Goal: Task Accomplishment & Management: Manage account settings

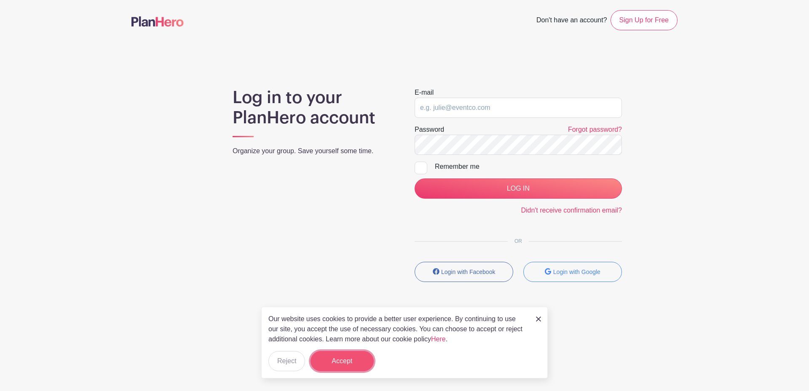
click at [358, 360] on button "Accept" at bounding box center [341, 361] width 63 height 20
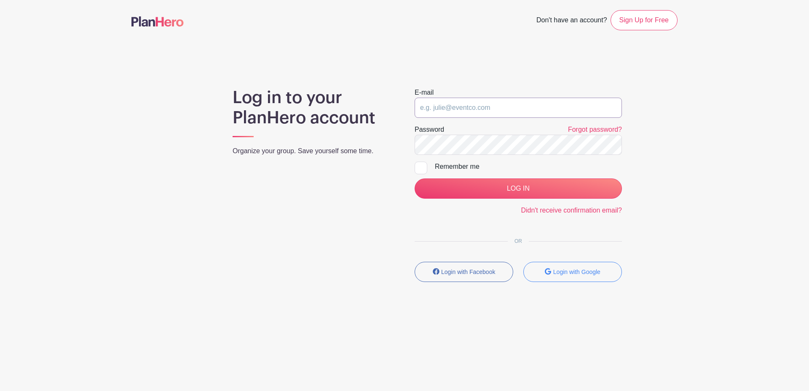
click at [464, 104] on input "email" at bounding box center [518, 108] width 207 height 20
type input "[EMAIL_ADDRESS][DOMAIN_NAME]"
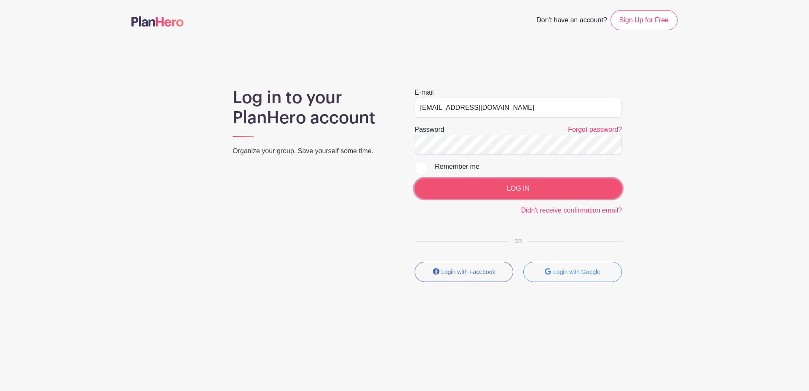
click at [545, 192] on input "LOG IN" at bounding box center [518, 189] width 207 height 20
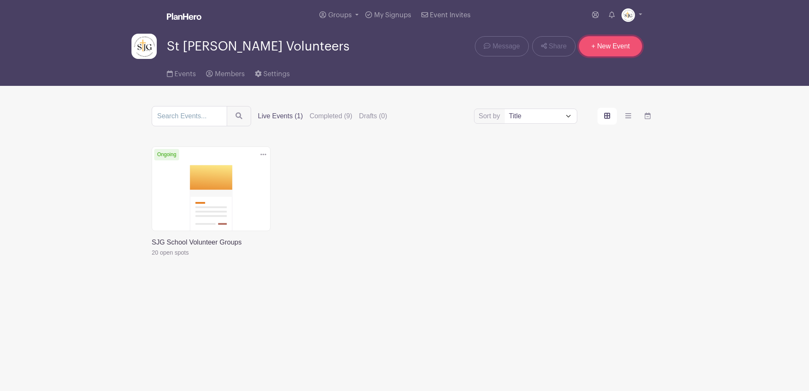
click at [600, 48] on link "+ New Event" at bounding box center [610, 46] width 63 height 20
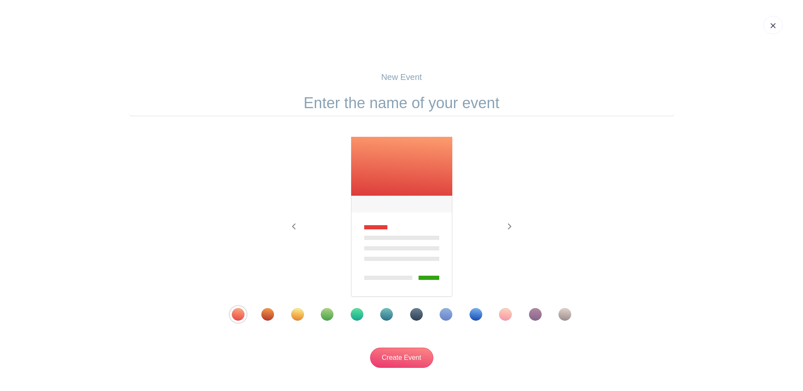
click at [357, 311] on div "Template 5" at bounding box center [357, 314] width 13 height 13
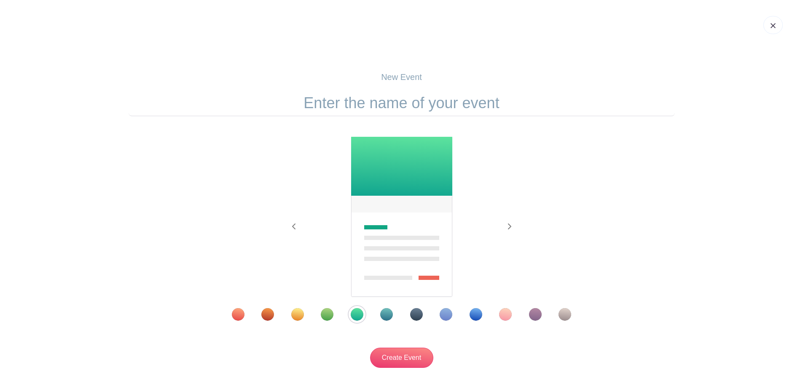
click at [400, 109] on input "text" at bounding box center [401, 103] width 546 height 26
type input "Practice with Allyson"
click at [370, 348] on input "Create Event" at bounding box center [401, 358] width 63 height 20
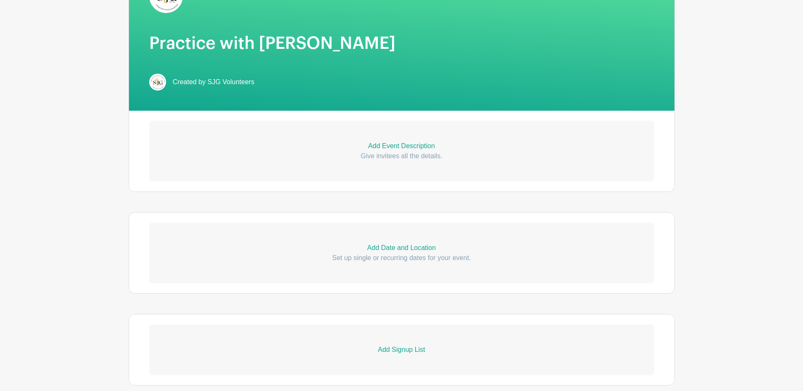
scroll to position [169, 0]
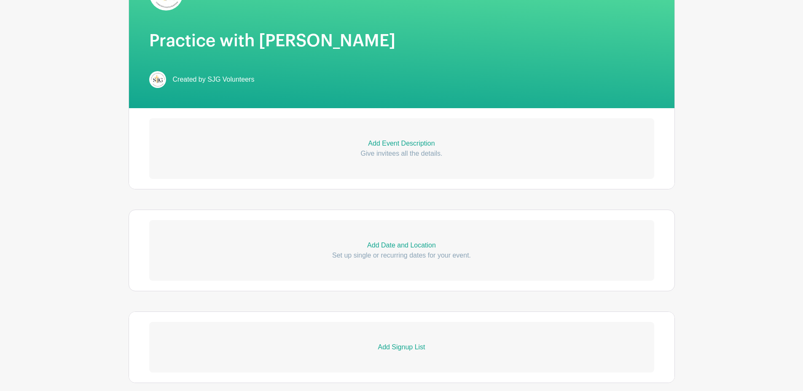
click at [384, 143] on p "Add Event Description" at bounding box center [401, 144] width 505 height 10
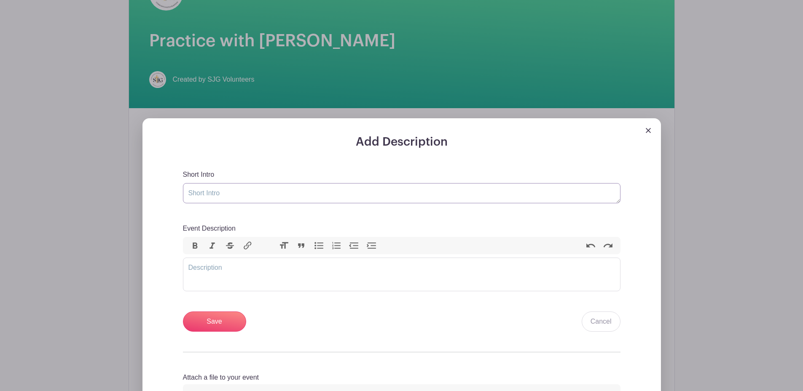
click at [320, 202] on textarea "Short Intro" at bounding box center [401, 193] width 437 height 20
type textarea "HI :)"
click at [306, 275] on trix-editor "Event Description" at bounding box center [401, 275] width 437 height 34
type trix-editor "<div>pjedkgmvl'dsgopewopgk</div>"
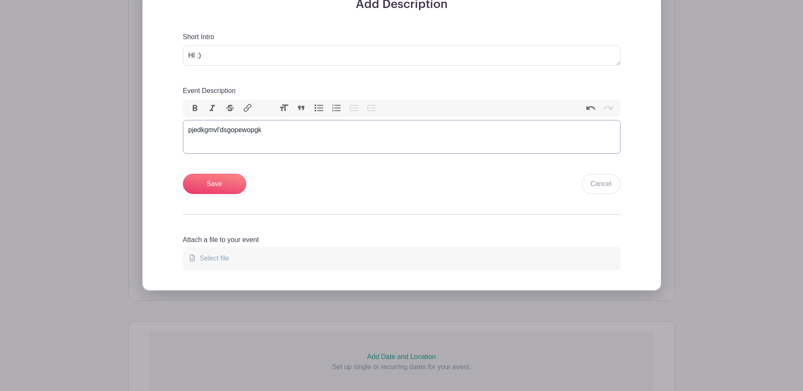
scroll to position [311, 0]
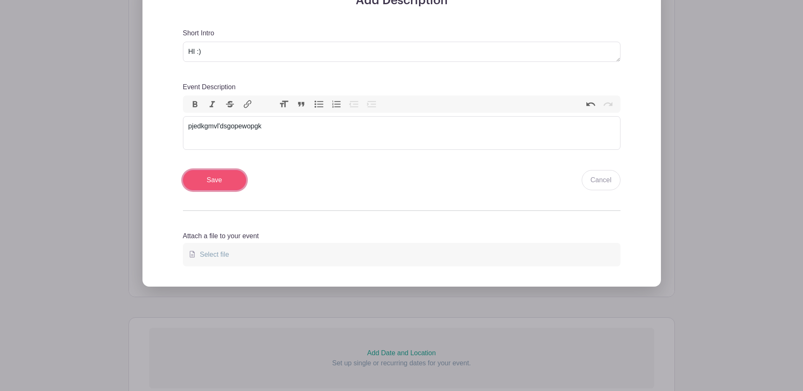
click at [206, 187] on input "Save" at bounding box center [214, 180] width 63 height 20
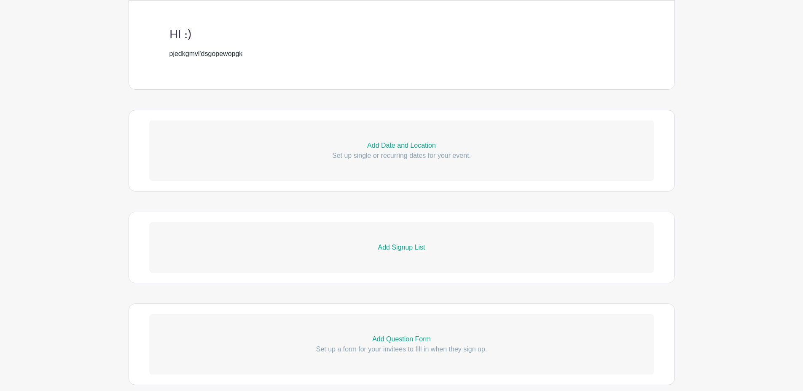
click at [404, 147] on p "Add Date and Location" at bounding box center [401, 146] width 505 height 10
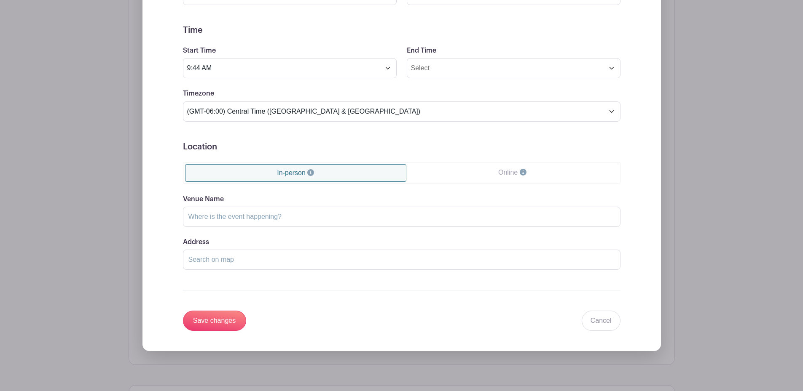
scroll to position [610, 0]
click at [223, 321] on input "Save changes" at bounding box center [214, 320] width 63 height 20
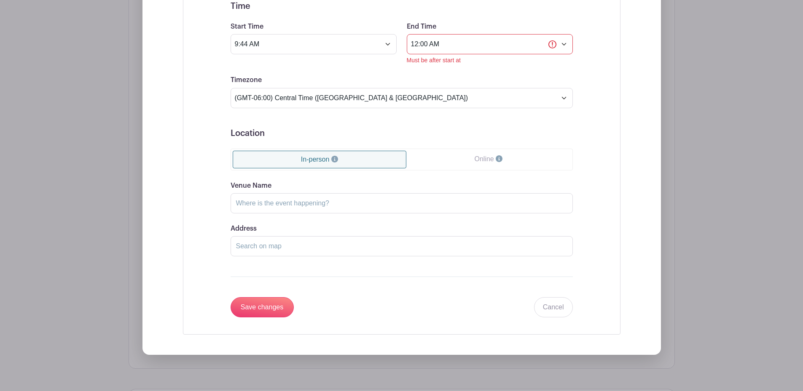
scroll to position [685, 0]
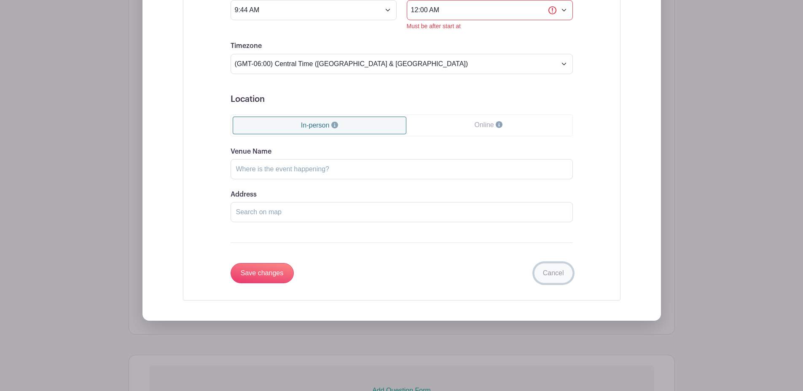
click at [542, 272] on link "Cancel" at bounding box center [553, 273] width 39 height 20
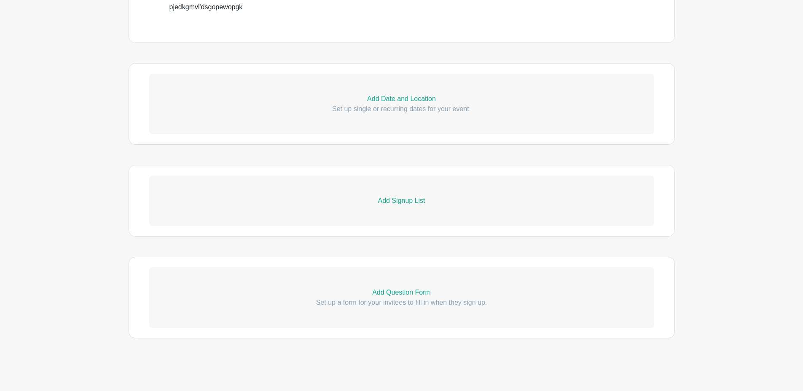
scroll to position [327, 0]
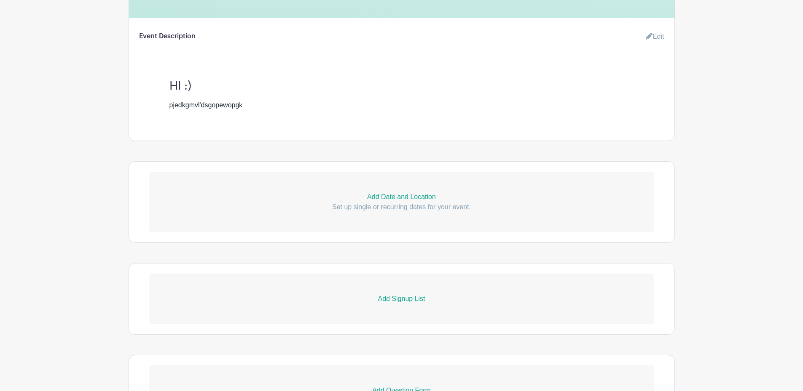
click at [413, 298] on p "Add Signup List" at bounding box center [401, 299] width 505 height 10
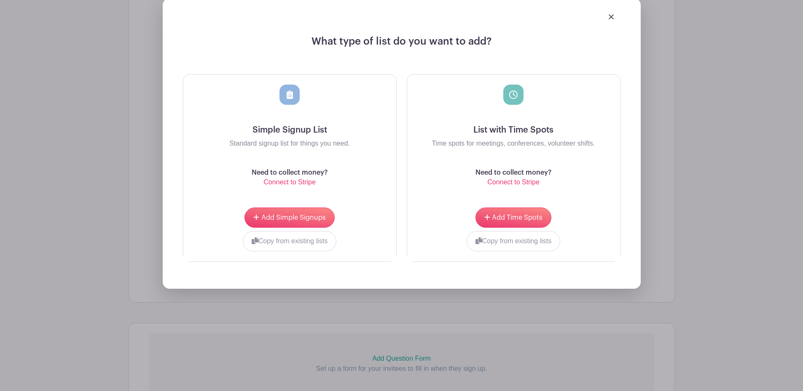
scroll to position [627, 0]
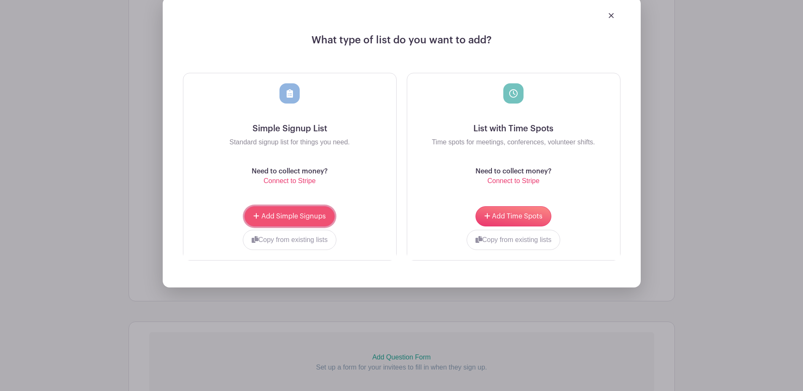
click at [295, 214] on span "Add Simple Signups" at bounding box center [293, 216] width 64 height 7
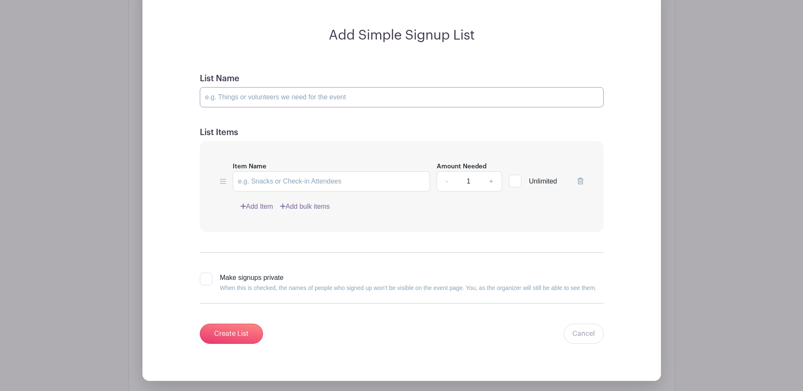
click at [283, 95] on input "List Name" at bounding box center [402, 97] width 404 height 20
type input "halloween"
click at [290, 183] on input "Item Name" at bounding box center [332, 181] width 198 height 20
type input "plates"
click at [265, 206] on link "Add Item" at bounding box center [256, 207] width 33 height 10
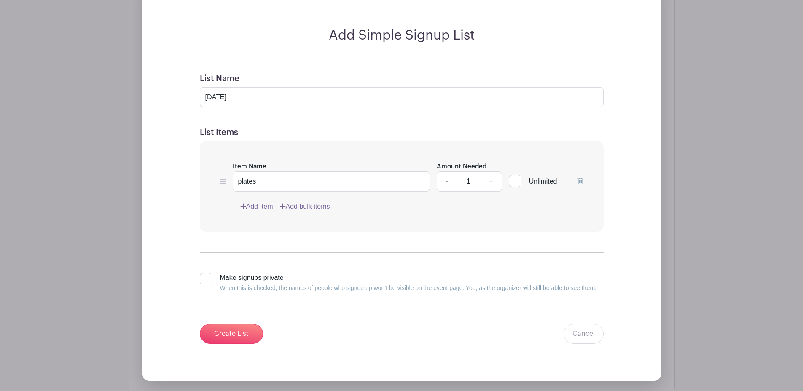
scroll to position [560, 0]
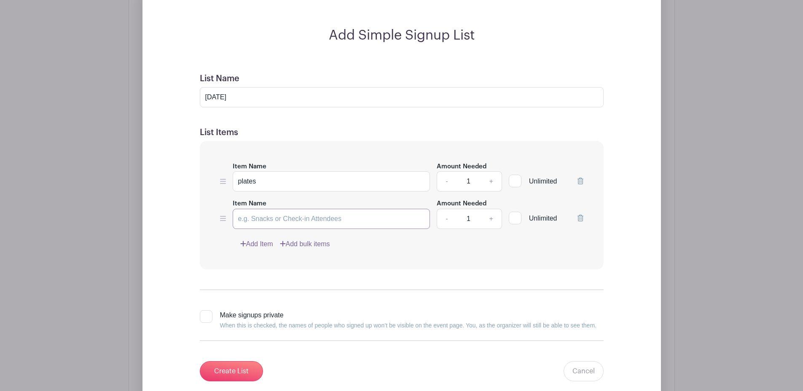
click at [264, 219] on input "Item Name" at bounding box center [332, 219] width 198 height 20
type input "s"
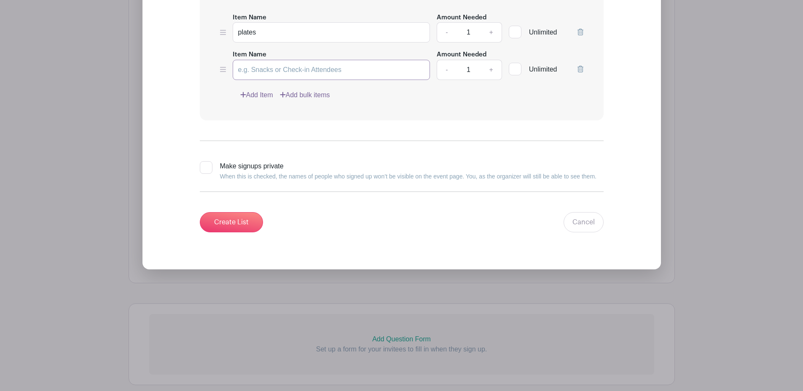
scroll to position [710, 0]
click at [242, 221] on input "Create List" at bounding box center [231, 221] width 63 height 20
click at [292, 70] on input "Item Name" at bounding box center [332, 69] width 198 height 20
type input "snacks"
click at [239, 218] on input "Create List" at bounding box center [231, 221] width 63 height 20
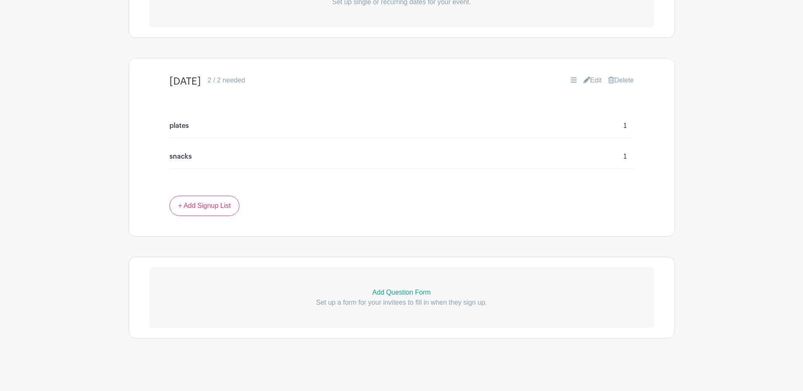
scroll to position [419, 0]
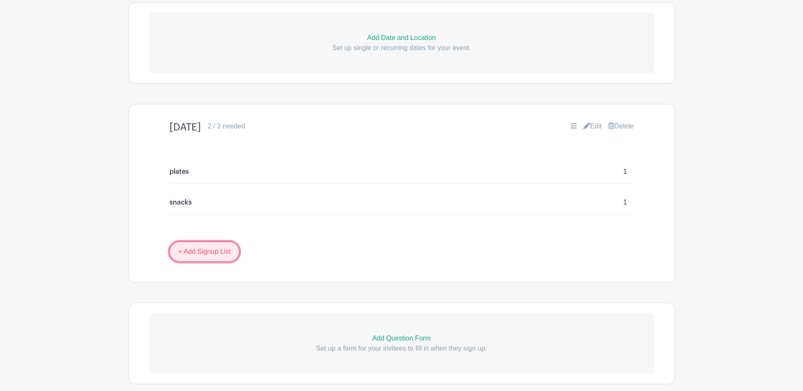
click at [214, 249] on link "+ Add Signup List" at bounding box center [204, 252] width 70 height 20
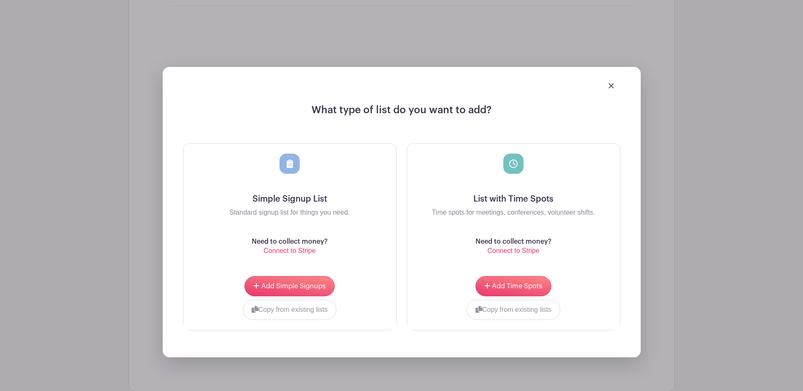
scroll to position [628, 0]
click at [514, 289] on span "Add Time Spots" at bounding box center [517, 286] width 51 height 7
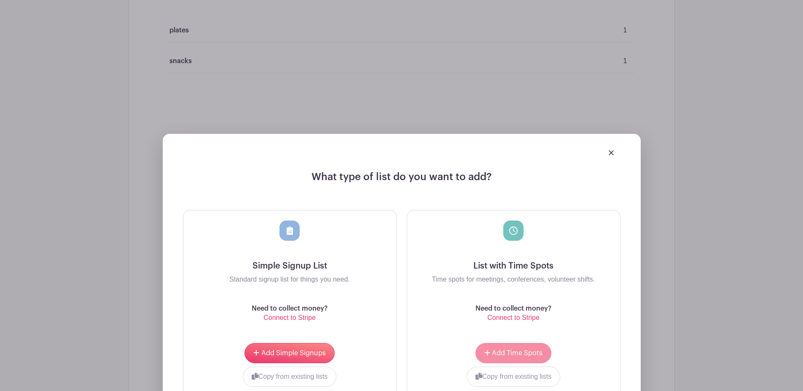
scroll to position [695, 0]
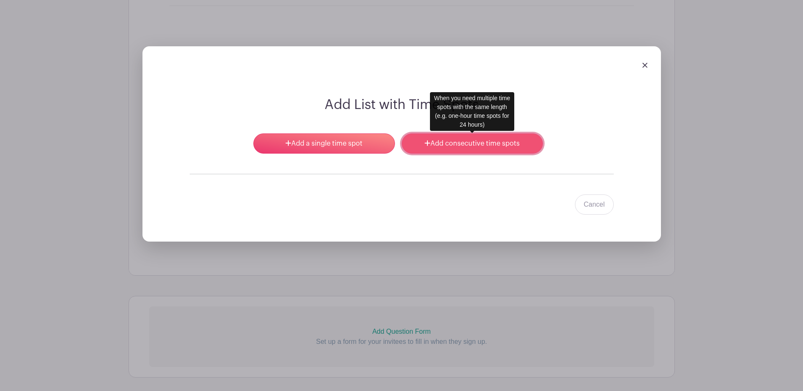
click at [450, 143] on link "Add consecutive time spots" at bounding box center [471, 144] width 141 height 20
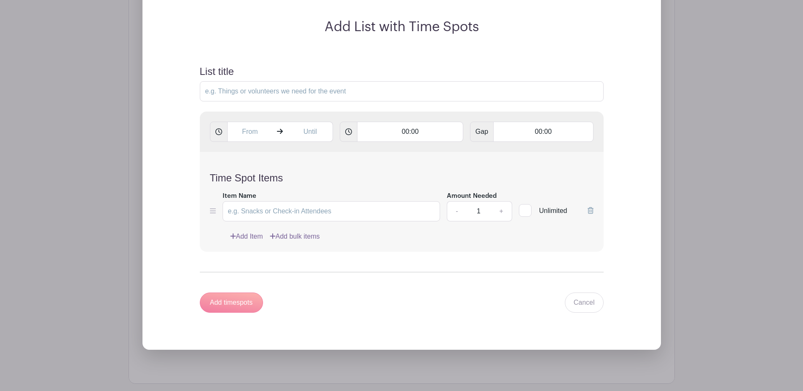
scroll to position [773, 0]
click at [431, 90] on input "List title" at bounding box center [402, 91] width 404 height 20
type input "PTC"
click at [220, 128] on icon at bounding box center [218, 131] width 7 height 7
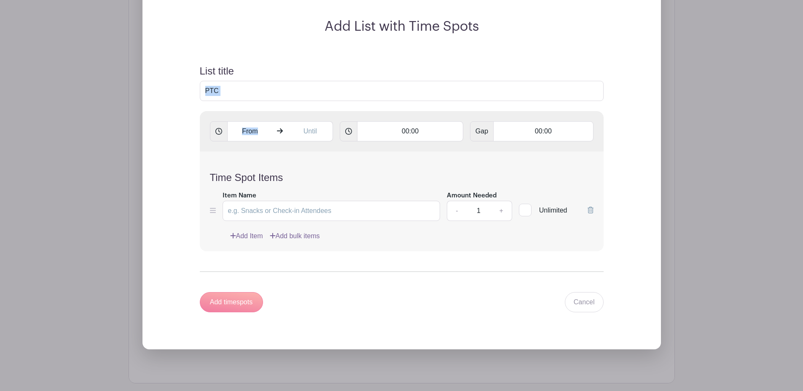
click at [220, 128] on icon at bounding box center [218, 131] width 7 height 7
drag, startPoint x: 220, startPoint y: 128, endPoint x: 248, endPoint y: 127, distance: 27.4
click at [248, 127] on input "text" at bounding box center [249, 131] width 45 height 20
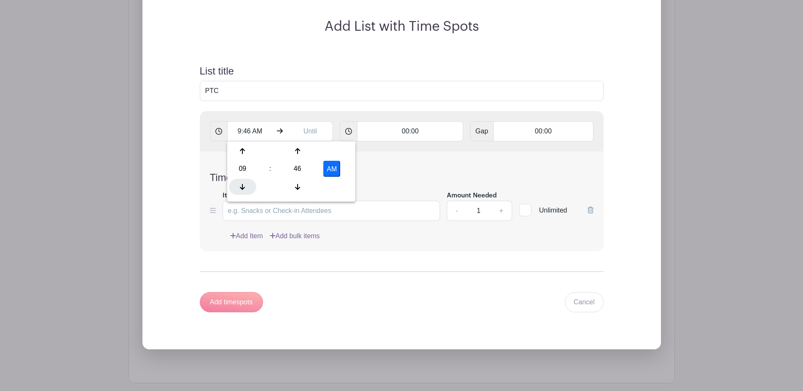
click at [242, 189] on icon at bounding box center [242, 187] width 5 height 6
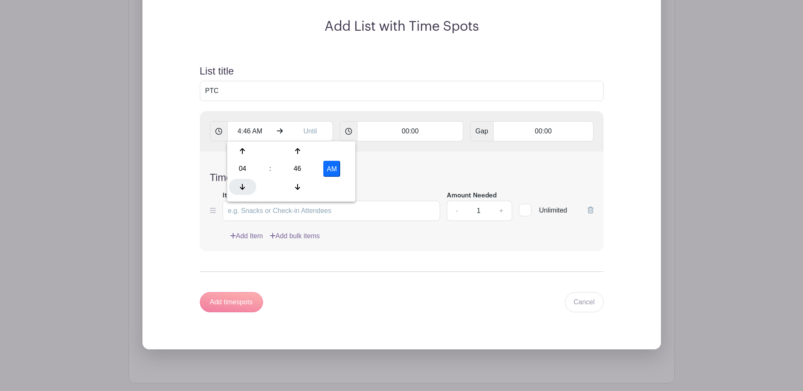
click at [242, 189] on icon at bounding box center [242, 187] width 5 height 6
click at [297, 152] on icon at bounding box center [297, 151] width 5 height 6
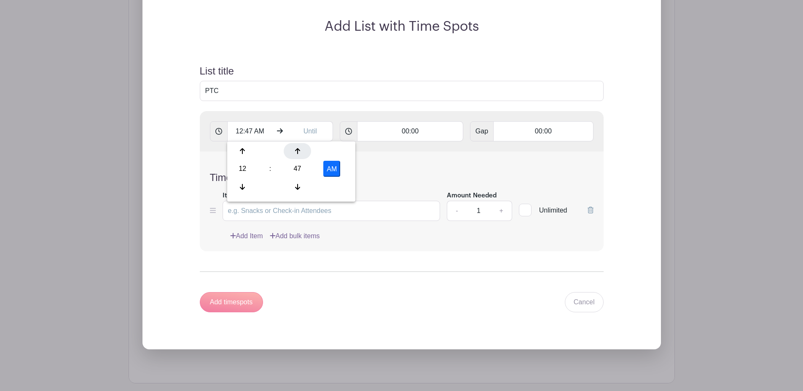
click at [297, 152] on icon at bounding box center [297, 151] width 5 height 6
drag, startPoint x: 297, startPoint y: 152, endPoint x: 297, endPoint y: 164, distance: 12.6
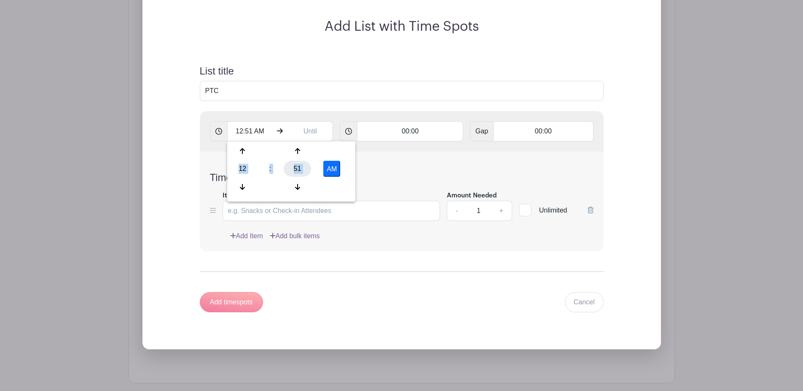
click at [297, 164] on div "12 : 51 AM" at bounding box center [291, 170] width 125 height 54
click at [297, 164] on div "51" at bounding box center [297, 169] width 27 height 16
click at [244, 151] on div "00" at bounding box center [243, 151] width 28 height 16
click at [329, 167] on button "AM" at bounding box center [331, 169] width 17 height 16
type input "12:00 PM"
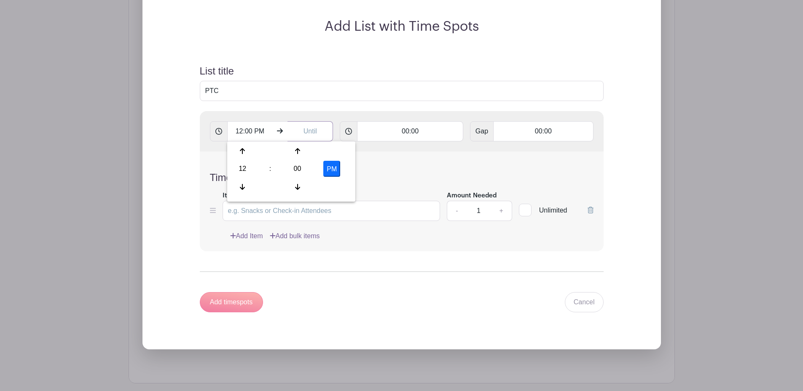
click at [313, 131] on input "text" at bounding box center [309, 131] width 45 height 20
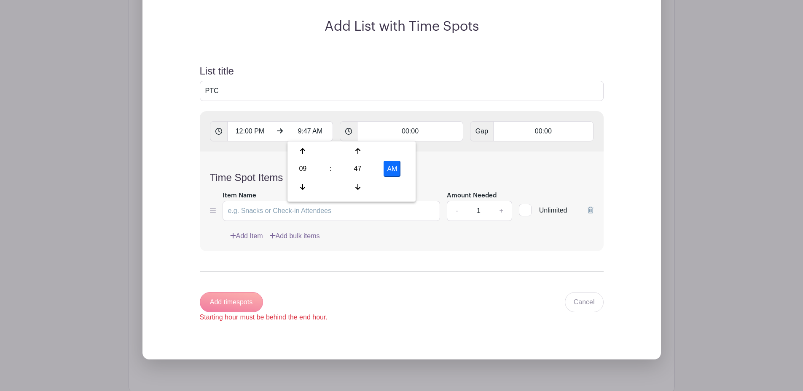
click at [396, 170] on button "AM" at bounding box center [391, 169] width 17 height 16
type input "9:47 PM"
click at [430, 127] on input "00:00" at bounding box center [410, 131] width 106 height 20
type input "0"
click at [377, 171] on div "00" at bounding box center [378, 169] width 39 height 16
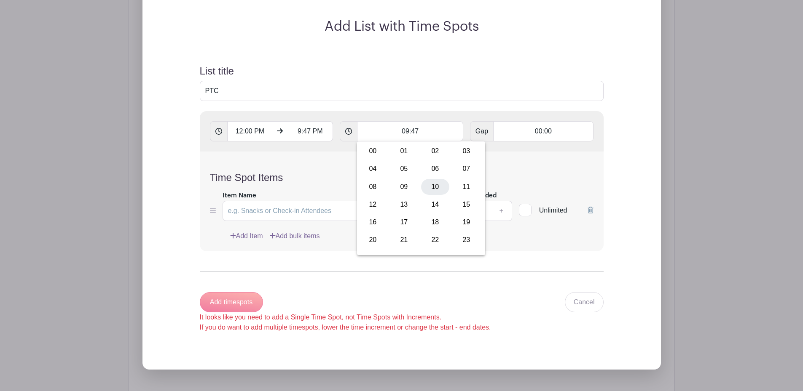
click at [435, 187] on div "10" at bounding box center [435, 187] width 28 height 16
click at [444, 133] on input "10:00" at bounding box center [410, 131] width 106 height 20
type input "1"
click at [444, 133] on input "text" at bounding box center [410, 131] width 106 height 20
click at [459, 150] on icon at bounding box center [459, 151] width 5 height 7
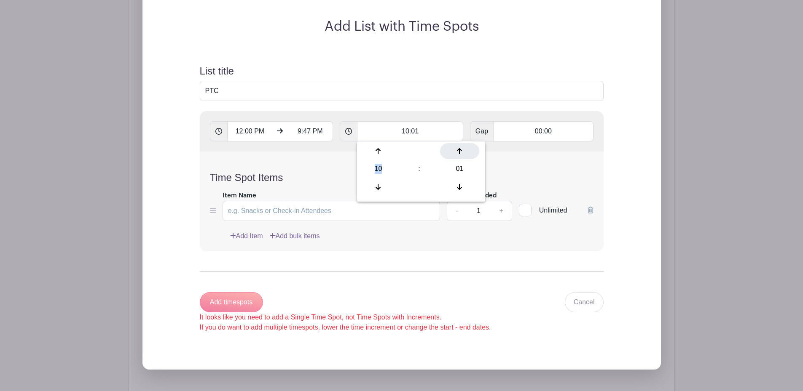
click at [459, 150] on icon at bounding box center [459, 151] width 5 height 7
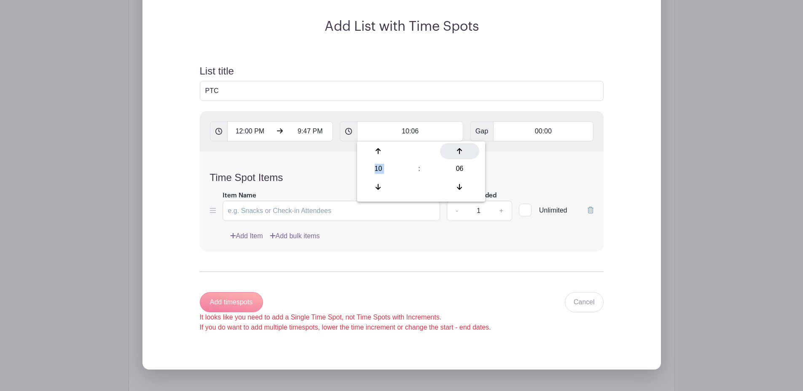
click at [459, 150] on icon at bounding box center [459, 151] width 5 height 7
drag, startPoint x: 459, startPoint y: 150, endPoint x: 460, endPoint y: 168, distance: 17.7
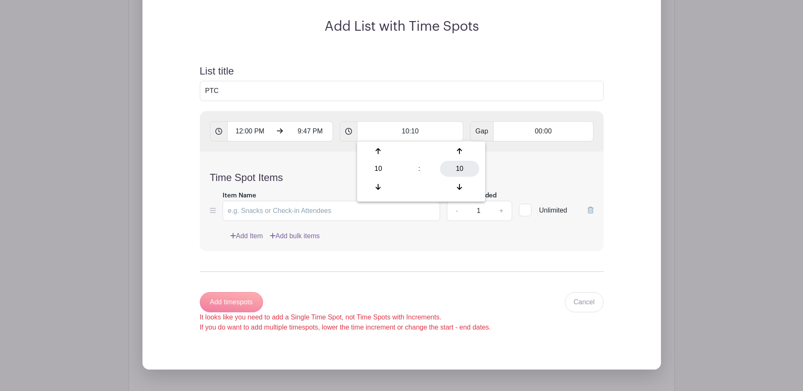
click at [460, 168] on div "10" at bounding box center [459, 169] width 39 height 16
click at [403, 128] on input "10:10" at bounding box center [410, 131] width 106 height 20
type input "00:00"
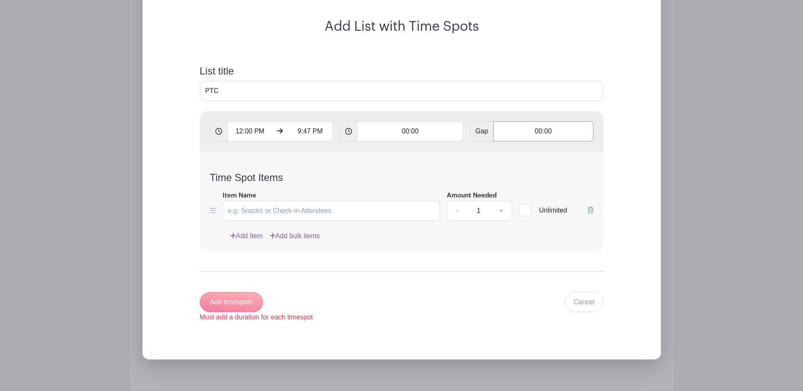
click at [530, 126] on input "00:00" at bounding box center [543, 131] width 100 height 20
click at [595, 152] on icon at bounding box center [595, 151] width 5 height 7
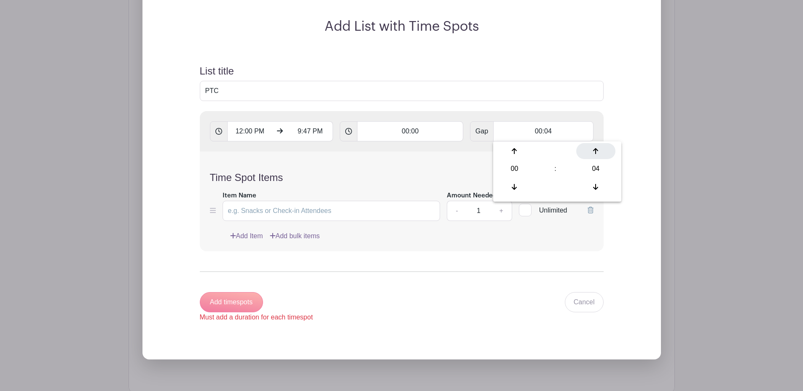
click at [595, 152] on icon at bounding box center [595, 151] width 5 height 7
type input "00:05"
click at [597, 171] on div "05" at bounding box center [595, 169] width 39 height 16
click at [448, 183] on h4 "Time Spot Items" at bounding box center [401, 178] width 383 height 12
click at [242, 302] on div "Add timespots Must add a duration for each timespot" at bounding box center [256, 307] width 113 height 30
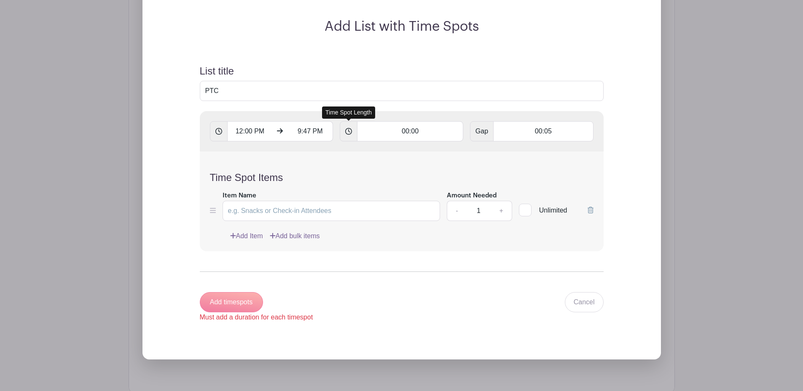
click at [344, 132] on span at bounding box center [349, 131] width 18 height 20
click at [415, 128] on input "00:00" at bounding box center [410, 131] width 106 height 20
click at [466, 151] on div "15" at bounding box center [466, 151] width 28 height 16
type input "00:15"
type input "Add 30 timespots"
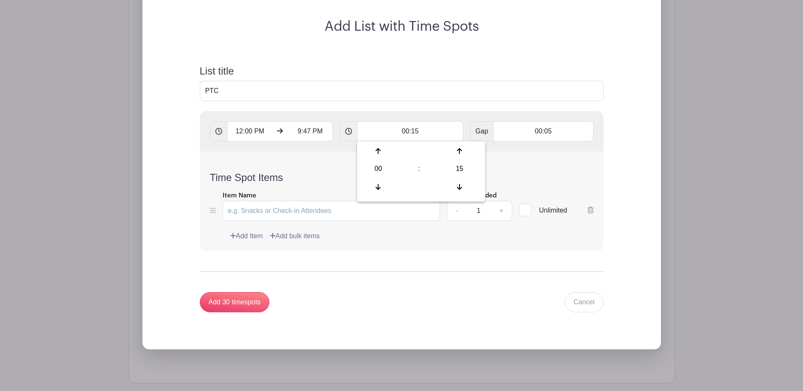
click at [435, 265] on form "List title PTC 12:00 PM 9:47 PM 00:15 Gap 00:05 Time Spot Items Item Name Amoun…" at bounding box center [402, 189] width 424 height 268
click at [397, 211] on input "Item Name" at bounding box center [331, 211] width 218 height 20
type input "parent 1"
click at [257, 239] on link "Add Item" at bounding box center [246, 236] width 33 height 10
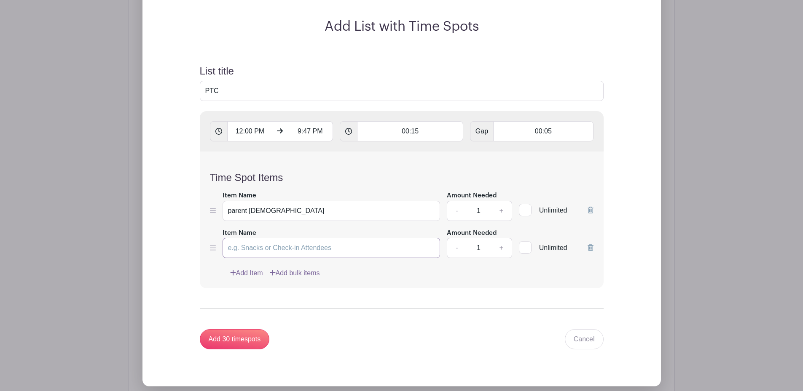
click at [260, 248] on input "Item Name" at bounding box center [331, 248] width 218 height 20
type input "parent 2"
click at [241, 337] on input "Add 30 timespots" at bounding box center [235, 339] width 70 height 20
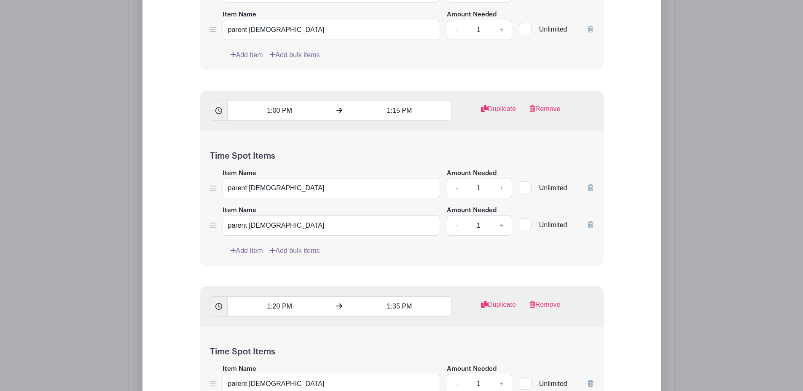
scroll to position [1404, 0]
click at [262, 184] on input "parent 1" at bounding box center [331, 188] width 218 height 20
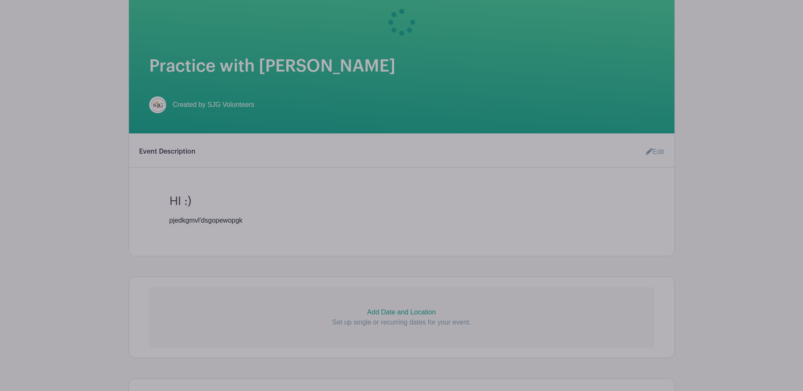
scroll to position [0, 0]
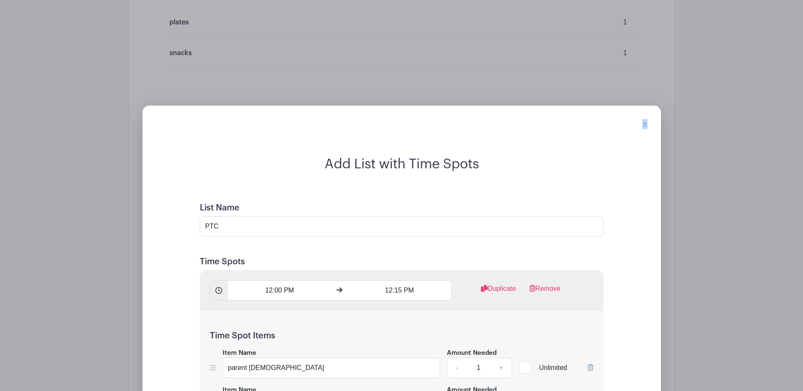
scroll to position [635, 0]
click at [643, 122] on link at bounding box center [644, 124] width 5 height 7
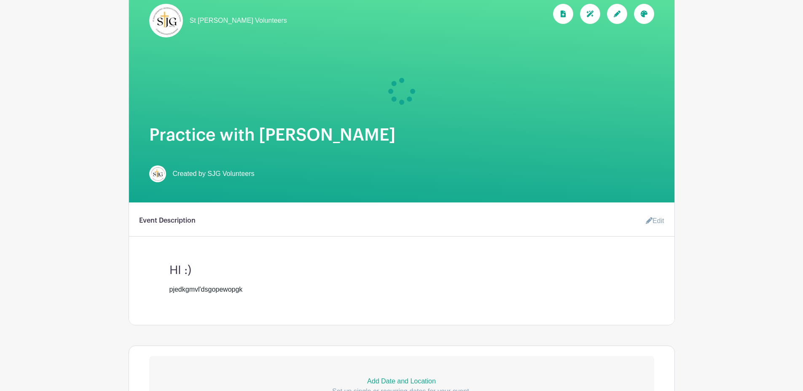
scroll to position [0, 0]
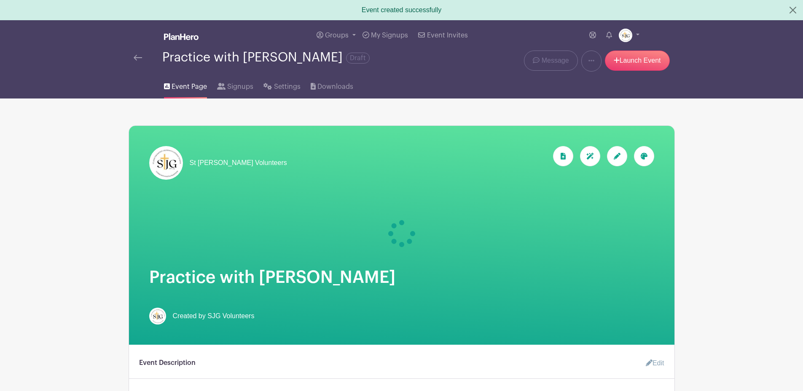
click at [160, 32] on div "Groups All Groups St Johns Volunteers Add New Group My Signups Event Invites My…" at bounding box center [401, 35] width 556 height 30
click at [282, 86] on span "Settings" at bounding box center [287, 87] width 27 height 10
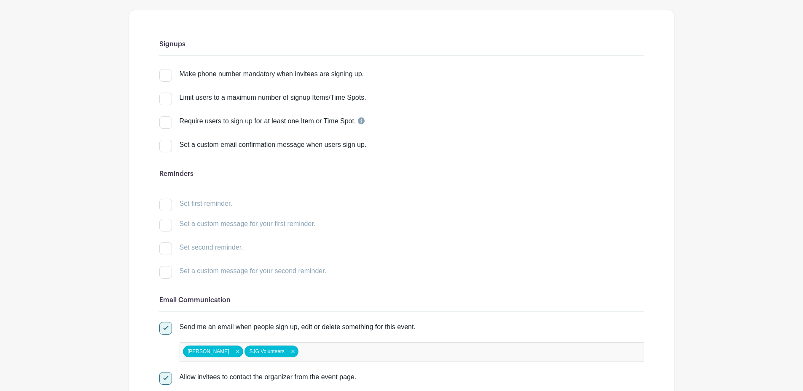
scroll to position [103, 0]
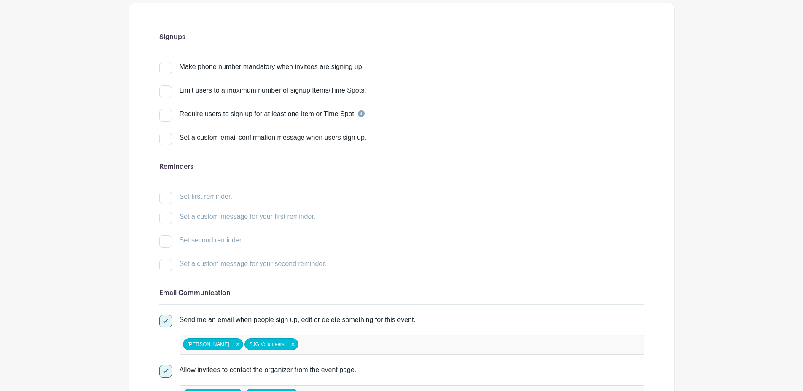
click at [163, 67] on input "Make phone number mandatory when invitees are signing up." at bounding box center [161, 64] width 5 height 5
checkbox input "true"
click at [166, 116] on div at bounding box center [165, 115] width 13 height 13
click at [165, 115] on input "Require users to sign up for at least one Item or Time Spot." at bounding box center [161, 111] width 5 height 5
checkbox input "true"
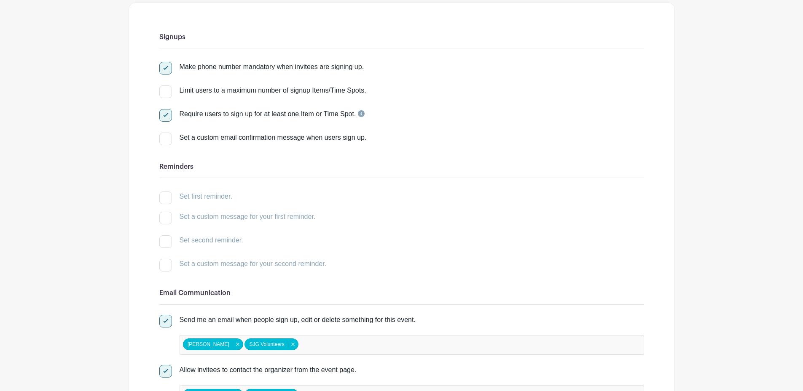
click at [167, 136] on div at bounding box center [165, 139] width 13 height 13
click at [165, 136] on input "Set a custom email confirmation message when users sign up." at bounding box center [161, 135] width 5 height 5
checkbox input "true"
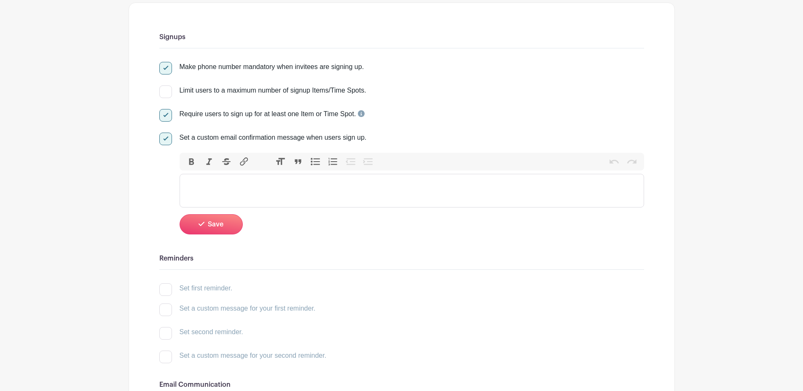
click at [311, 183] on trix-editor at bounding box center [411, 191] width 464 height 34
type trix-editor "<div>hhoijk';l.';p</div>"
click at [224, 224] on button "Save" at bounding box center [210, 224] width 63 height 20
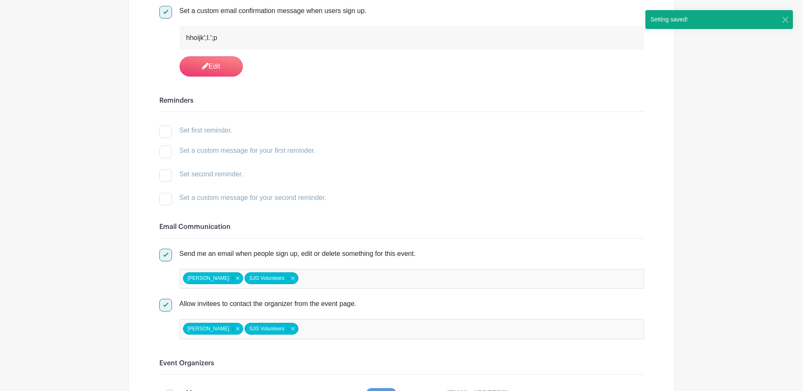
scroll to position [231, 0]
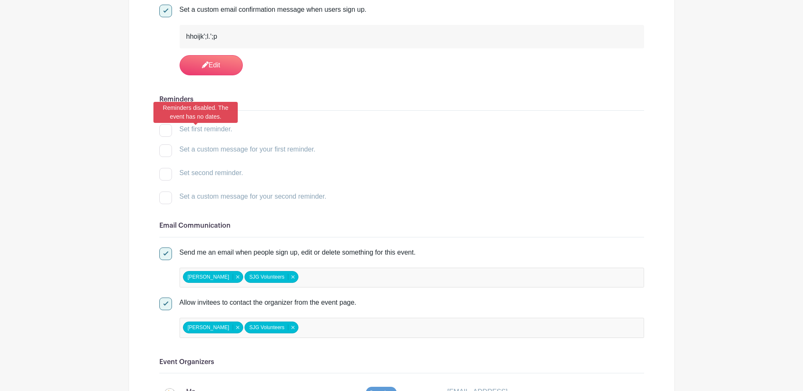
click at [166, 133] on div at bounding box center [165, 130] width 13 height 13
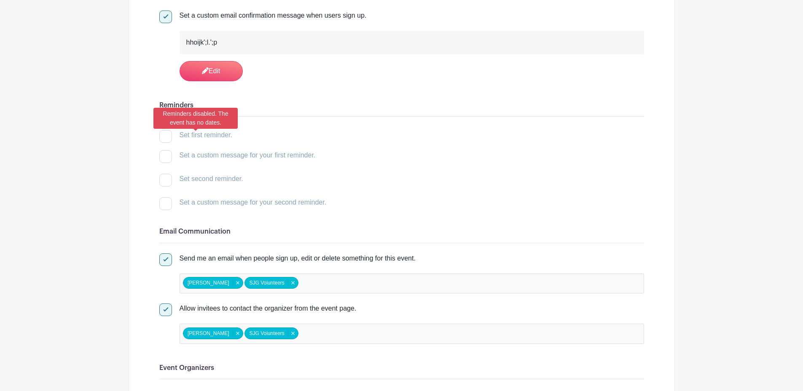
scroll to position [225, 0]
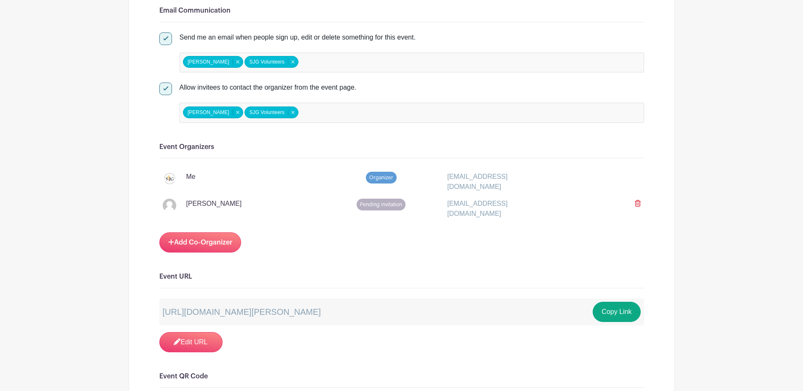
scroll to position [448, 0]
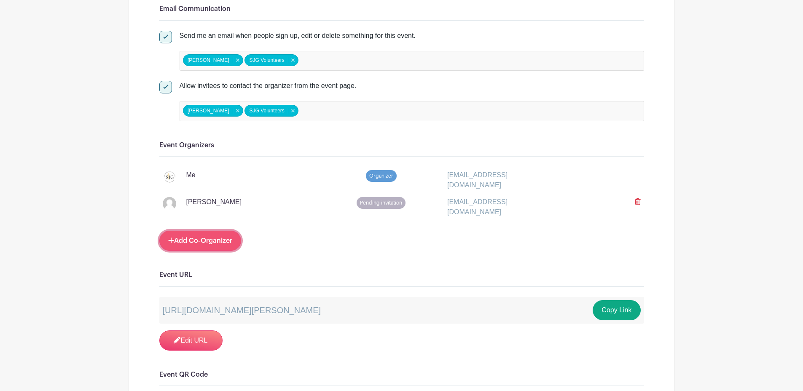
click at [217, 234] on link "Add Co-Organizer" at bounding box center [200, 241] width 82 height 20
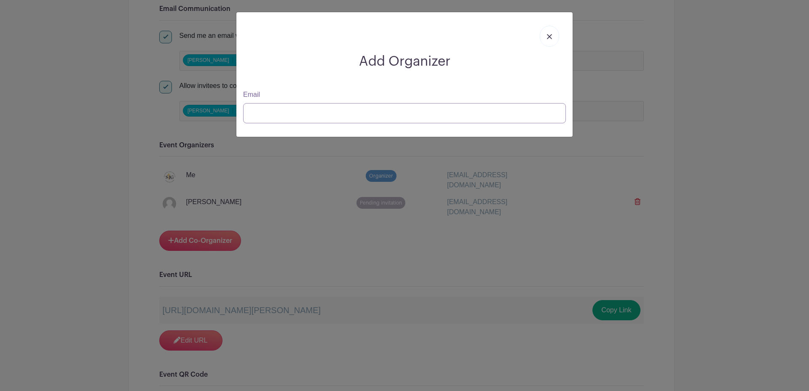
click at [278, 116] on input "Email" at bounding box center [404, 113] width 323 height 20
type input "[EMAIL_ADDRESS][DOMAIN_NAME]"
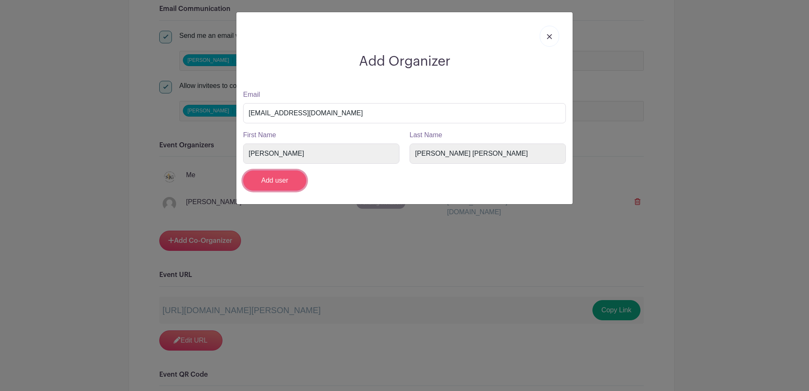
click at [283, 183] on input "Add user" at bounding box center [274, 181] width 63 height 20
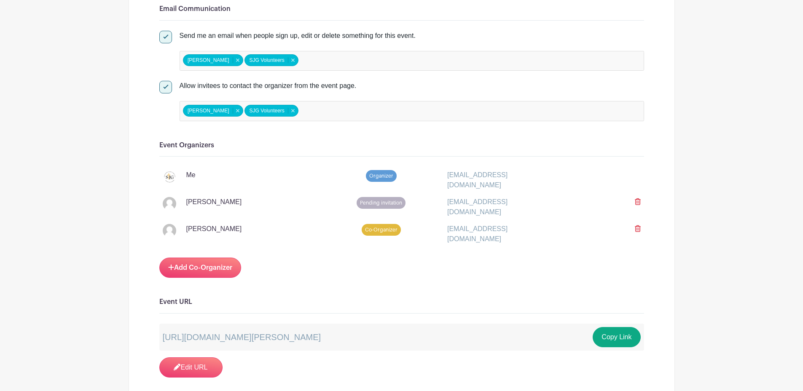
click at [636, 227] on icon at bounding box center [637, 228] width 6 height 7
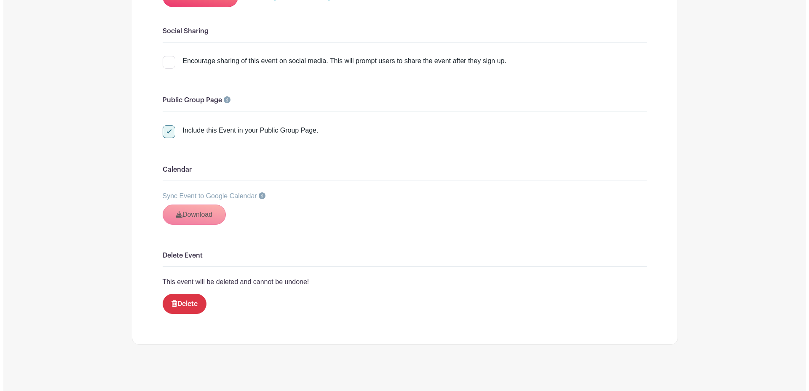
scroll to position [1189, 0]
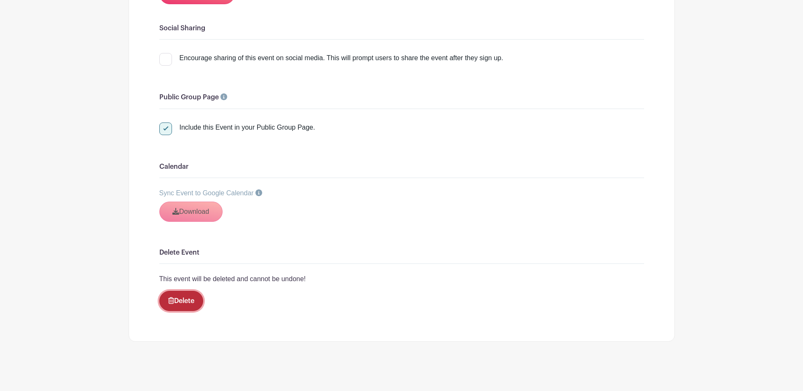
click at [188, 298] on link "Delete" at bounding box center [181, 301] width 44 height 20
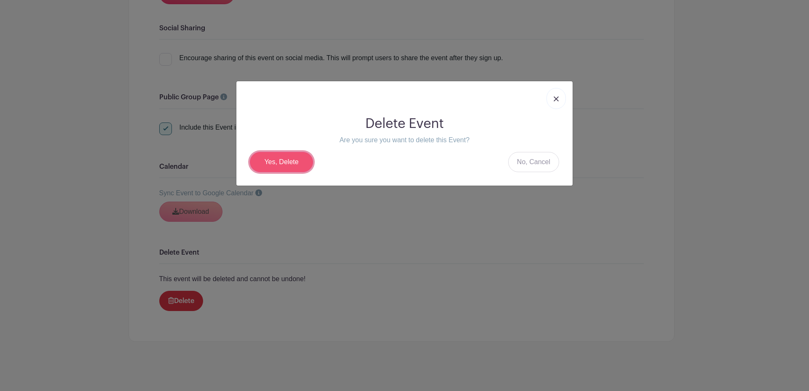
click at [271, 165] on link "Yes, Delete" at bounding box center [281, 162] width 63 height 20
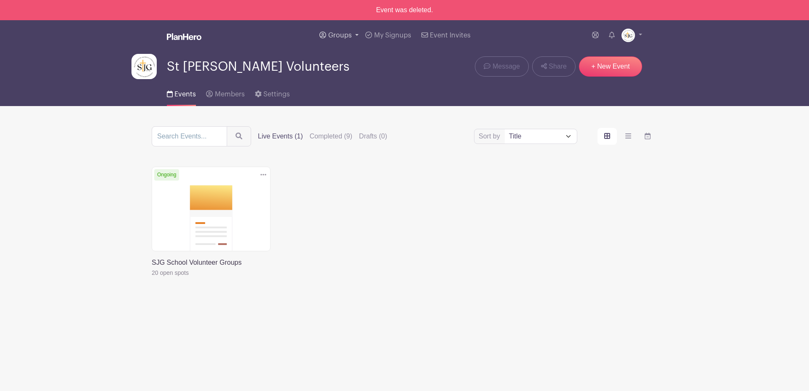
click at [353, 34] on link "Groups" at bounding box center [339, 35] width 46 height 30
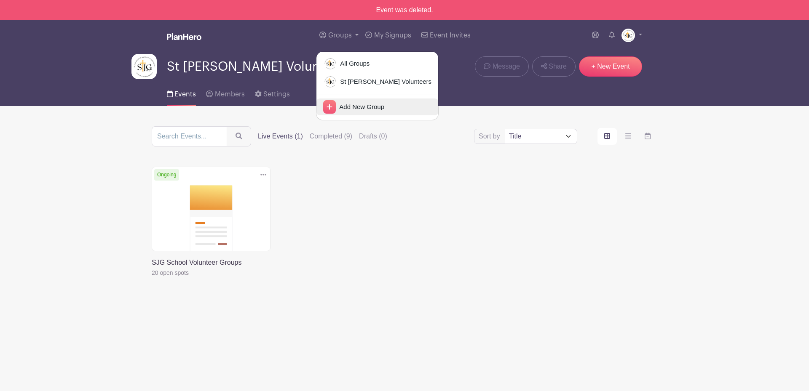
click at [331, 107] on icon at bounding box center [329, 106] width 5 height 5
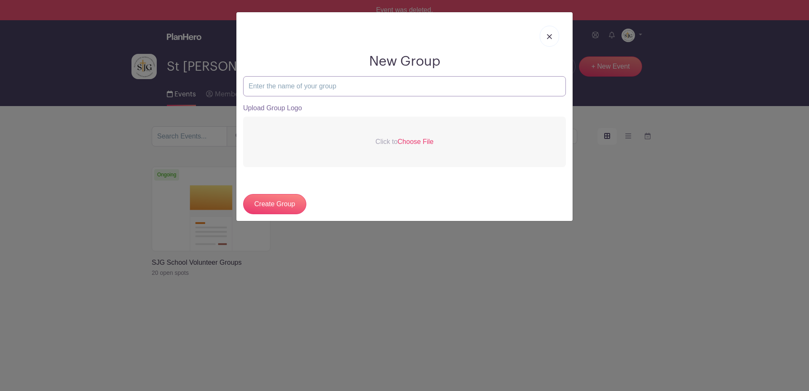
click at [326, 89] on input "text" at bounding box center [404, 86] width 323 height 20
click at [543, 36] on link at bounding box center [549, 36] width 19 height 21
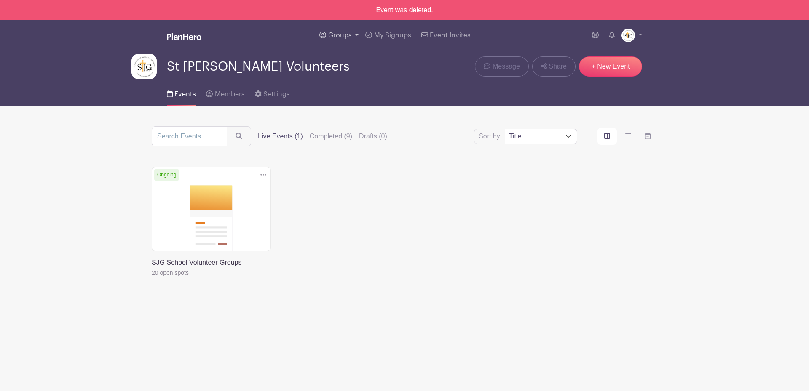
click at [357, 35] on link "Groups" at bounding box center [339, 35] width 46 height 30
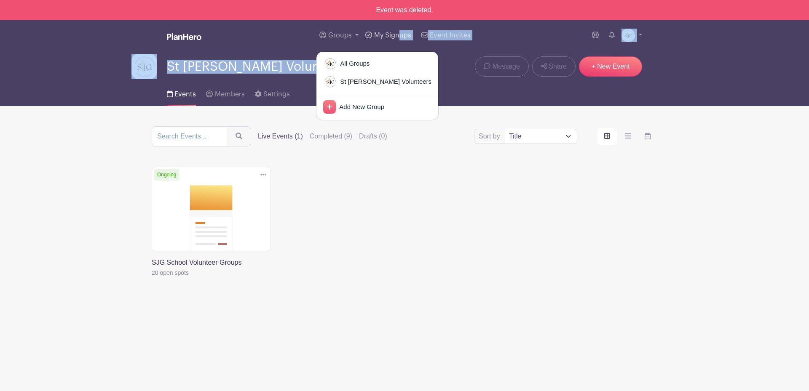
drag, startPoint x: 434, startPoint y: 60, endPoint x: 401, endPoint y: 37, distance: 40.6
click at [401, 37] on nav "Groups All Groups St Johns Volunteers Add New Group My Signups Event Invites My…" at bounding box center [404, 63] width 809 height 86
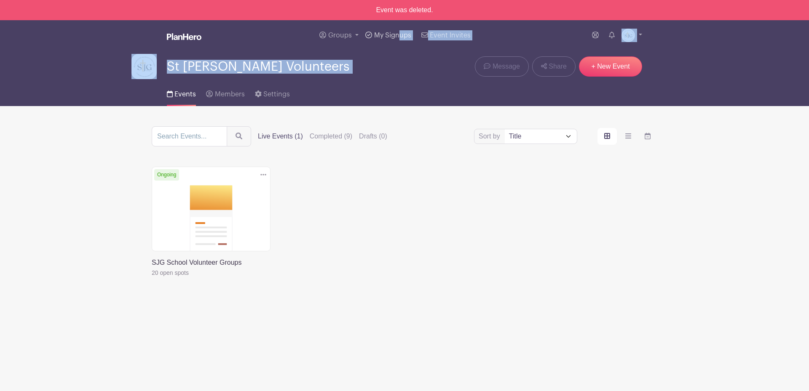
click at [401, 37] on span "My Signups" at bounding box center [392, 35] width 37 height 7
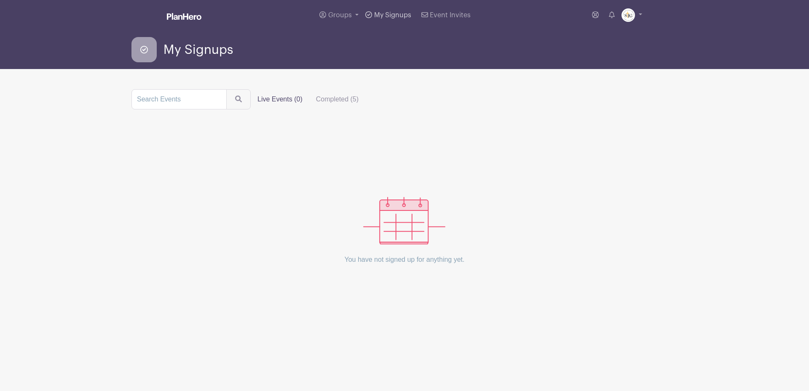
click at [368, 16] on icon at bounding box center [368, 14] width 7 height 7
click at [339, 101] on label "Completed (5)" at bounding box center [337, 99] width 56 height 17
click at [0, 0] on input "Completed (5)" at bounding box center [0, 0] width 0 height 0
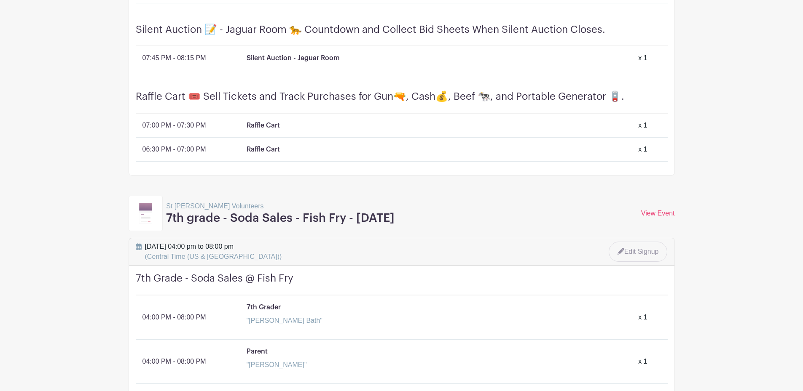
scroll to position [974, 0]
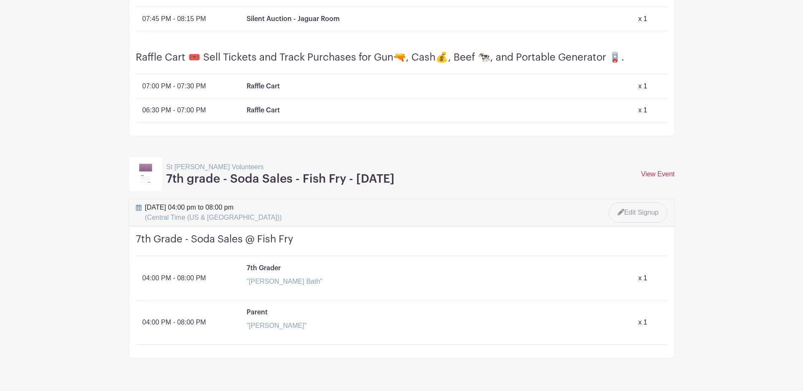
click at [653, 171] on link "View Event" at bounding box center [658, 174] width 34 height 7
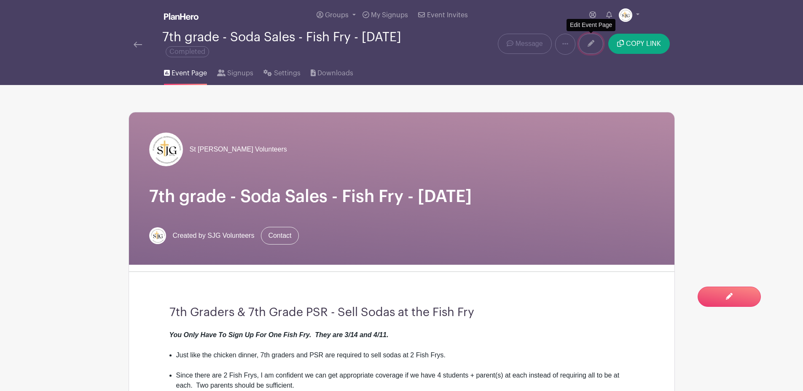
click at [584, 42] on link at bounding box center [590, 44] width 24 height 20
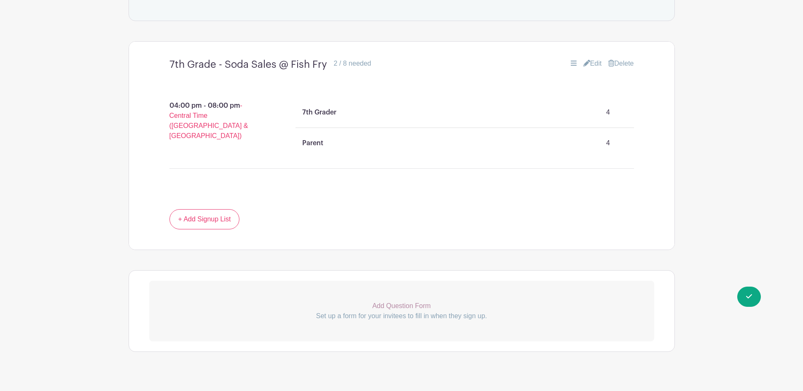
scroll to position [567, 0]
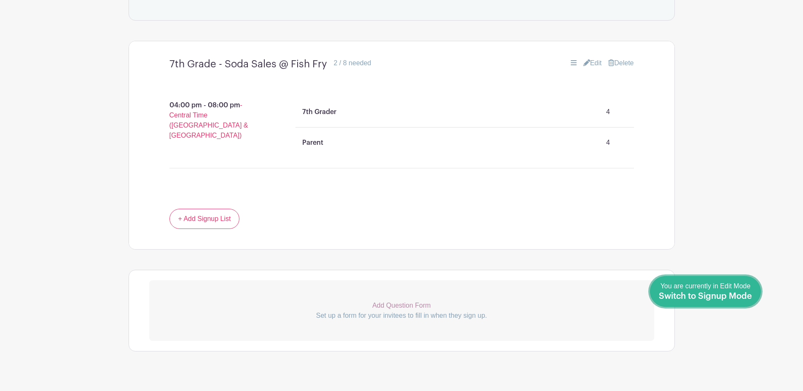
click at [747, 294] on span "Switch to Signup Mode" at bounding box center [704, 296] width 93 height 8
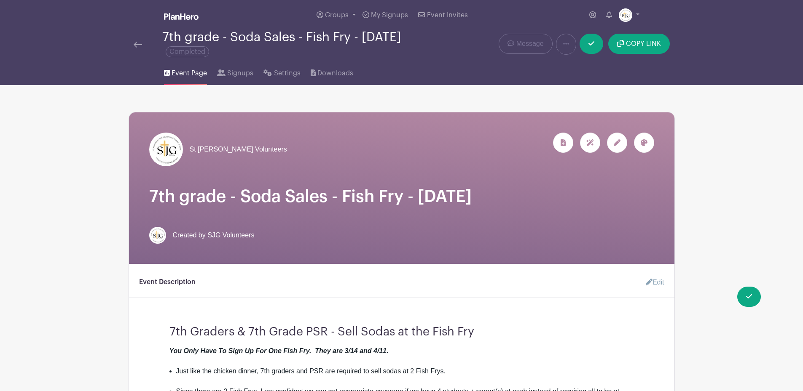
click at [139, 42] on img at bounding box center [138, 45] width 8 height 6
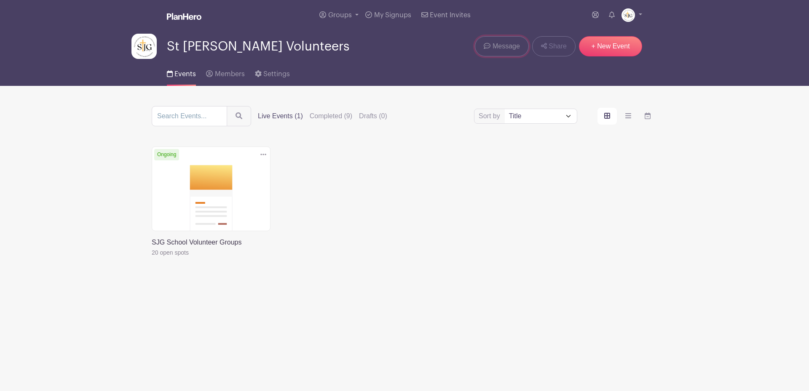
click at [490, 45] on icon at bounding box center [487, 46] width 7 height 6
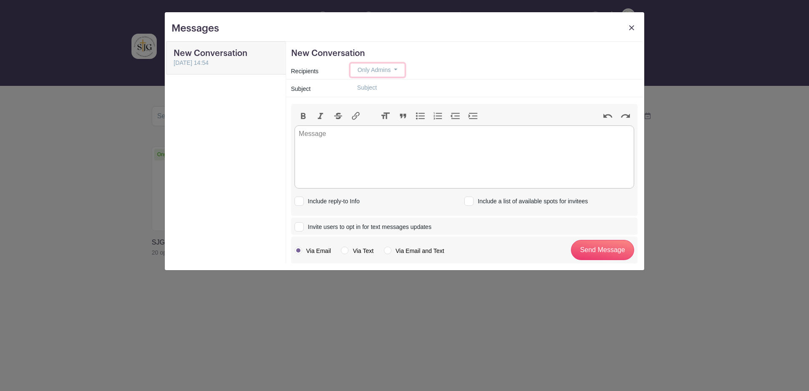
click at [394, 67] on button "Only Admins" at bounding box center [378, 70] width 54 height 13
click at [631, 29] on img at bounding box center [631, 27] width 5 height 5
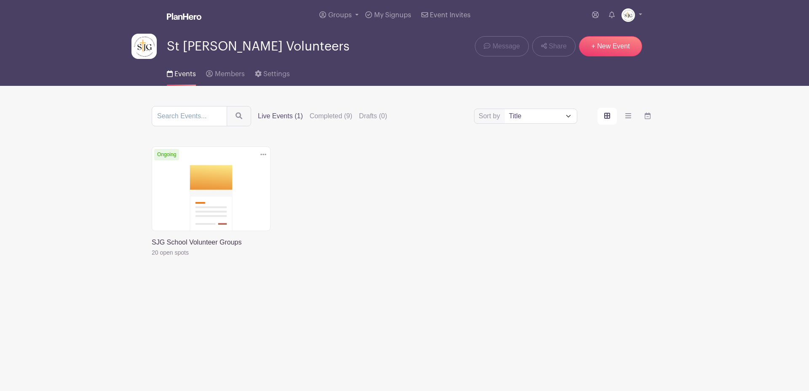
click at [507, 222] on div "Delete Event Are you sure? This event has signups associated with it. All signu…" at bounding box center [405, 214] width 516 height 135
drag, startPoint x: 382, startPoint y: 205, endPoint x: 355, endPoint y: 214, distance: 28.0
click at [355, 214] on div "Delete Event Are you sure? This event has signups associated with it. All signu…" at bounding box center [405, 214] width 516 height 135
click at [626, 114] on icon "order and view" at bounding box center [628, 115] width 6 height 5
click at [0, 0] on input "order and view" at bounding box center [0, 0] width 0 height 0
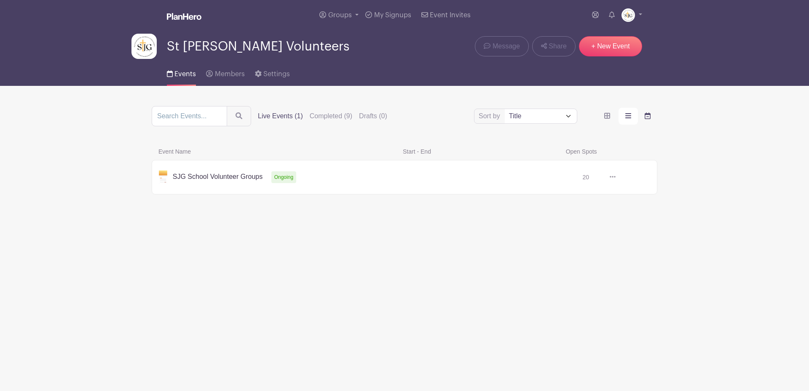
click at [650, 114] on label "order and view" at bounding box center [647, 116] width 19 height 17
click at [0, 0] on input "order and view" at bounding box center [0, 0] width 0 height 0
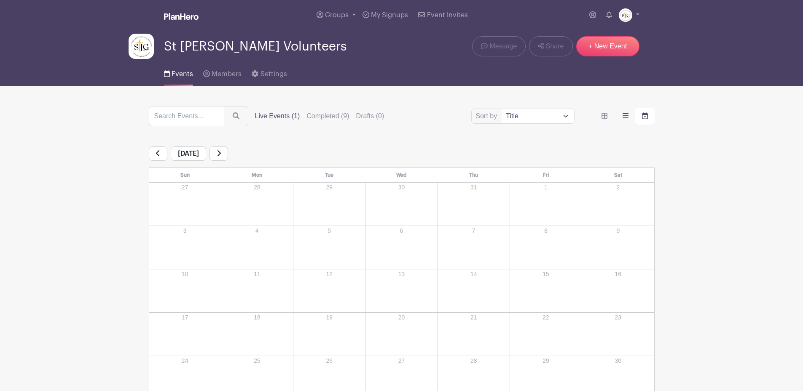
click at [624, 115] on icon "order and view" at bounding box center [625, 115] width 6 height 5
click at [0, 0] on input "order and view" at bounding box center [0, 0] width 0 height 0
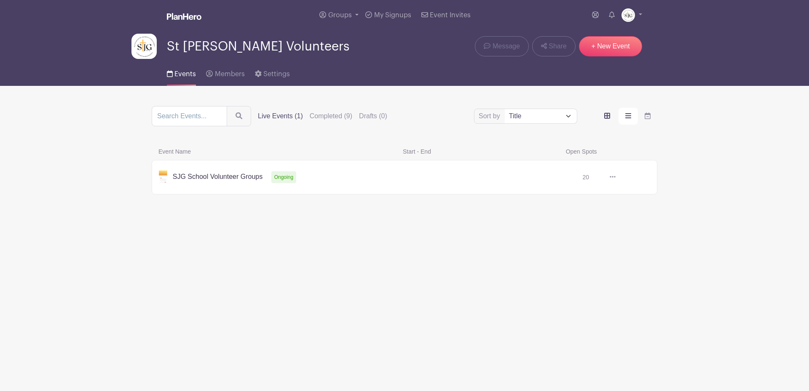
click at [603, 120] on label "order and view" at bounding box center [606, 116] width 19 height 17
click at [0, 0] on input "order and view" at bounding box center [0, 0] width 0 height 0
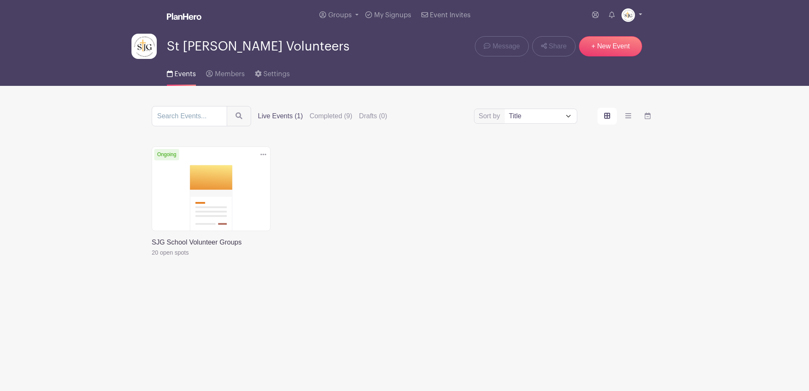
click at [640, 14] on link at bounding box center [631, 14] width 21 height 13
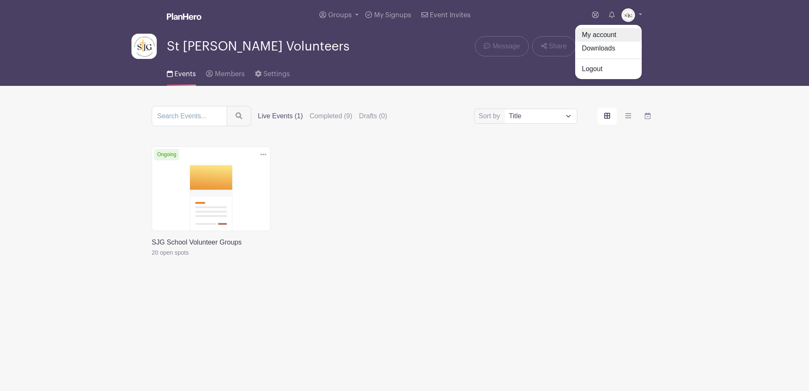
click at [605, 34] on link "My account" at bounding box center [608, 34] width 67 height 13
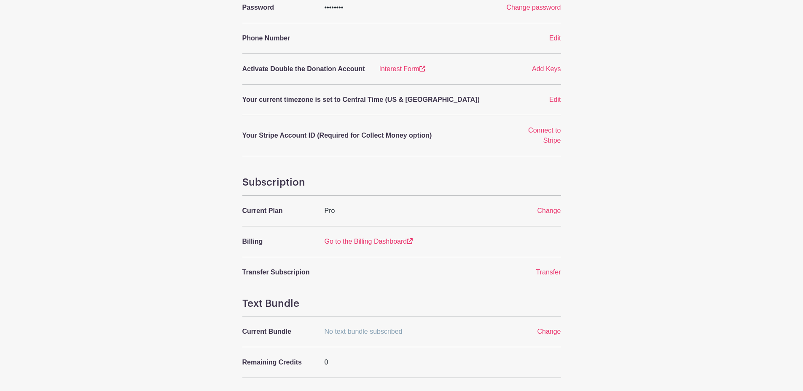
scroll to position [186, 0]
click at [394, 241] on link "Go to the Billing Dashboard" at bounding box center [368, 241] width 88 height 7
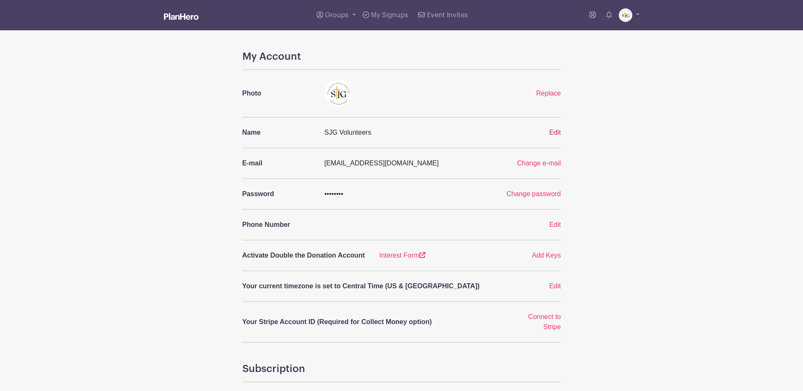
click at [553, 132] on span "Edit" at bounding box center [555, 132] width 12 height 7
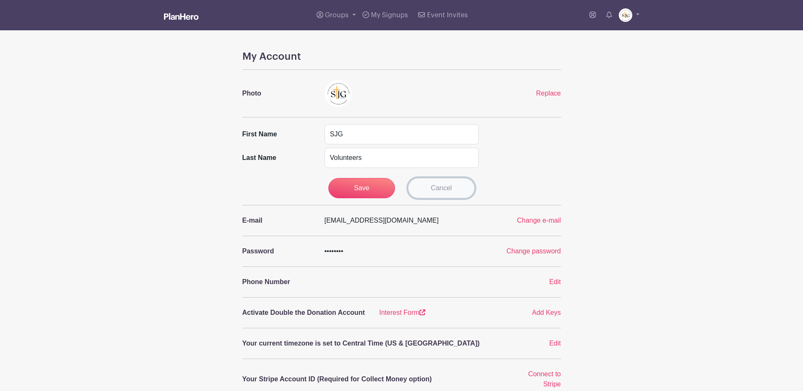
click at [458, 190] on link "Cancel" at bounding box center [441, 188] width 67 height 20
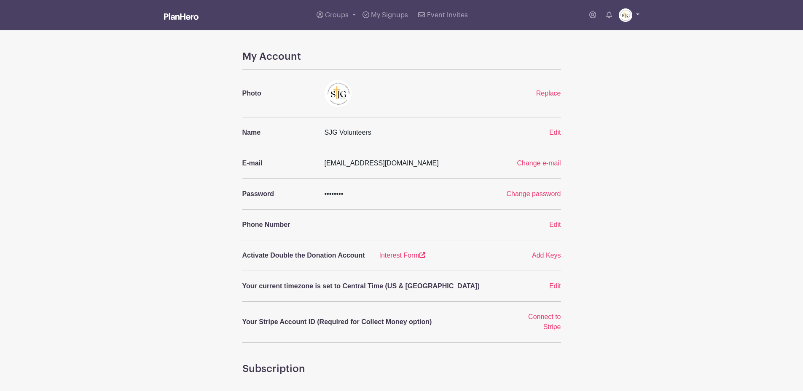
click at [624, 16] on img at bounding box center [624, 14] width 13 height 13
click at [597, 33] on link "My account" at bounding box center [605, 34] width 67 height 13
click at [624, 14] on img at bounding box center [624, 14] width 13 height 13
click at [599, 52] on link "Downloads" at bounding box center [605, 48] width 67 height 13
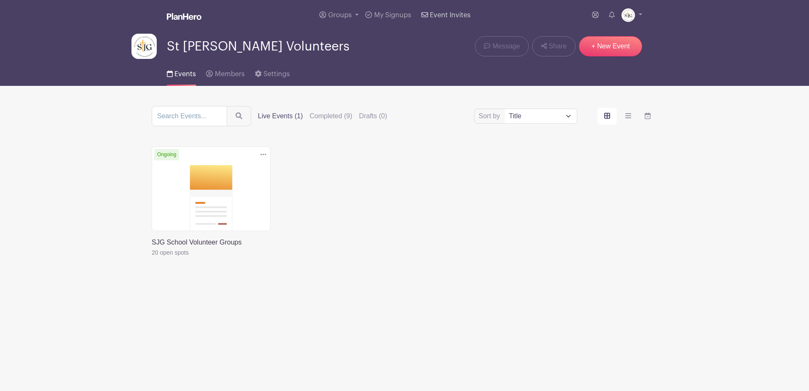
click at [443, 15] on span "Event Invites" at bounding box center [450, 15] width 41 height 7
click at [337, 8] on link "Groups" at bounding box center [339, 15] width 46 height 30
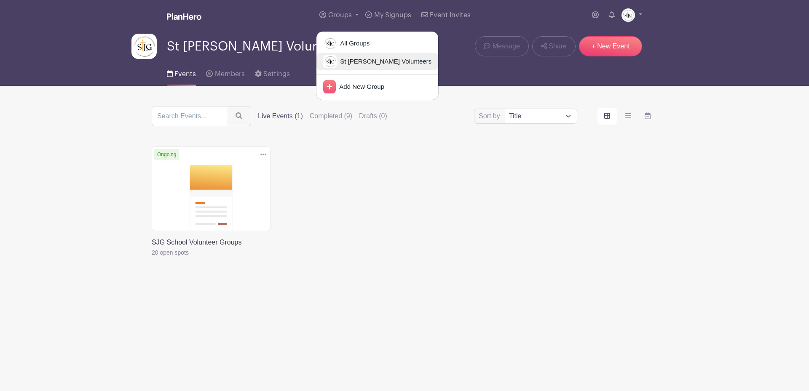
click at [355, 65] on span "St [PERSON_NAME] Volunteers" at bounding box center [384, 62] width 95 height 10
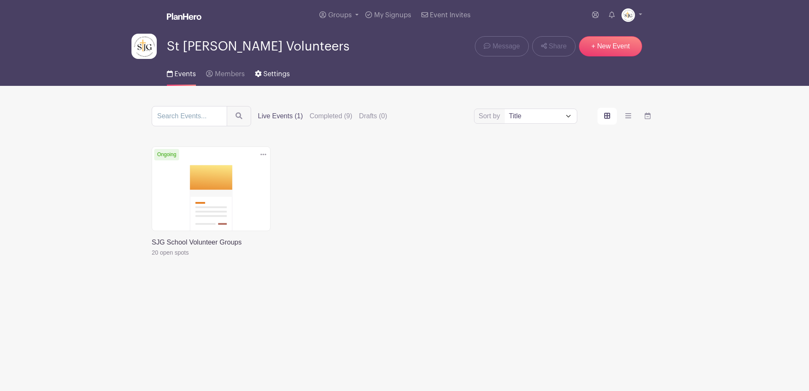
click at [273, 75] on span "Settings" at bounding box center [276, 74] width 27 height 7
click at [618, 47] on link "+ New Event" at bounding box center [610, 46] width 63 height 20
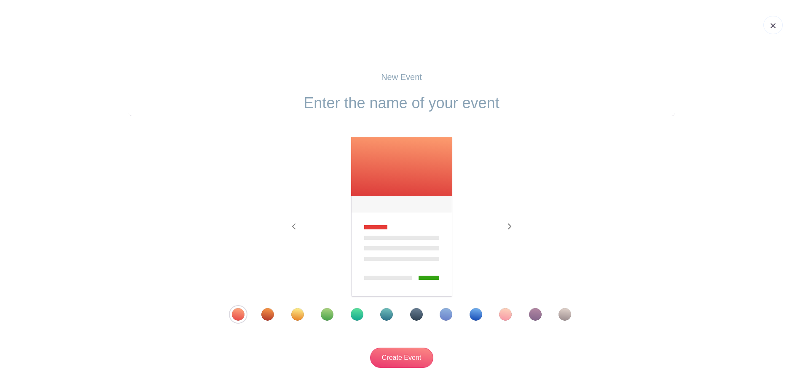
click at [774, 28] on img at bounding box center [772, 25] width 5 height 5
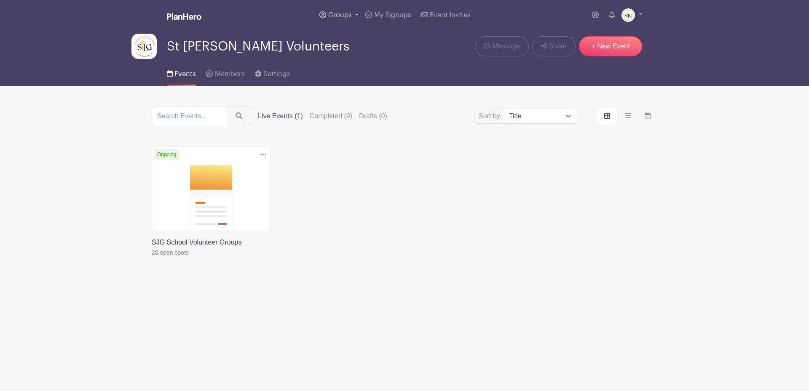
click at [338, 14] on span "Groups" at bounding box center [340, 15] width 24 height 7
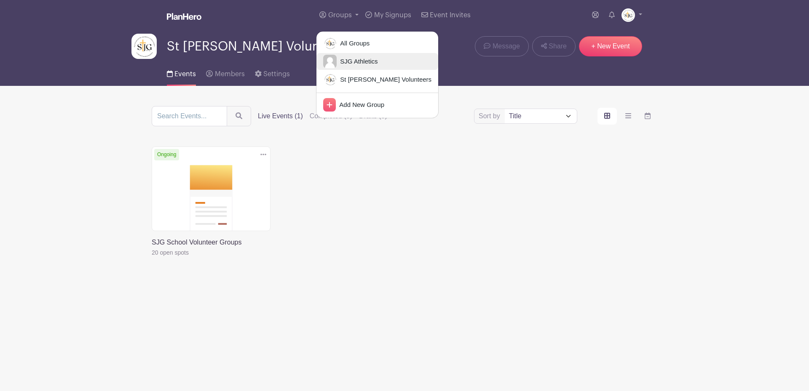
click at [345, 60] on span "SJG Athletics" at bounding box center [357, 62] width 41 height 10
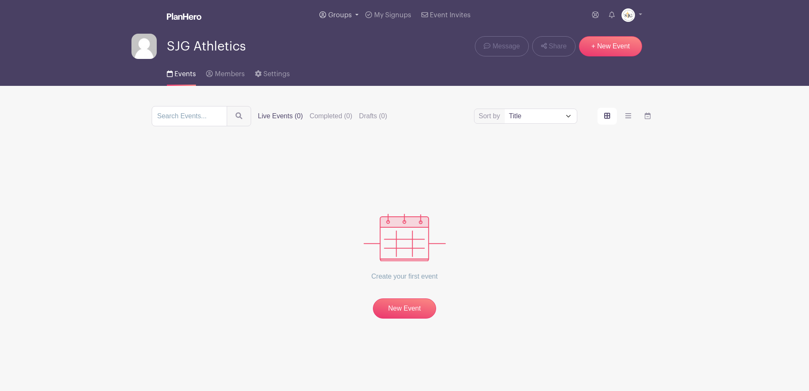
click at [343, 9] on link "Groups" at bounding box center [339, 15] width 46 height 30
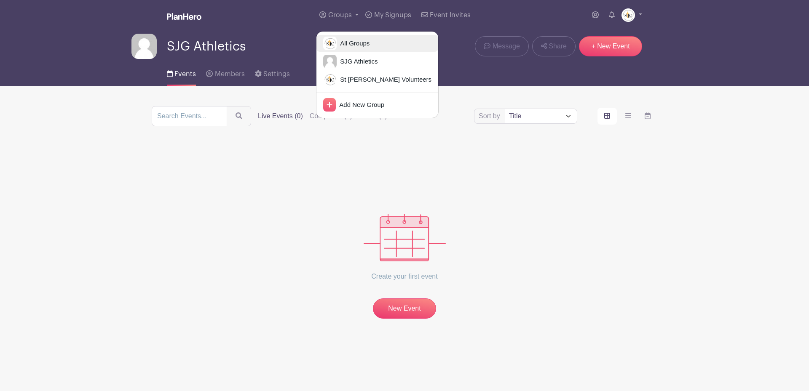
click at [350, 41] on span "All Groups" at bounding box center [353, 44] width 33 height 10
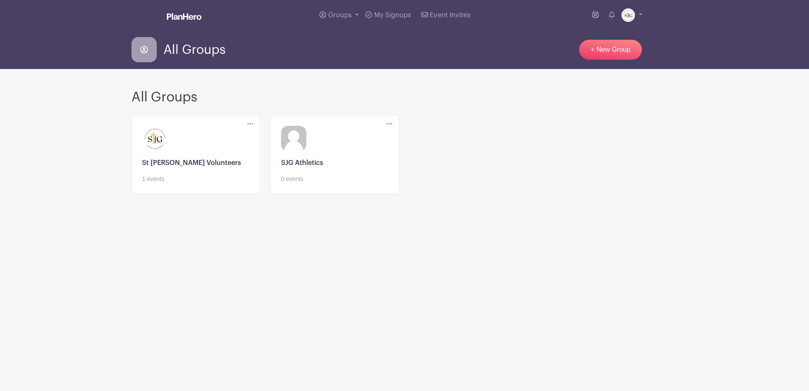
click at [183, 184] on link at bounding box center [196, 184] width 108 height 0
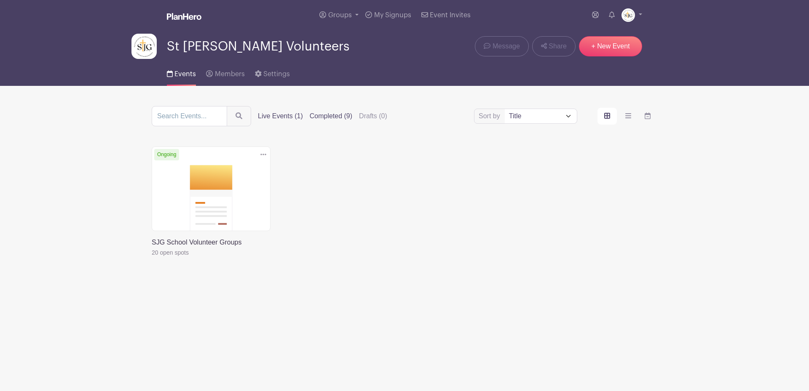
click at [330, 113] on label "Completed (9)" at bounding box center [331, 116] width 43 height 10
click at [0, 0] on input "Completed (9)" at bounding box center [0, 0] width 0 height 0
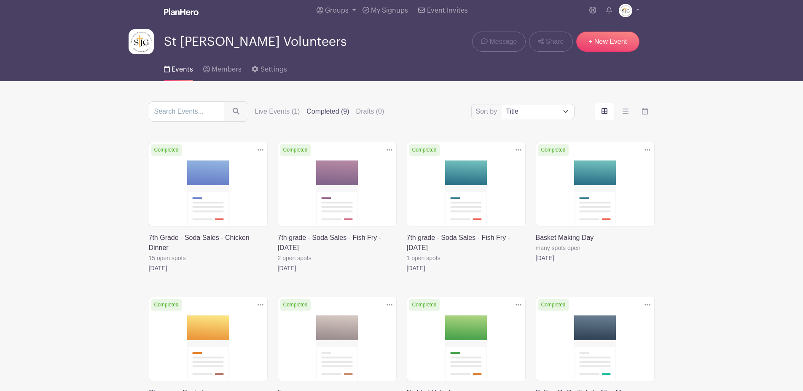
scroll to position [4, 0]
click at [149, 274] on link at bounding box center [149, 274] width 0 height 0
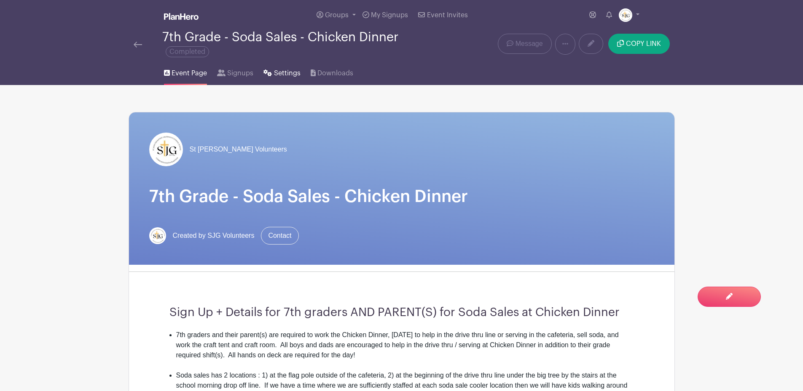
click at [288, 70] on span "Settings" at bounding box center [287, 73] width 27 height 10
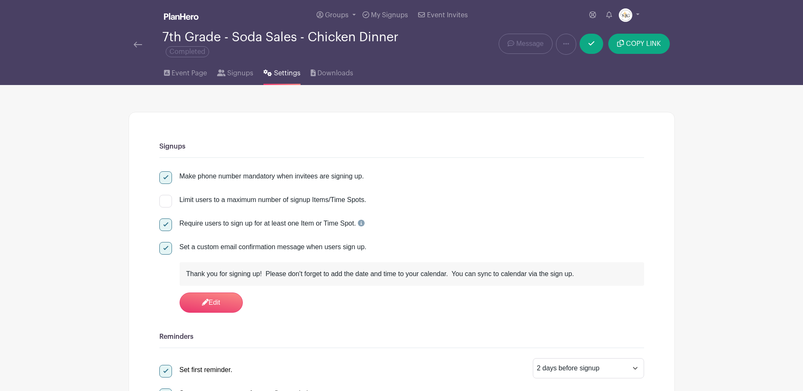
click at [142, 45] on div at bounding box center [148, 44] width 29 height 10
click at [138, 45] on img at bounding box center [138, 45] width 8 height 6
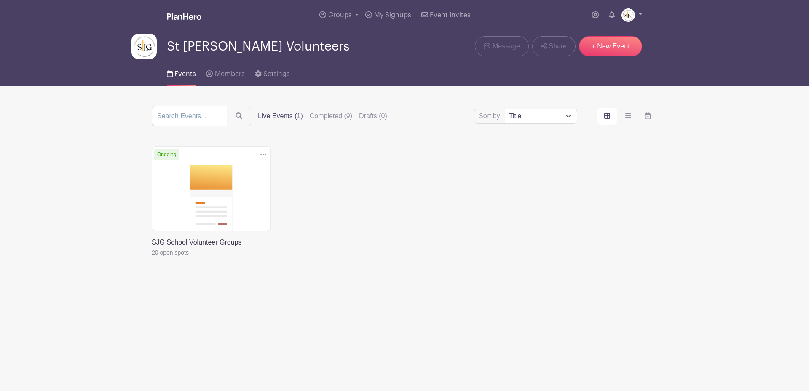
click at [152, 258] on link at bounding box center [152, 258] width 0 height 0
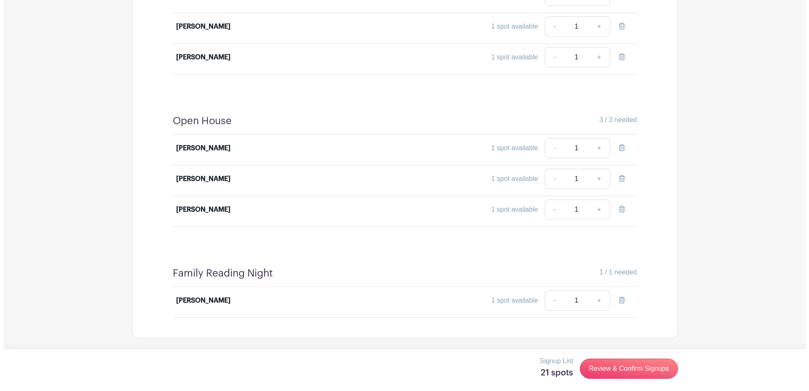
scroll to position [1182, 0]
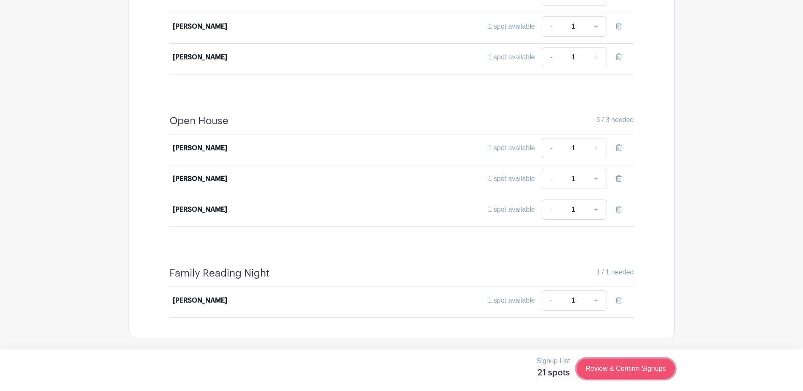
click at [624, 367] on link "Review & Confirm Signups" at bounding box center [625, 369] width 98 height 20
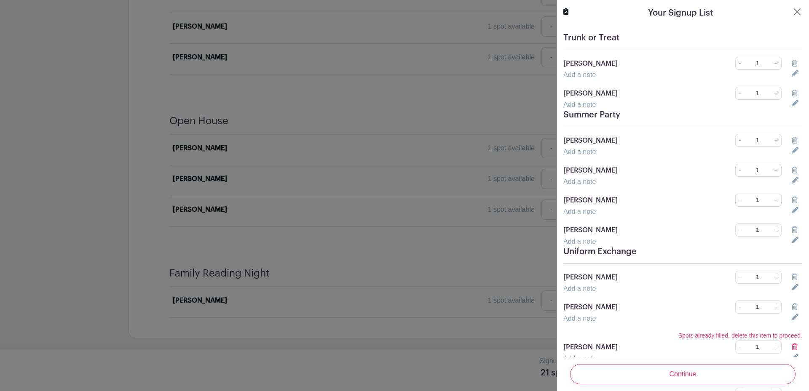
click at [792, 74] on icon at bounding box center [795, 73] width 7 height 7
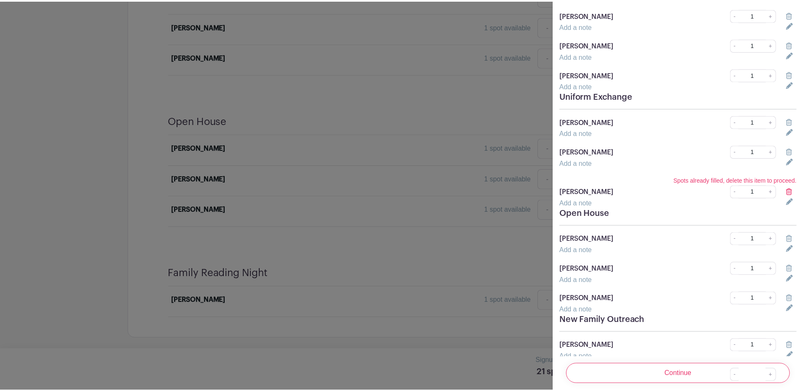
scroll to position [0, 0]
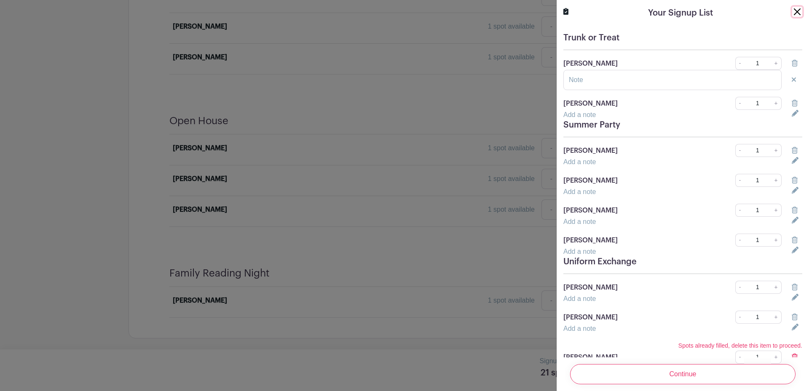
click at [792, 12] on button "Close" at bounding box center [797, 12] width 10 height 10
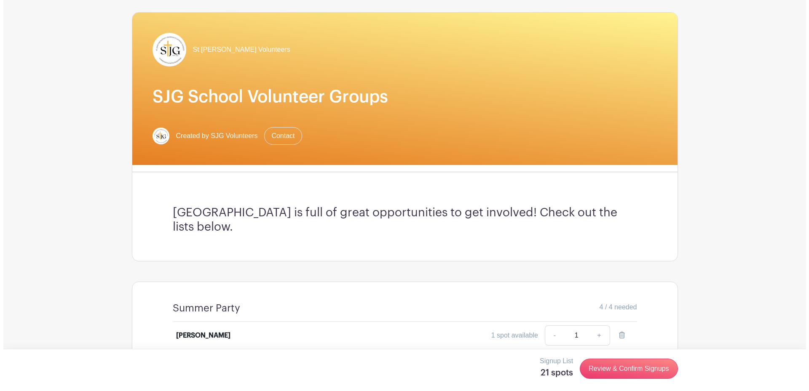
scroll to position [99, 0]
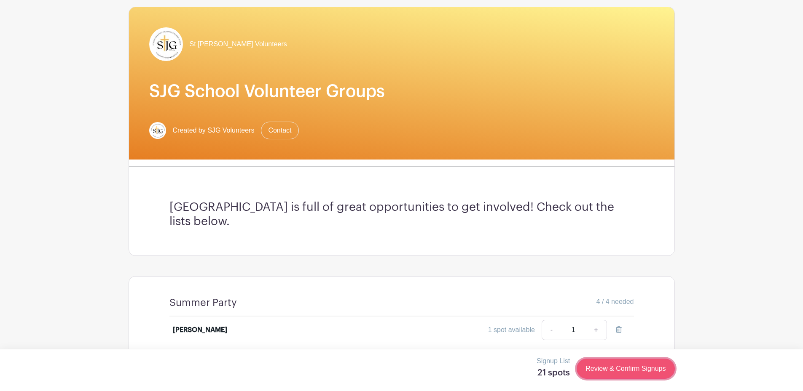
click at [624, 368] on link "Review & Confirm Signups" at bounding box center [625, 369] width 98 height 20
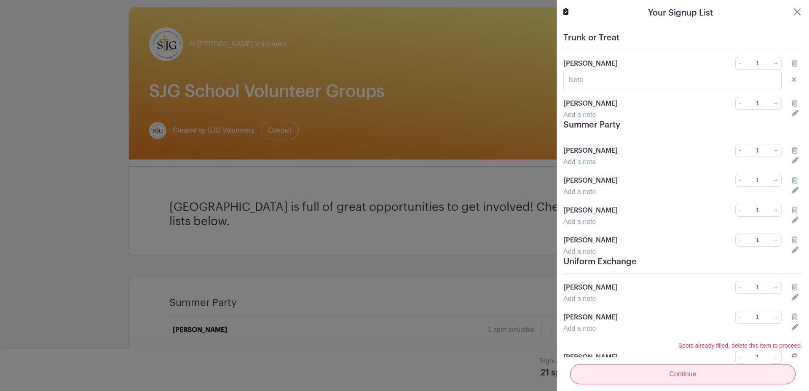
click at [656, 364] on input "Continue" at bounding box center [682, 374] width 225 height 20
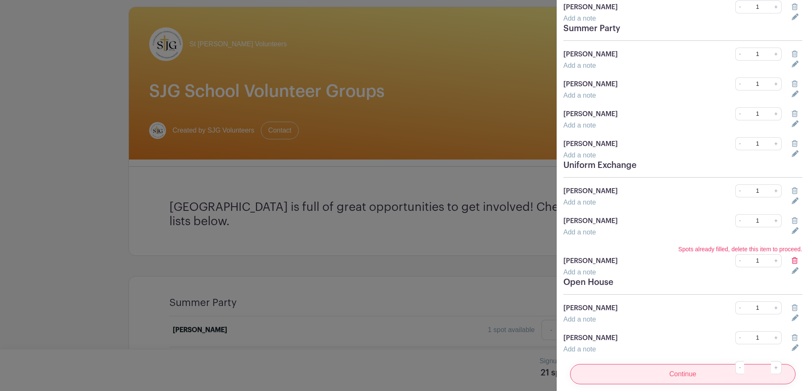
scroll to position [97, 0]
click at [792, 257] on icon at bounding box center [795, 260] width 6 height 7
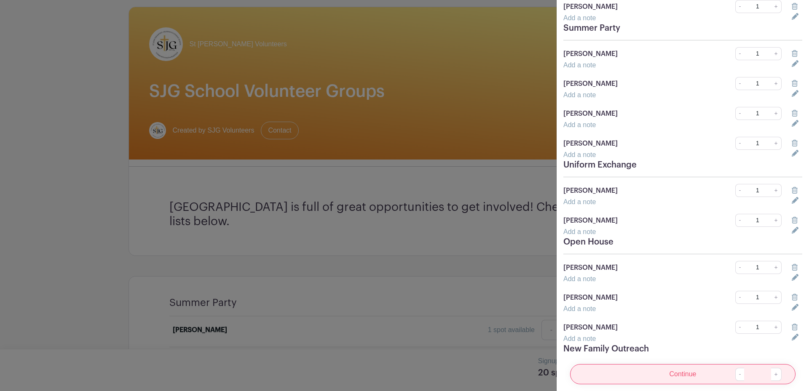
click at [677, 364] on input "Continue" at bounding box center [682, 374] width 225 height 20
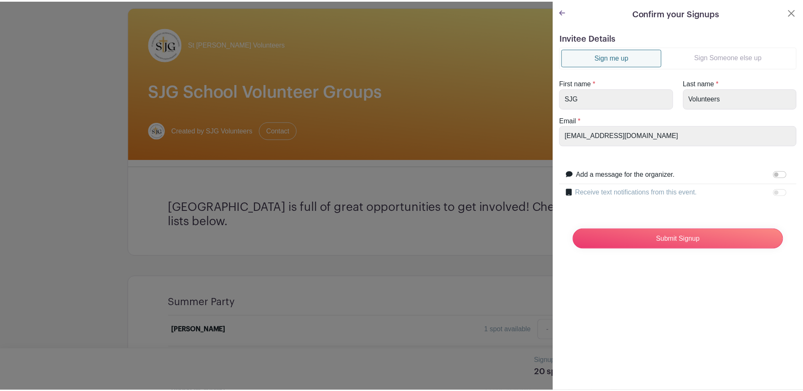
scroll to position [0, 0]
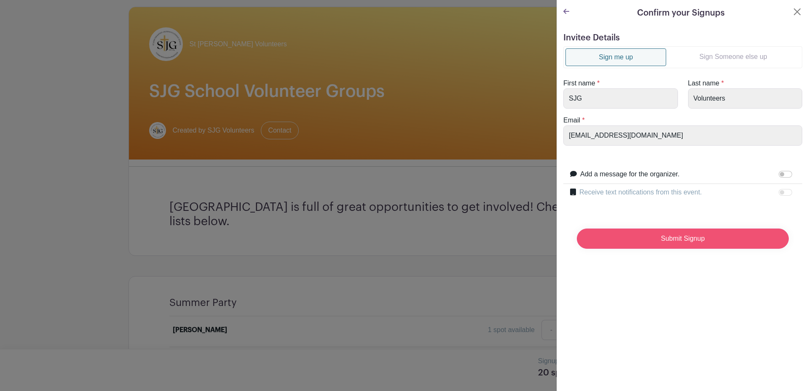
click at [691, 235] on input "Submit Signup" at bounding box center [683, 239] width 212 height 20
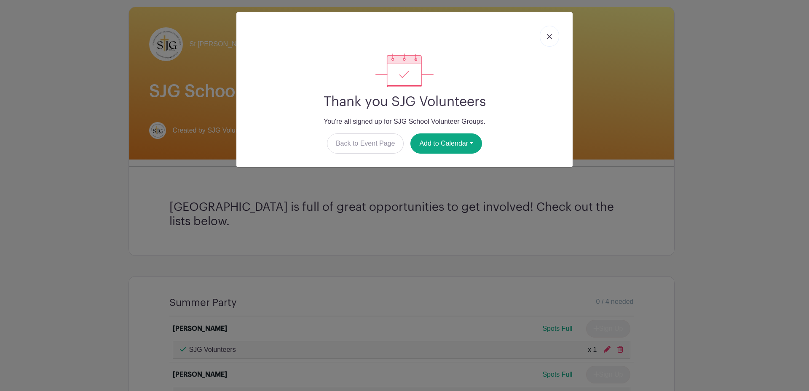
click at [551, 37] on img at bounding box center [549, 36] width 5 height 5
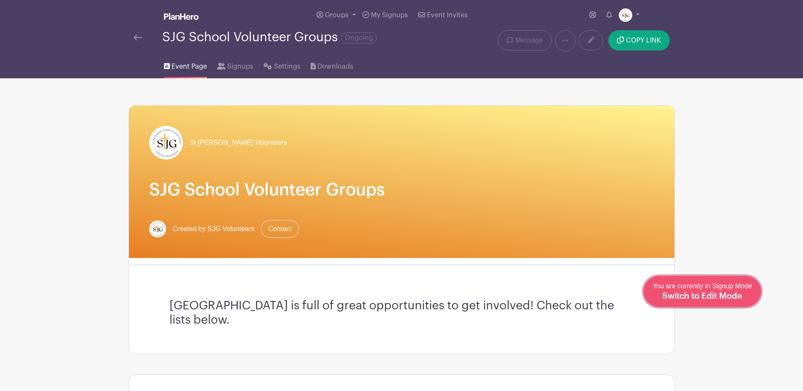
click at [723, 294] on span "Switch to Edit Mode" at bounding box center [702, 296] width 80 height 8
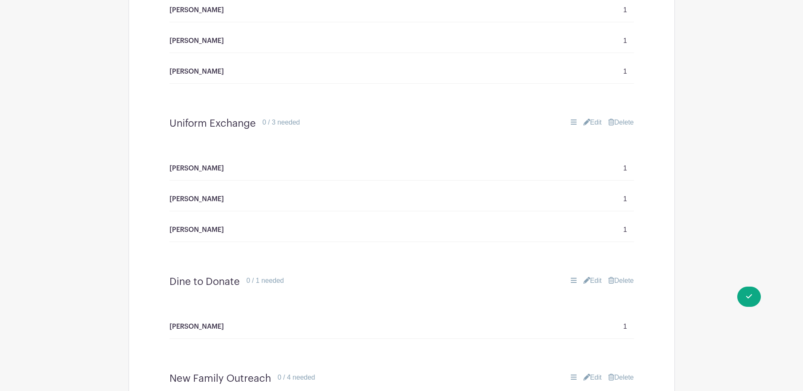
scroll to position [593, 0]
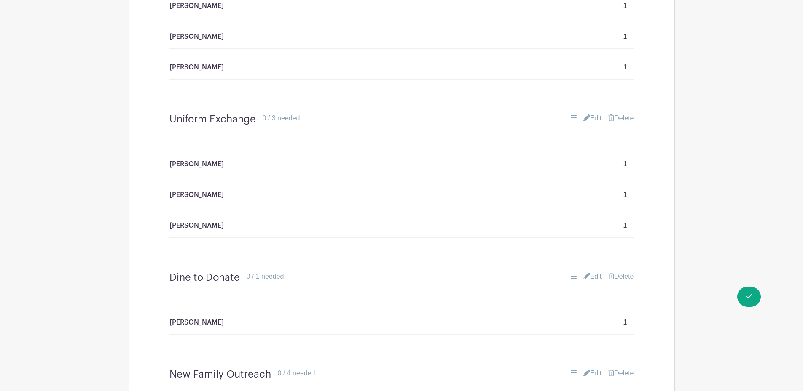
click at [587, 121] on link "Edit" at bounding box center [592, 118] width 19 height 10
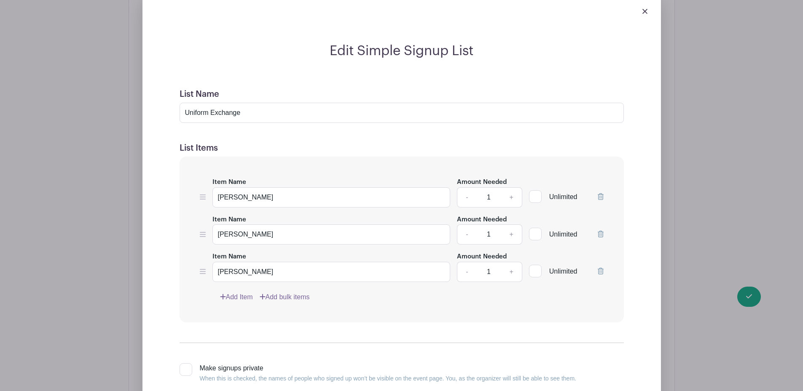
scroll to position [722, 0]
click at [230, 297] on link "Add Item" at bounding box center [236, 296] width 33 height 10
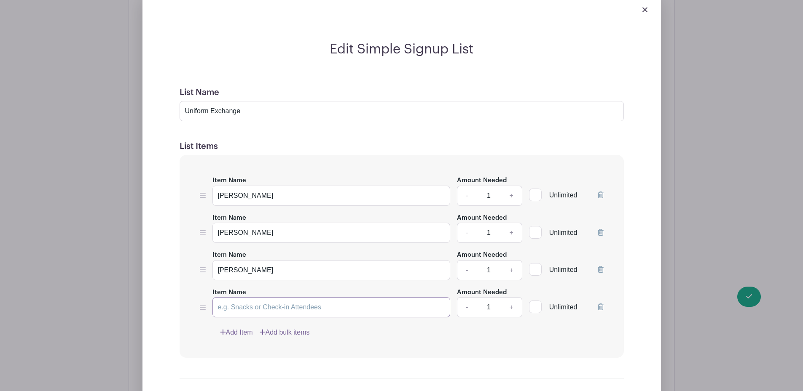
click at [239, 309] on input "Item Name" at bounding box center [331, 307] width 238 height 20
type input "Jessie Cross"
click at [240, 335] on link "Add Item" at bounding box center [236, 333] width 33 height 10
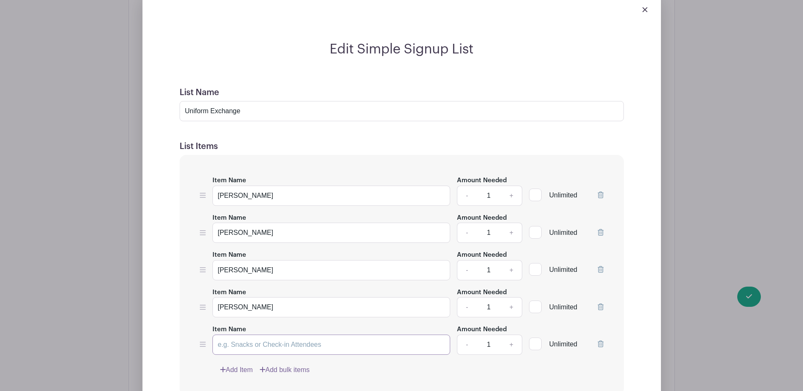
click at [240, 343] on input "Item Name" at bounding box center [331, 345] width 238 height 20
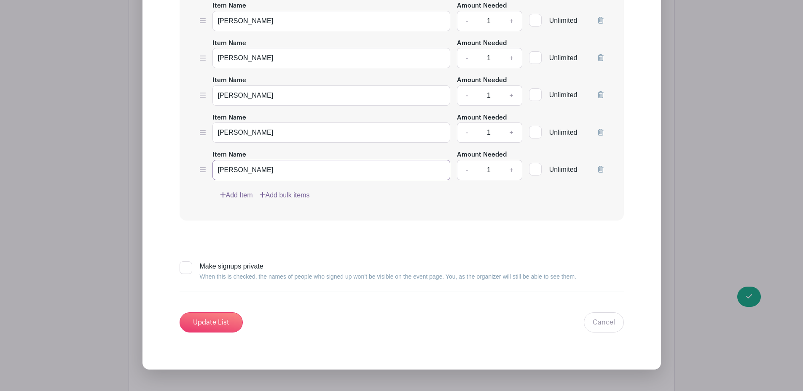
scroll to position [897, 0]
type input "A"
type input "[PERSON_NAME] Tune"
click at [240, 195] on link "Add Item" at bounding box center [236, 195] width 33 height 10
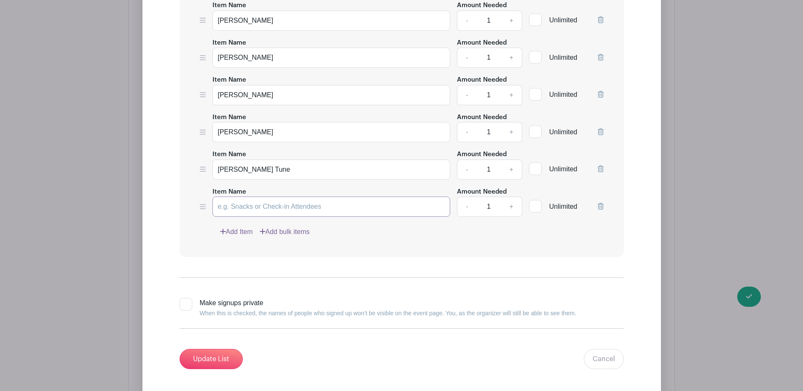
click at [240, 207] on input "Item Name" at bounding box center [331, 207] width 238 height 20
type input "[PERSON_NAME]"
click at [244, 231] on link "Add Item" at bounding box center [236, 232] width 33 height 10
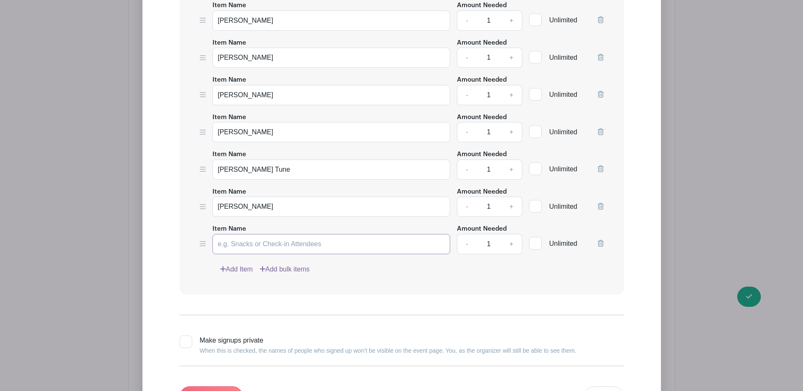
click at [245, 244] on input "Item Name" at bounding box center [331, 244] width 238 height 20
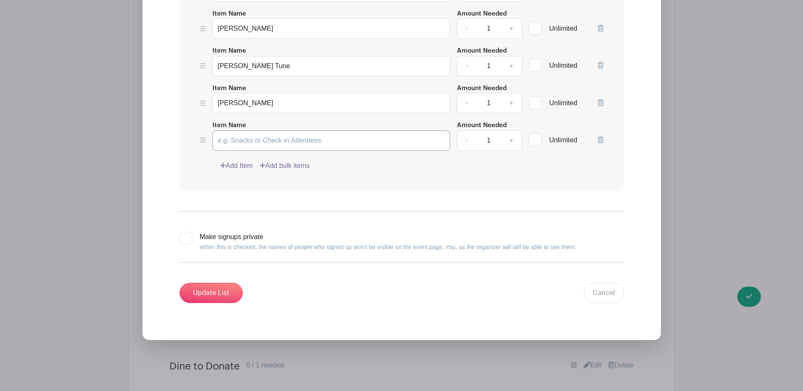
scroll to position [1003, 0]
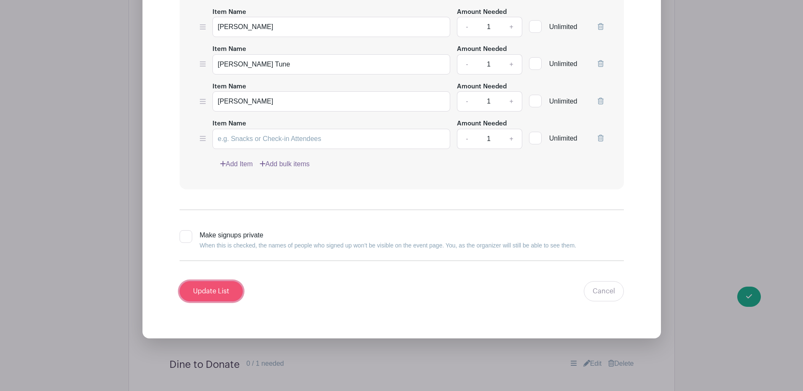
click at [202, 288] on input "Update List" at bounding box center [210, 291] width 63 height 20
click at [600, 138] on icon at bounding box center [600, 138] width 6 height 7
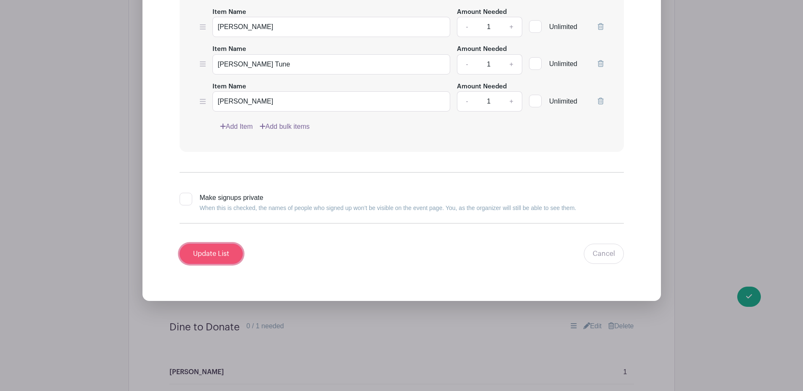
click at [212, 252] on input "Update List" at bounding box center [210, 254] width 63 height 20
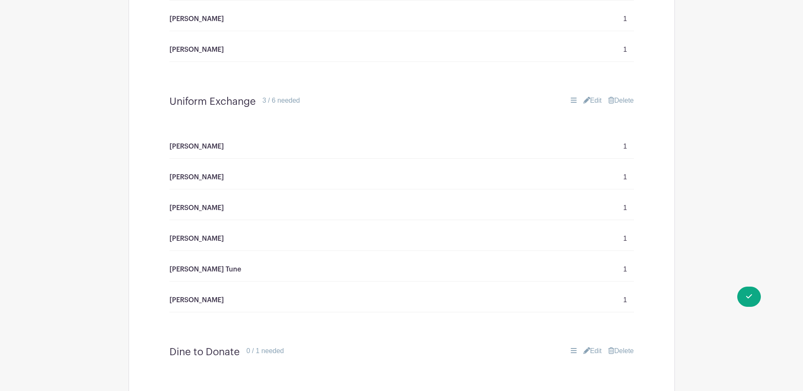
scroll to position [610, 0]
click at [590, 98] on link "Edit" at bounding box center [592, 101] width 19 height 10
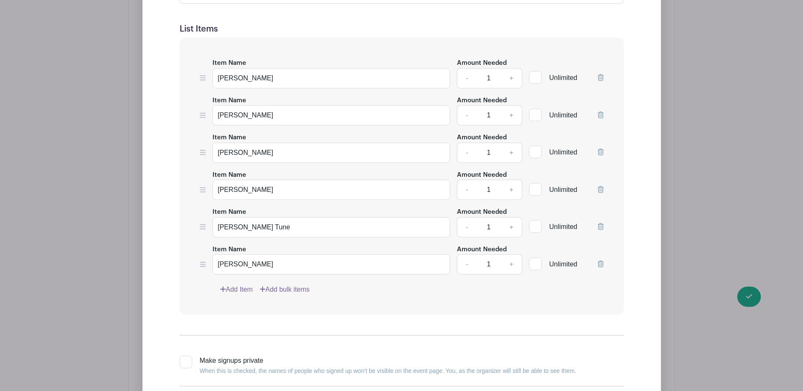
scroll to position [840, 0]
click at [301, 189] on input "Jessie Cross" at bounding box center [331, 189] width 238 height 20
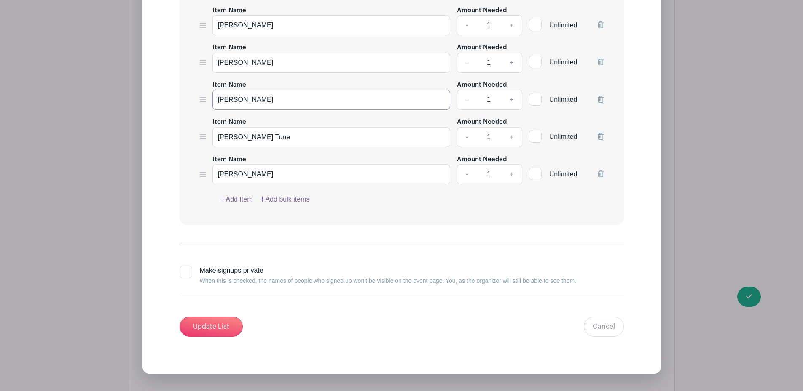
scroll to position [931, 0]
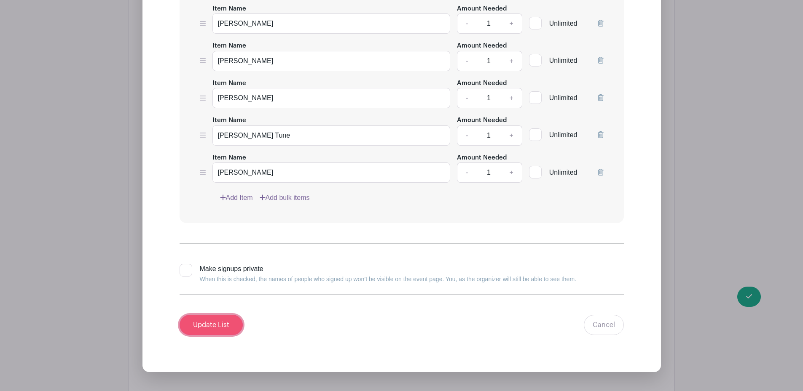
click at [213, 324] on input "Update List" at bounding box center [210, 325] width 63 height 20
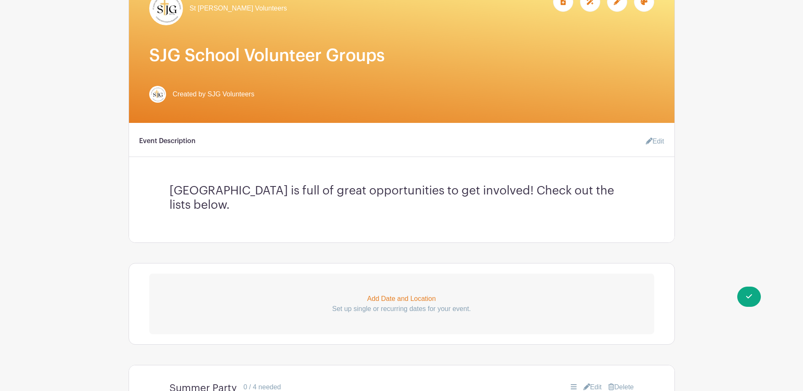
scroll to position [141, 0]
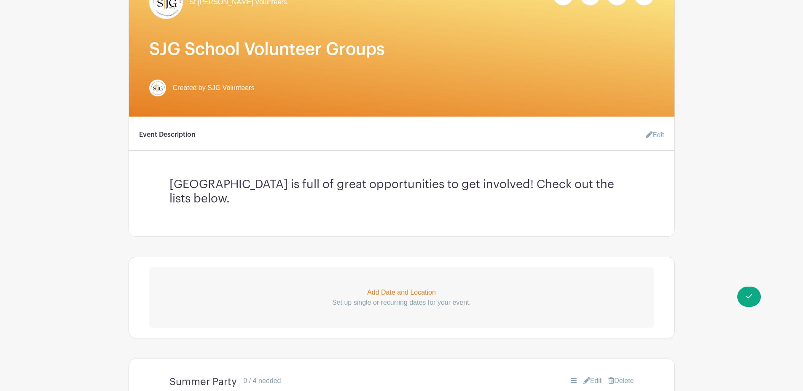
click at [655, 131] on link "Edit" at bounding box center [651, 135] width 25 height 17
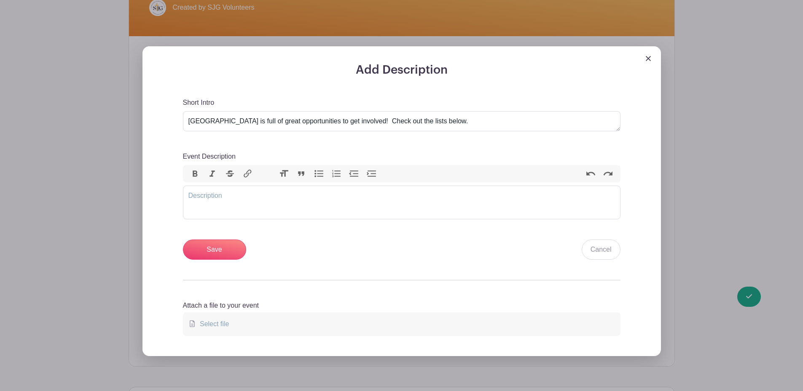
scroll to position [222, 0]
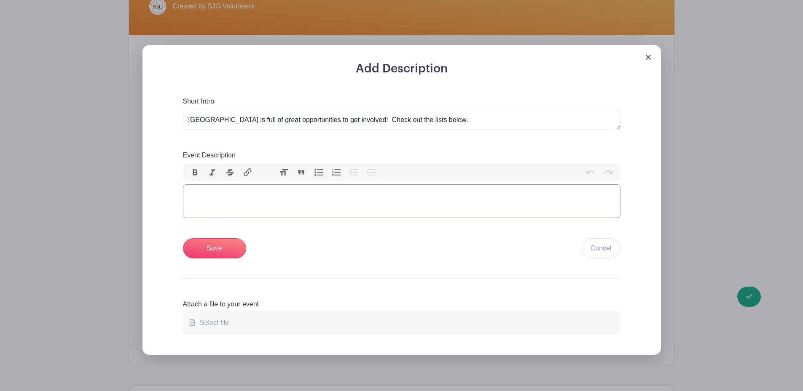
click at [452, 205] on trix-editor "Event Description" at bounding box center [401, 202] width 437 height 34
type trix-editor "<div>Please sign up next to your name and add your phone # and email address.</…"
click at [211, 249] on input "Save" at bounding box center [214, 248] width 63 height 20
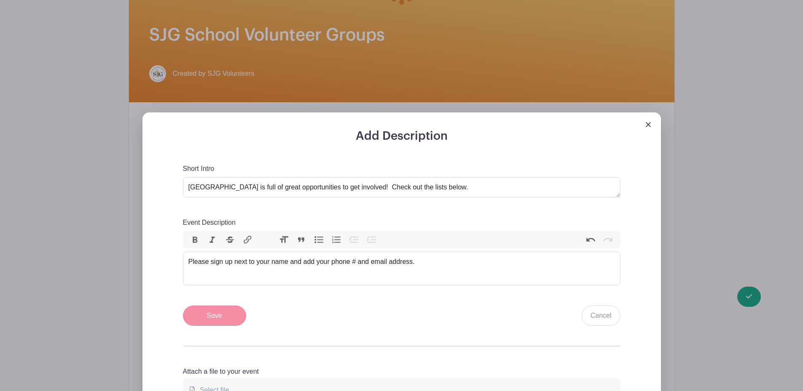
scroll to position [290, 0]
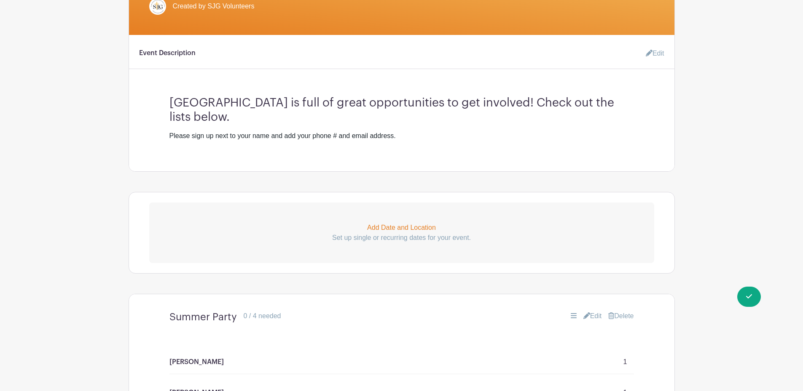
drag, startPoint x: 211, startPoint y: 249, endPoint x: 730, endPoint y: 119, distance: 534.7
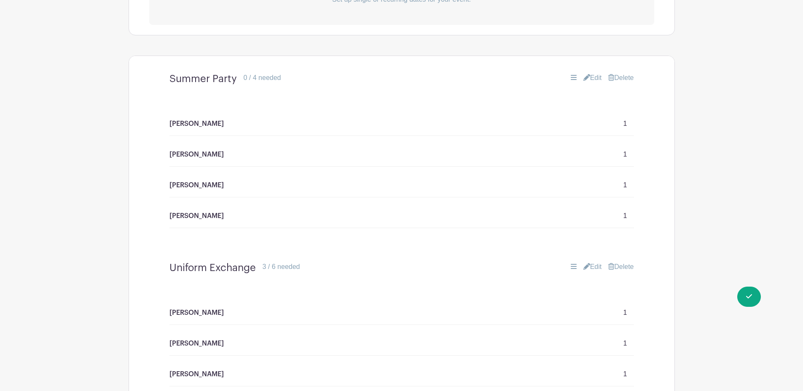
scroll to position [517, 0]
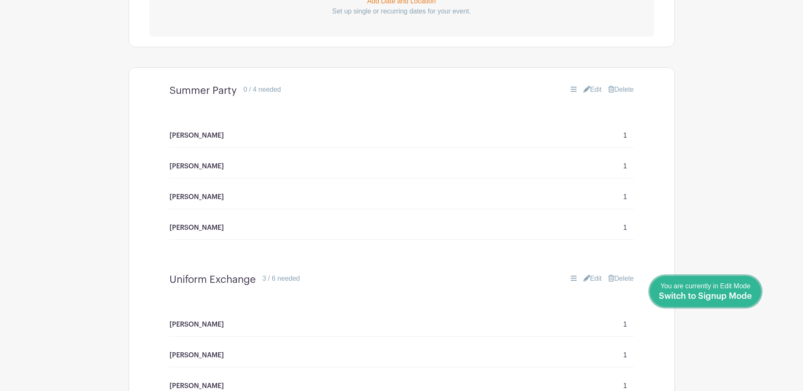
click at [736, 290] on div "You are currently in Edit Mode Switch to Signup Mode" at bounding box center [704, 291] width 93 height 21
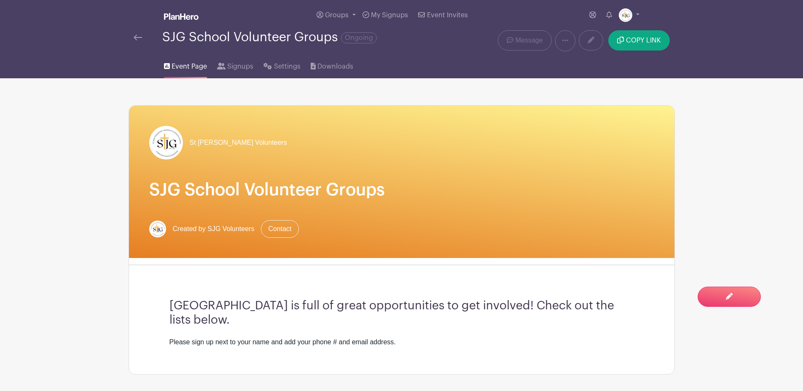
click at [137, 38] on img at bounding box center [138, 38] width 8 height 6
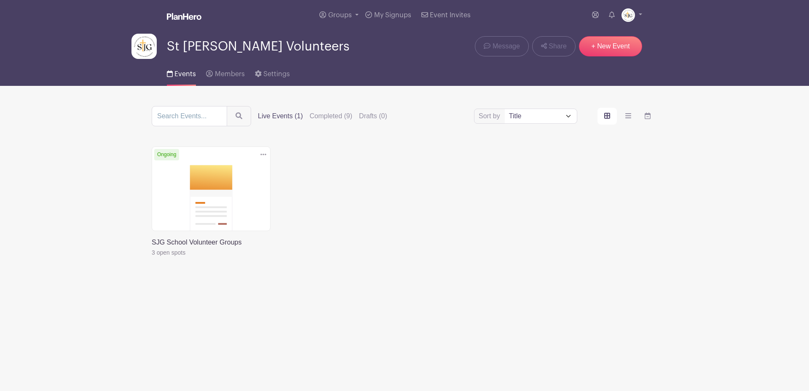
click at [152, 258] on link at bounding box center [152, 258] width 0 height 0
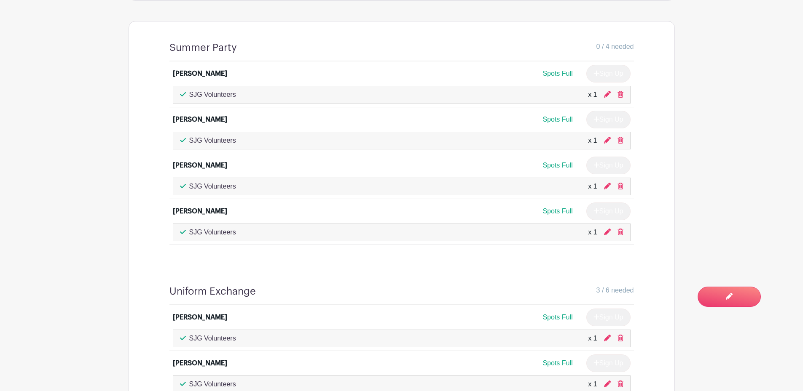
scroll to position [375, 0]
click at [506, 236] on div "SJG Volunteers x 1" at bounding box center [401, 232] width 443 height 10
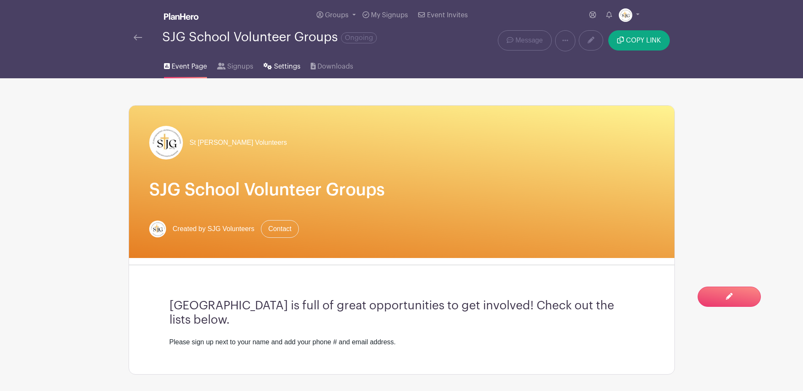
click at [278, 67] on span "Settings" at bounding box center [287, 67] width 27 height 10
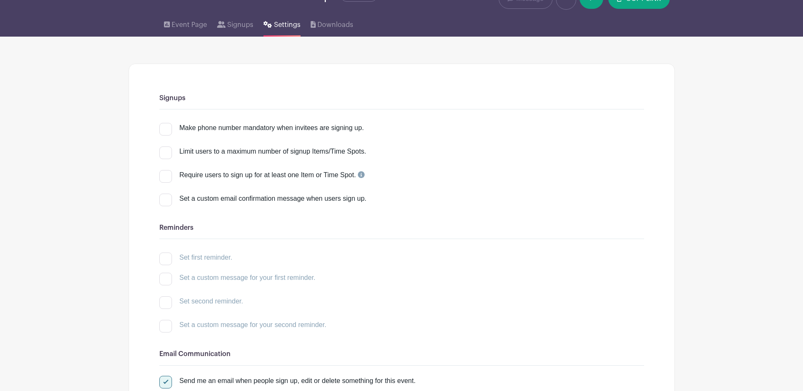
scroll to position [47, 0]
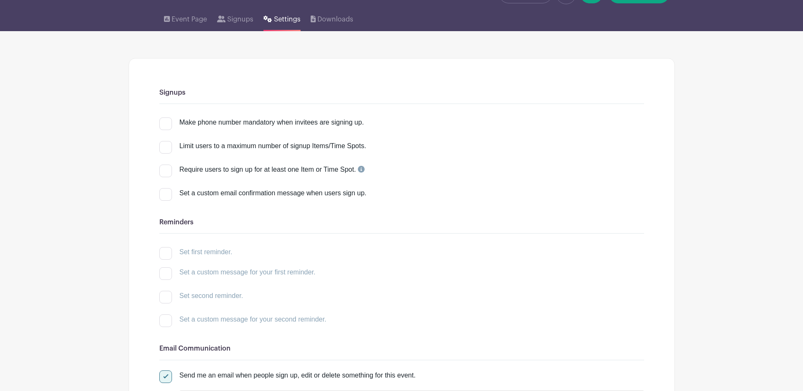
click at [166, 124] on div at bounding box center [165, 124] width 13 height 13
click at [165, 123] on input "Make phone number mandatory when invitees are signing up." at bounding box center [161, 120] width 5 height 5
checkbox input "true"
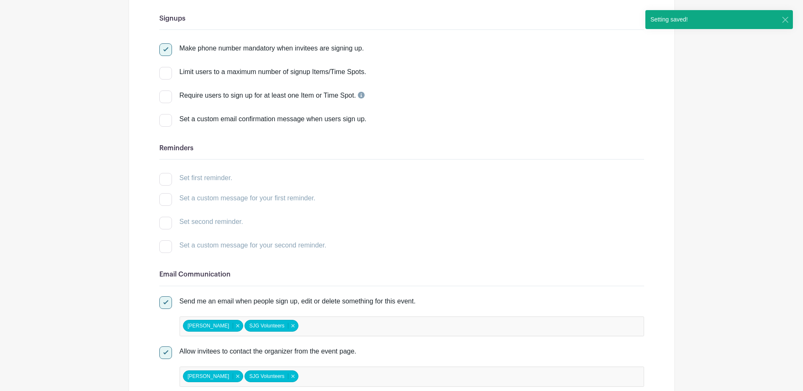
scroll to position [123, 0]
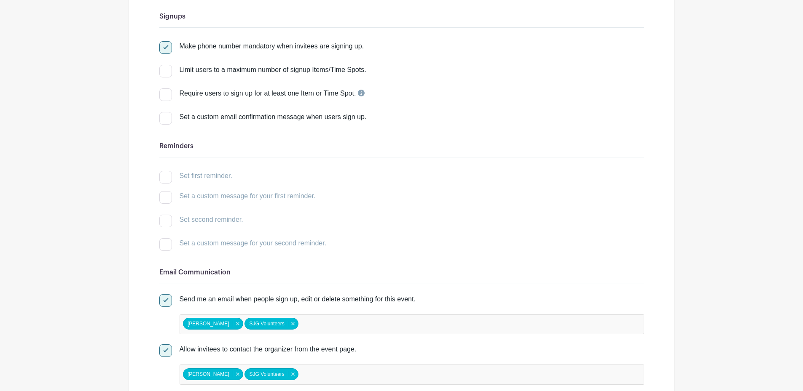
click at [163, 116] on input "Set a custom email confirmation message when users sign up." at bounding box center [161, 114] width 5 height 5
checkbox input "true"
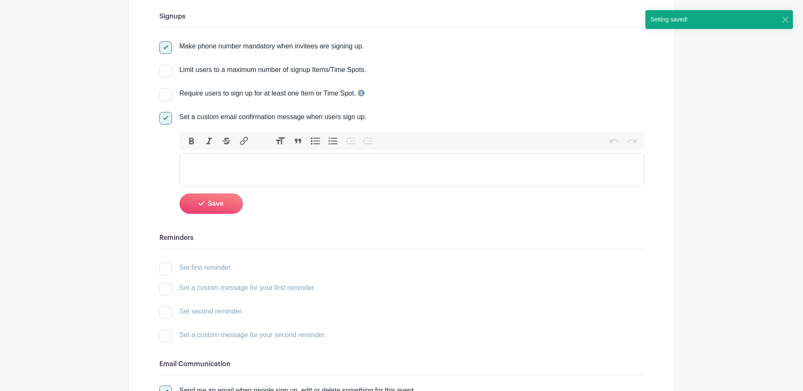
click at [207, 165] on trix-editor at bounding box center [411, 170] width 464 height 34
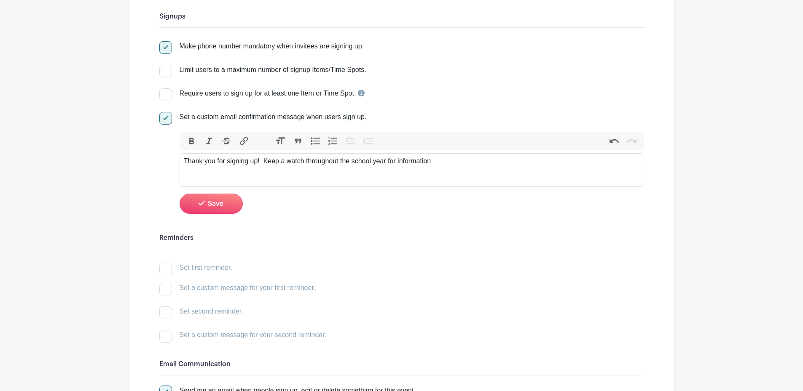
click at [442, 175] on trix-editor "Thank you for signing up! Keep a watch throughout the school year for informati…" at bounding box center [411, 170] width 464 height 34
type trix-editor "<div>Thank you for signing up!&nbsp; Keep a watch throughout the school year fo…"
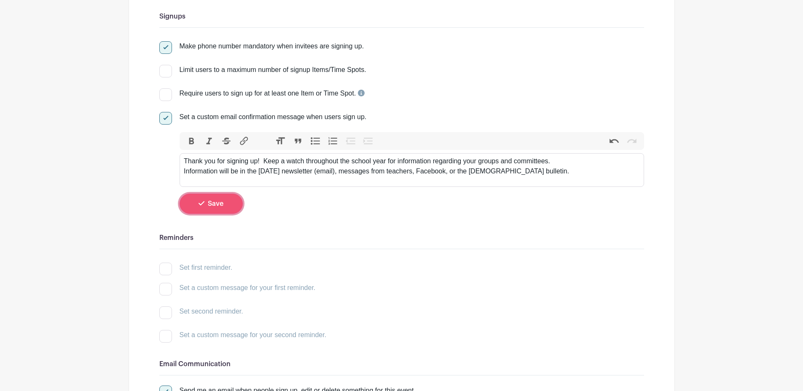
click at [218, 205] on span "Save" at bounding box center [216, 204] width 16 height 7
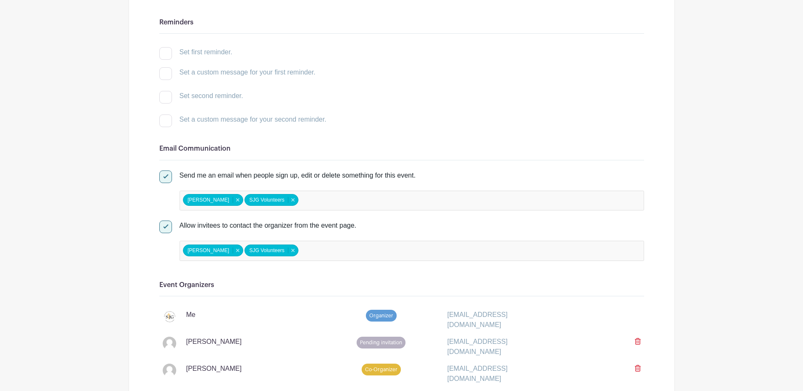
scroll to position [320, 0]
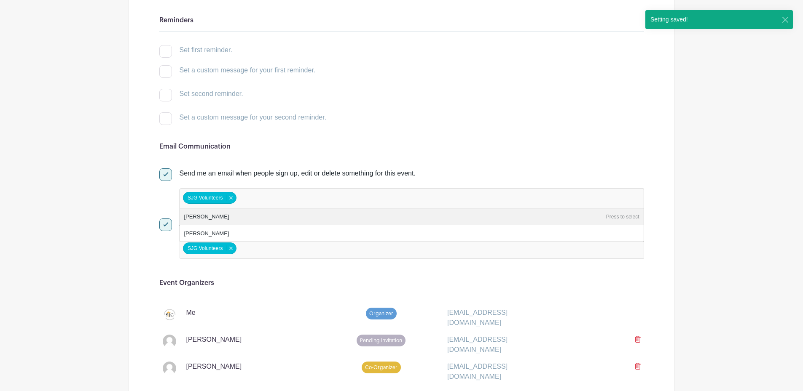
click at [261, 195] on input "false" at bounding box center [275, 199] width 75 height 12
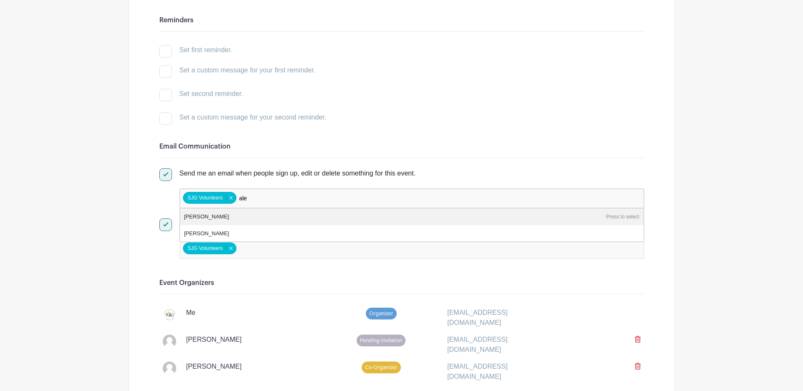
type input "alee"
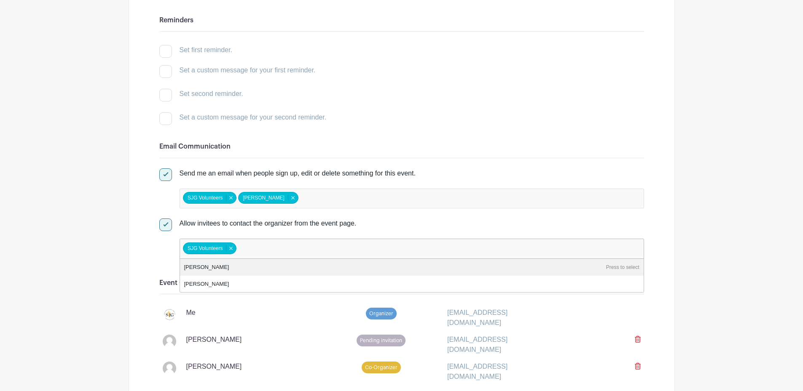
click at [272, 249] on input "false" at bounding box center [275, 249] width 75 height 12
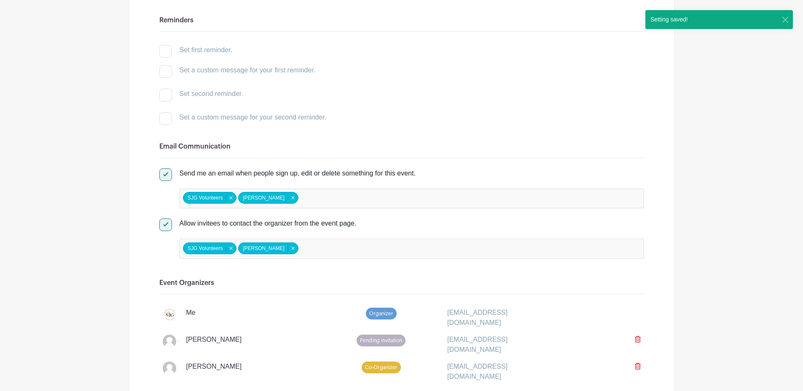
click at [271, 309] on div "Me" at bounding box center [239, 314] width 153 height 13
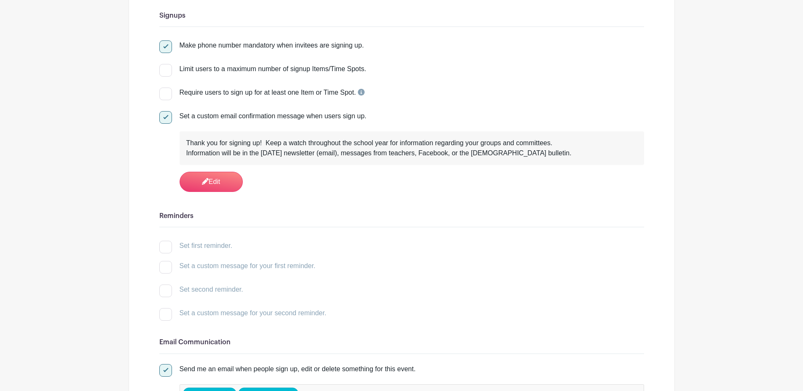
scroll to position [0, 0]
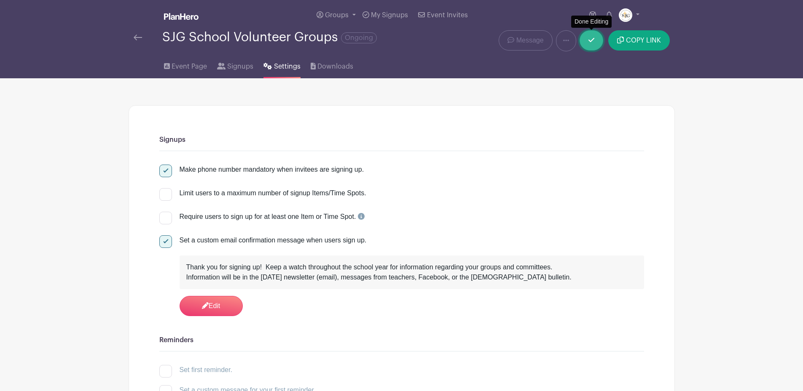
click at [591, 40] on icon at bounding box center [591, 40] width 6 height 7
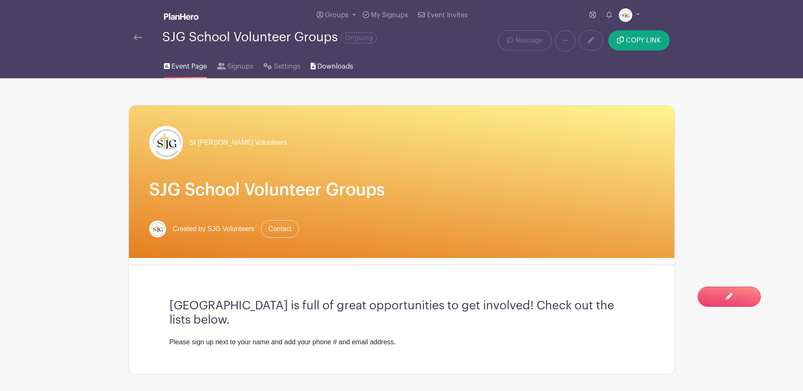
click at [326, 67] on span "Downloads" at bounding box center [335, 67] width 36 height 10
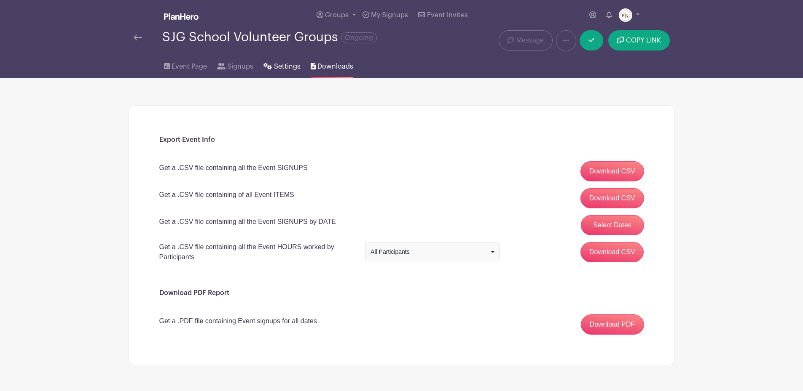
click at [279, 66] on span "Settings" at bounding box center [287, 67] width 27 height 10
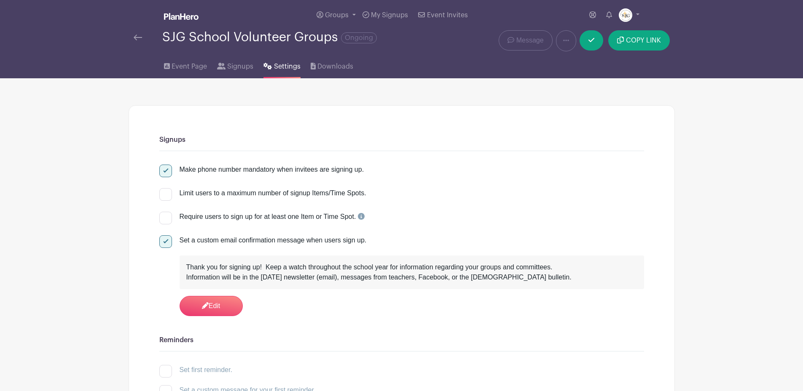
click at [136, 36] on img at bounding box center [138, 38] width 8 height 6
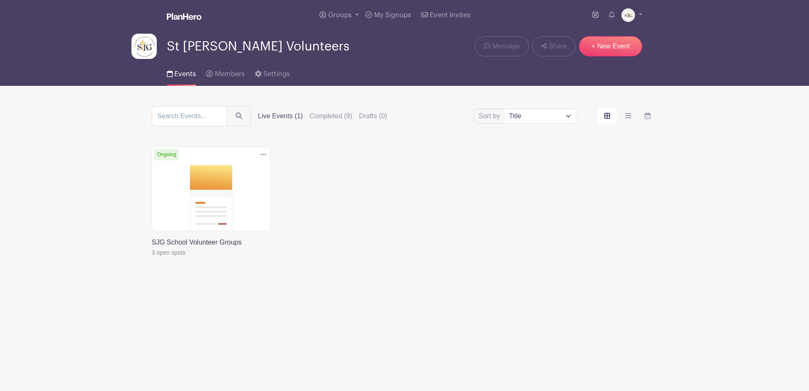
click at [144, 45] on img at bounding box center [143, 46] width 25 height 25
click at [144, 48] on img at bounding box center [143, 46] width 25 height 25
click at [152, 258] on link at bounding box center [152, 258] width 0 height 0
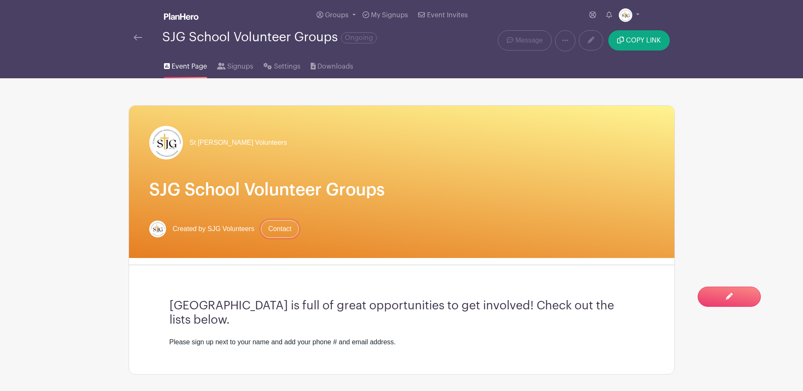
click at [278, 229] on link "Contact" at bounding box center [279, 229] width 37 height 18
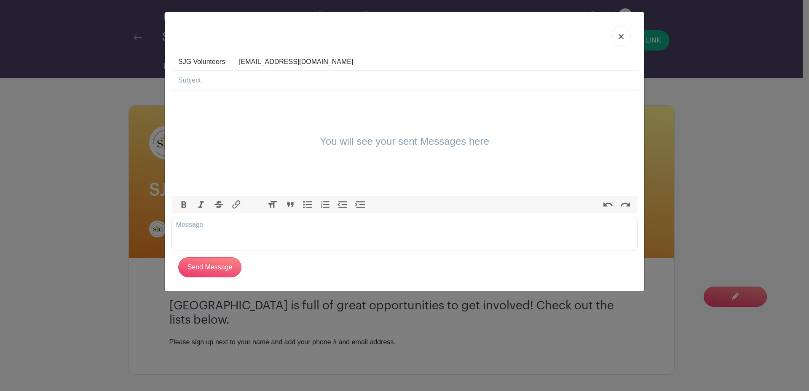
click at [619, 36] on img at bounding box center [620, 36] width 5 height 5
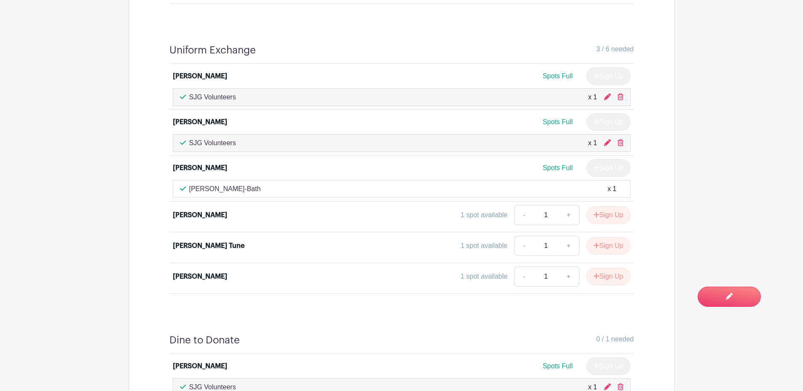
scroll to position [612, 0]
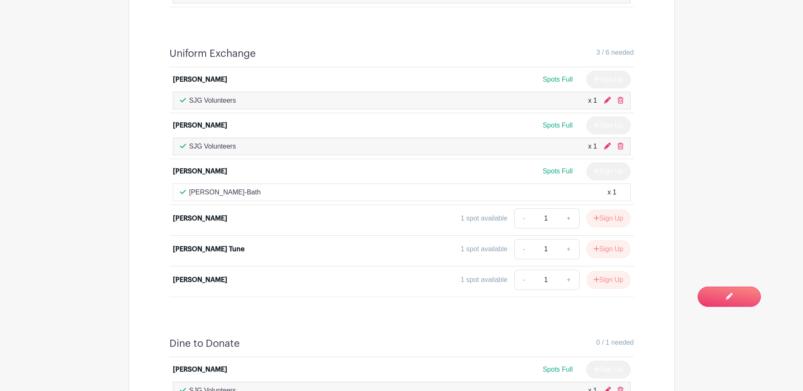
click at [259, 190] on div "Amy Puettmann-Bath x 1" at bounding box center [401, 192] width 443 height 10
click at [184, 192] on icon at bounding box center [183, 192] width 6 height 4
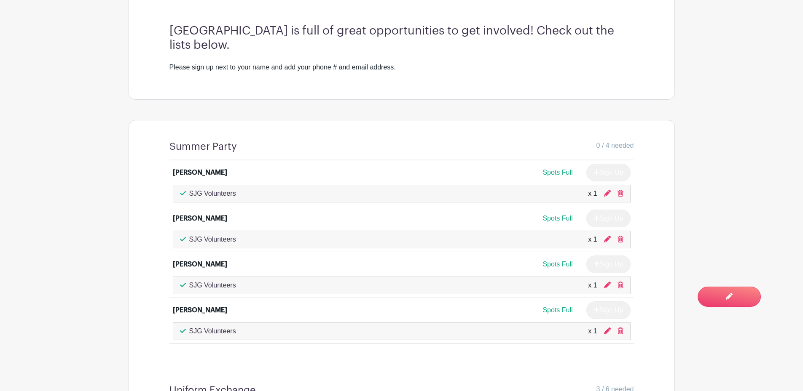
scroll to position [0, 0]
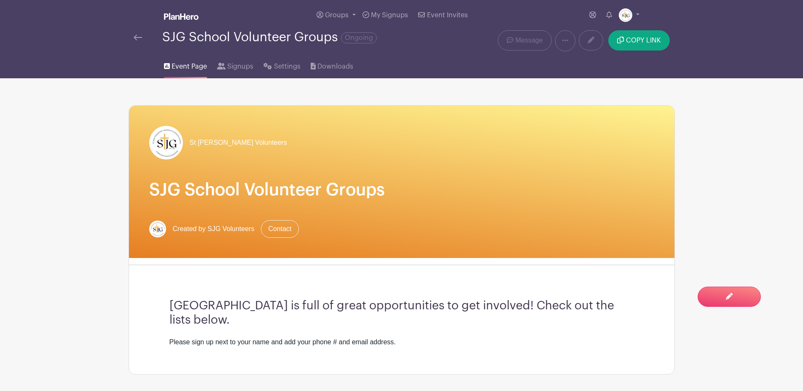
click at [140, 37] on img at bounding box center [138, 38] width 8 height 6
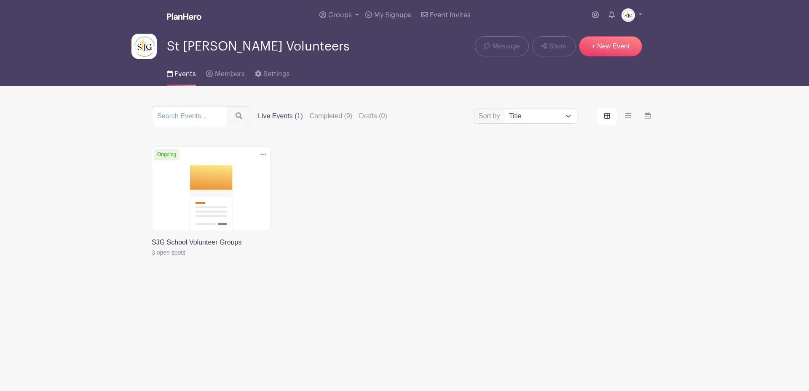
click at [152, 258] on link at bounding box center [152, 258] width 0 height 0
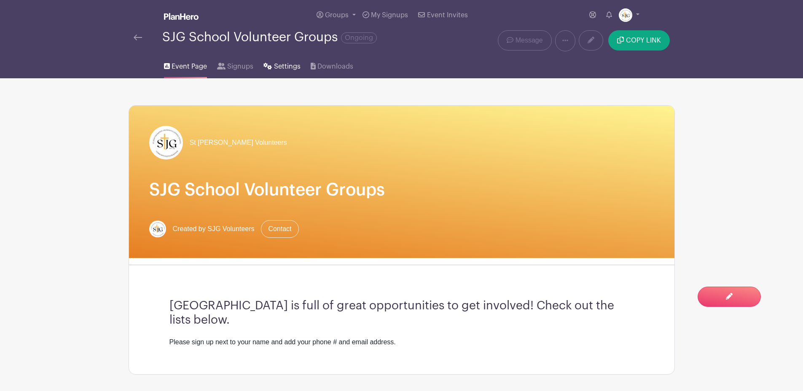
click at [277, 67] on span "Settings" at bounding box center [287, 67] width 27 height 10
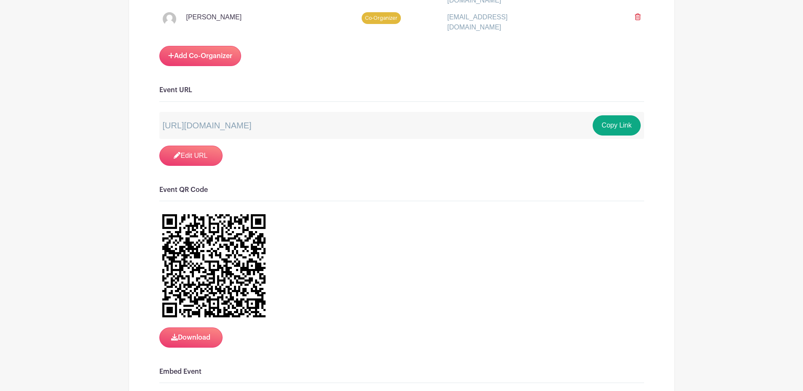
scroll to position [667, 0]
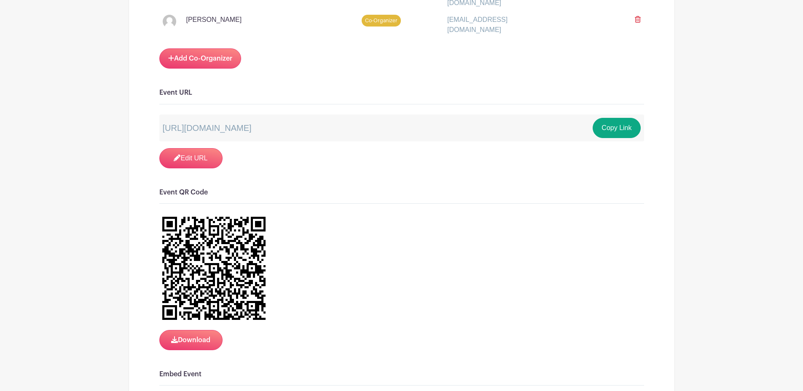
click at [252, 122] on p "https://schedule.planhero.com/events/3e49b319a/sjg-school-volunteer-groups" at bounding box center [207, 128] width 89 height 13
click at [199, 149] on link "Edit URL" at bounding box center [190, 158] width 63 height 20
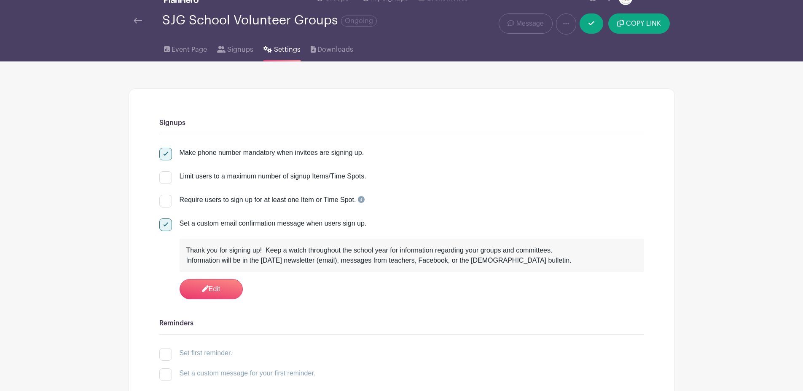
scroll to position [0, 0]
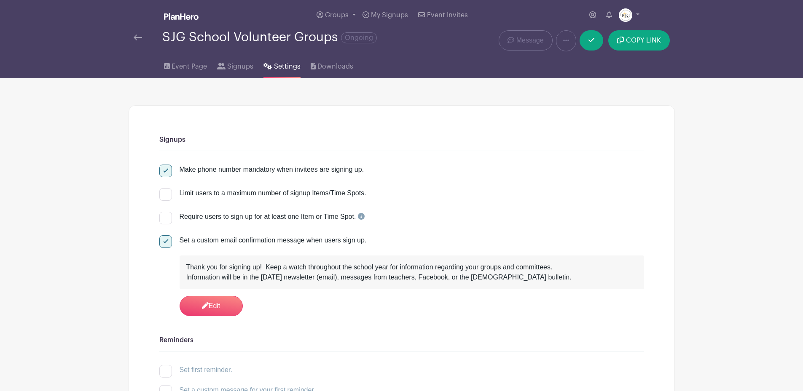
click at [136, 35] on img at bounding box center [138, 38] width 8 height 6
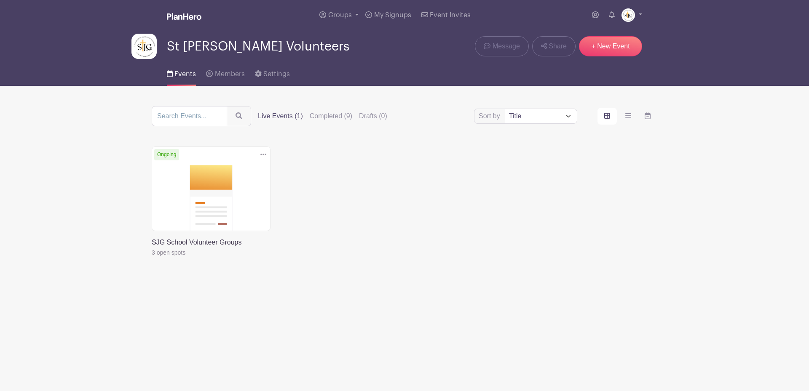
click at [152, 258] on link at bounding box center [152, 258] width 0 height 0
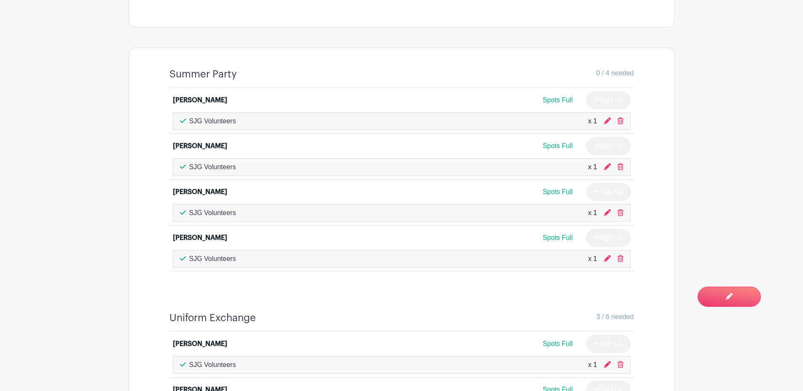
scroll to position [350, 0]
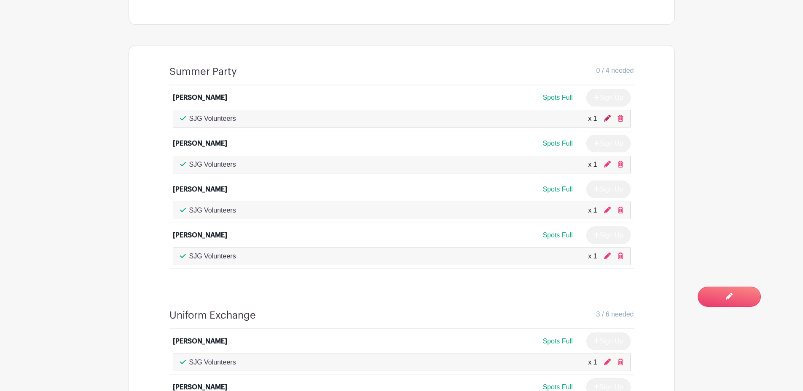
click at [607, 118] on icon at bounding box center [607, 118] width 7 height 7
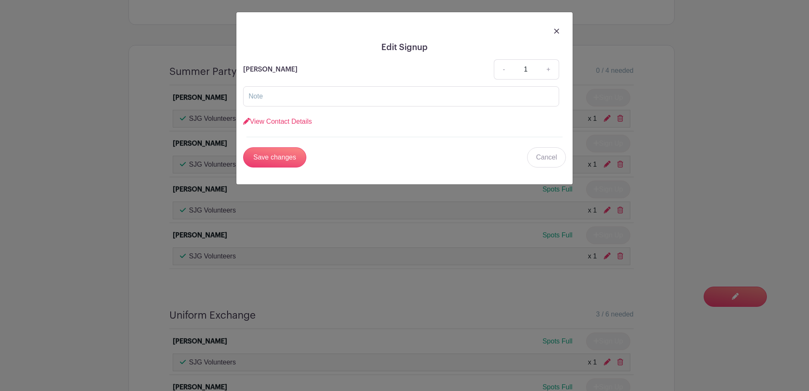
click at [557, 31] on img at bounding box center [556, 31] width 5 height 5
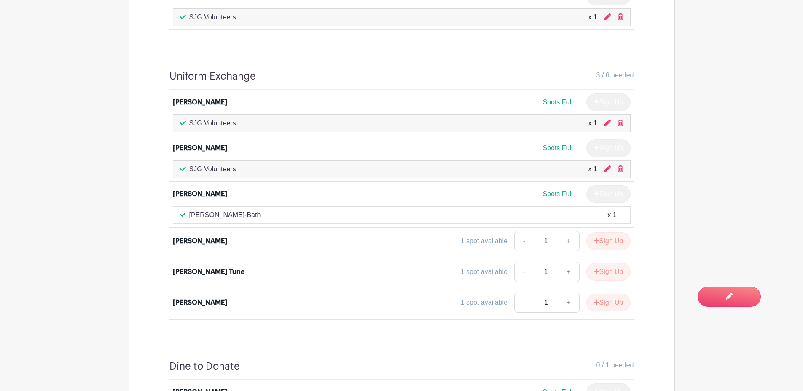
scroll to position [589, 0]
click at [621, 122] on icon at bounding box center [620, 123] width 6 height 7
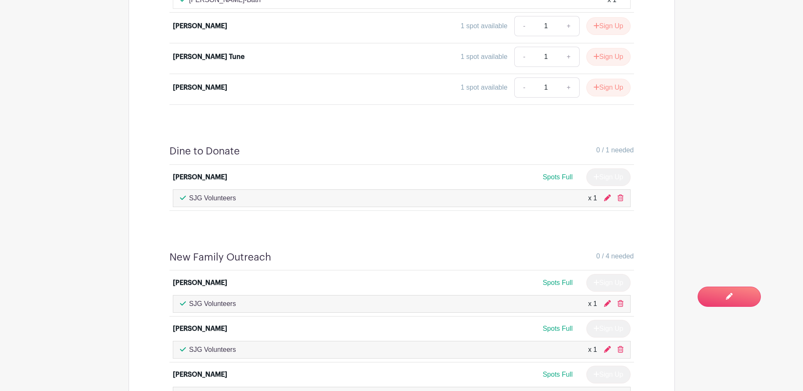
scroll to position [805, 0]
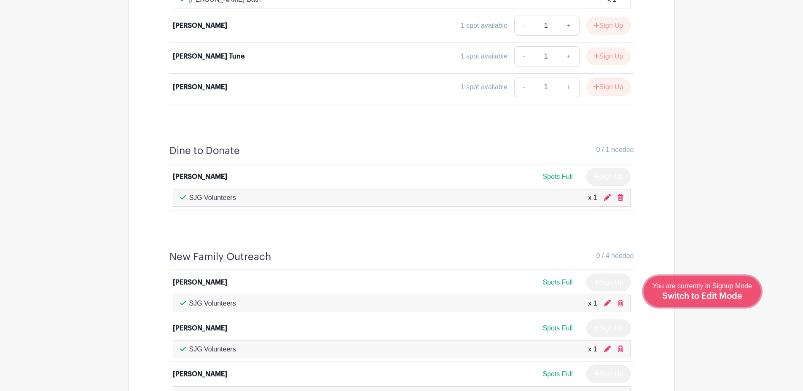
click at [735, 291] on div "You are currently in Signup Mode Switch to Edit Mode" at bounding box center [701, 291] width 99 height 21
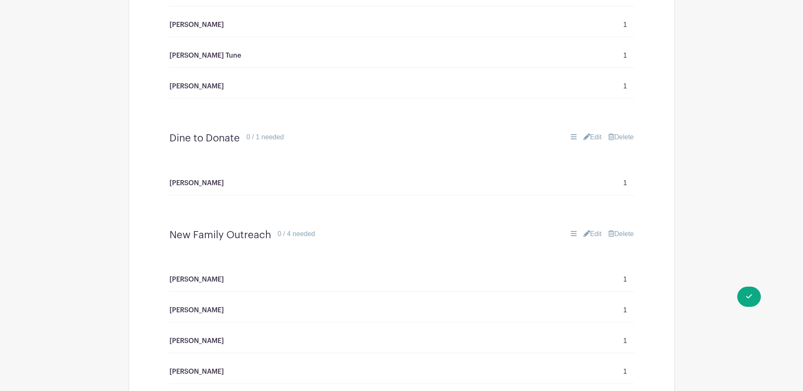
scroll to position [842, 0]
click at [589, 136] on link "Edit" at bounding box center [592, 137] width 19 height 10
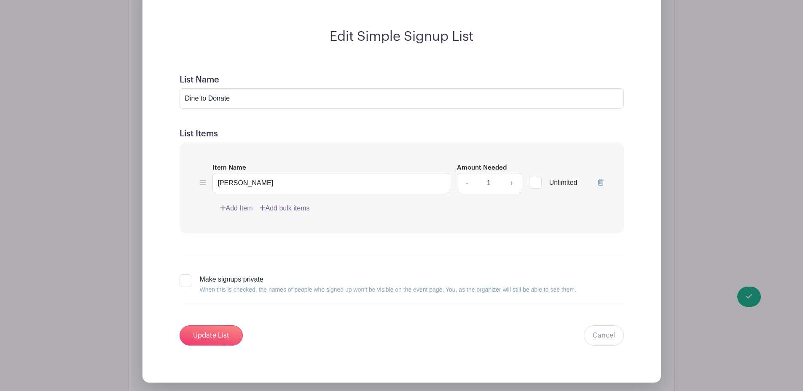
scroll to position [1024, 0]
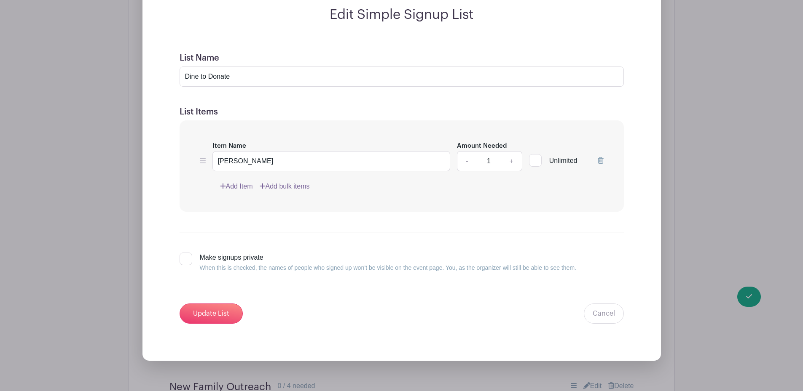
click at [241, 186] on link "Add Item" at bounding box center [236, 187] width 33 height 10
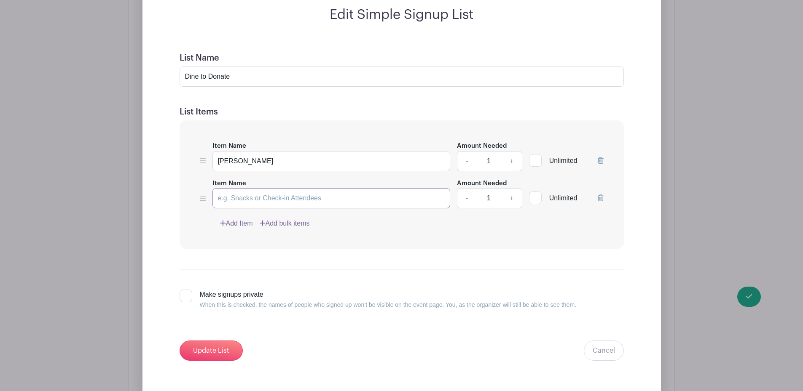
click at [245, 194] on input "Item Name" at bounding box center [331, 198] width 238 height 20
type input "Megan Cartwright"
click at [238, 222] on link "Add Item" at bounding box center [236, 224] width 33 height 10
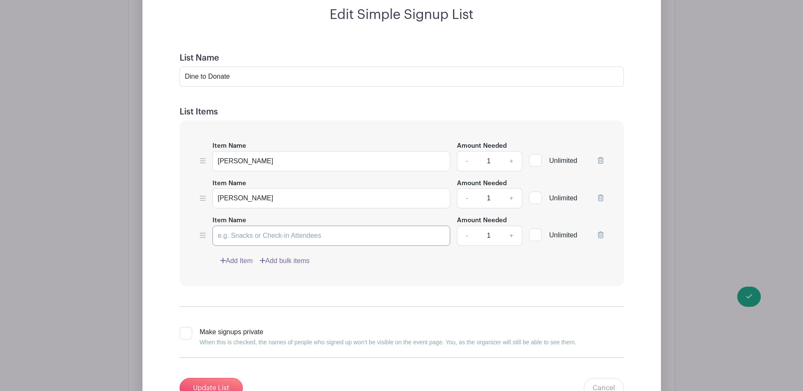
click at [241, 235] on input "Item Name" at bounding box center [331, 236] width 238 height 20
type input "Halley Shaughnessy"
click at [229, 380] on input "Update List" at bounding box center [210, 388] width 63 height 20
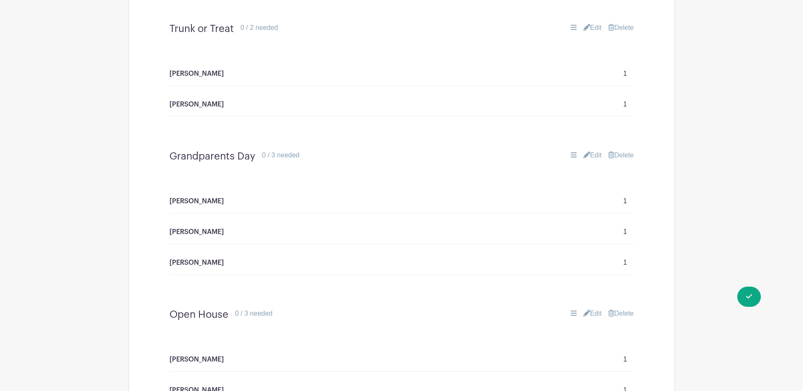
scroll to position [1299, 0]
click at [586, 150] on link "Edit" at bounding box center [592, 154] width 19 height 10
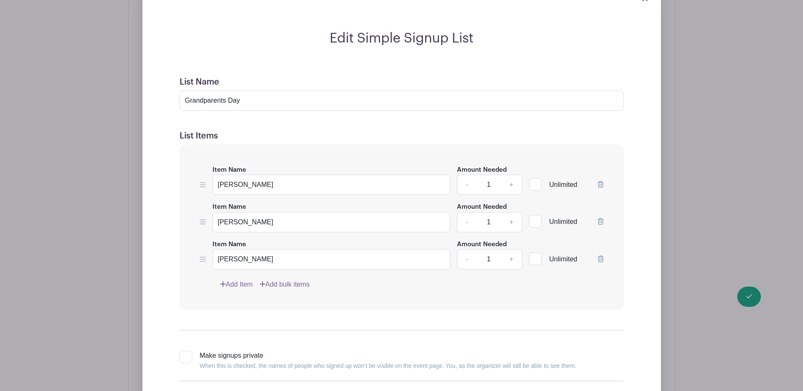
scroll to position [1476, 0]
click at [237, 282] on link "Add Item" at bounding box center [236, 284] width 33 height 10
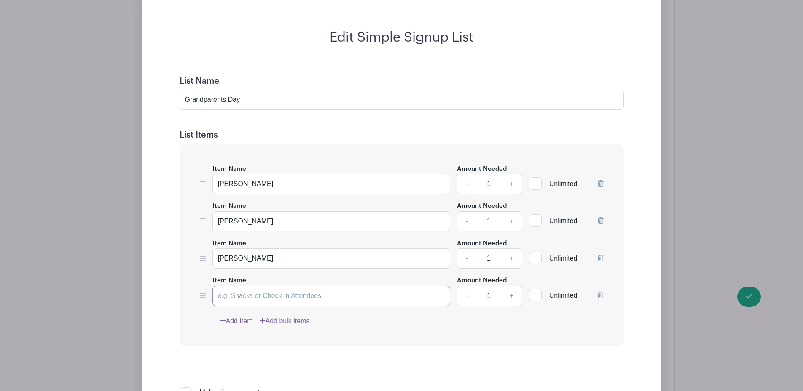
click at [252, 294] on input "Item Name" at bounding box center [331, 296] width 238 height 20
type input "Jessie Cross"
click at [234, 322] on link "Add Item" at bounding box center [236, 321] width 33 height 10
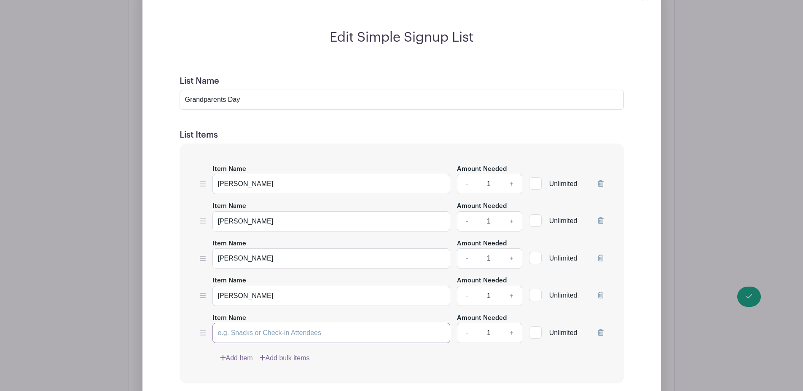
click at [247, 333] on input "Item Name" at bounding box center [331, 333] width 238 height 20
type input "Nichole Ditch"
click at [246, 359] on link "Add Item" at bounding box center [236, 358] width 33 height 10
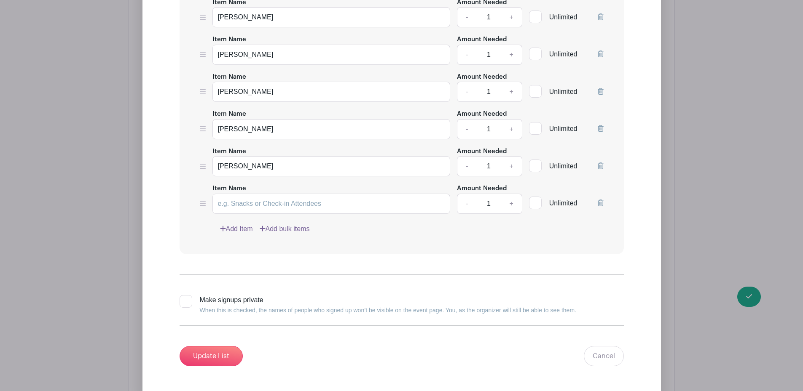
scroll to position [1643, 0]
click at [252, 202] on input "Item Name" at bounding box center [331, 203] width 238 height 20
type input "Melissa Dooley"
click at [233, 226] on link "Add Item" at bounding box center [236, 229] width 33 height 10
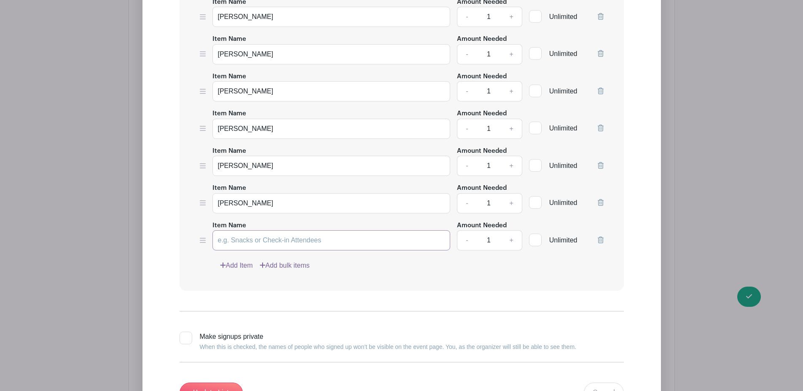
click at [241, 240] on input "Item Name" at bounding box center [331, 240] width 238 height 20
click at [255, 233] on input "Saman" at bounding box center [331, 240] width 238 height 20
type input "Samantha Ruether"
click at [240, 265] on link "Add Item" at bounding box center [236, 266] width 33 height 10
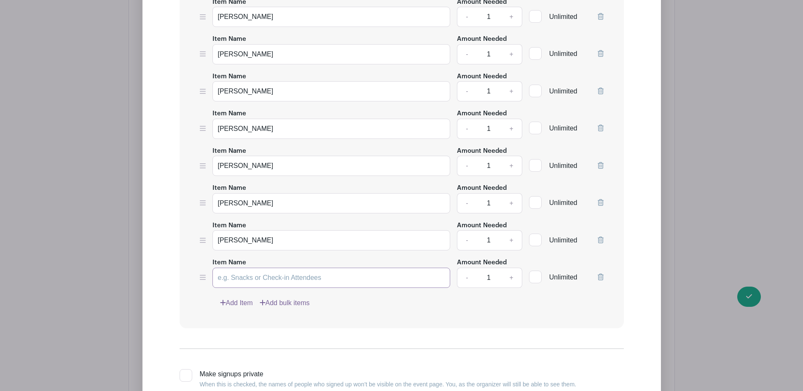
click at [244, 275] on input "Item Name" at bounding box center [331, 278] width 238 height 20
type input "Ruth Palazzola"
click at [245, 301] on link "Add Item" at bounding box center [236, 303] width 33 height 10
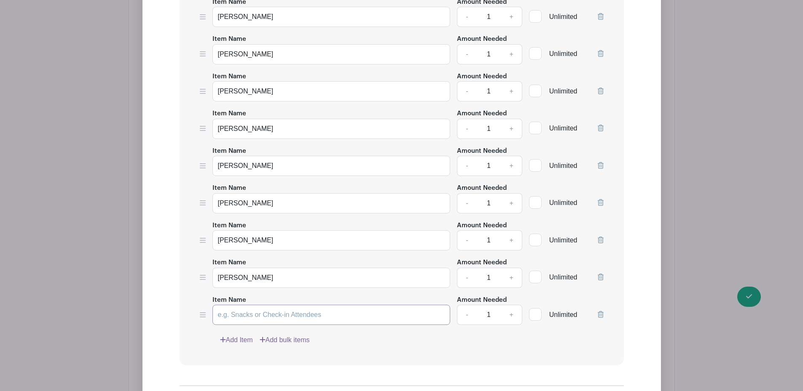
click at [245, 314] on input "Item Name" at bounding box center [331, 315] width 238 height 20
type input "Andrea Brinkman"
click at [239, 338] on link "Add Item" at bounding box center [236, 340] width 33 height 10
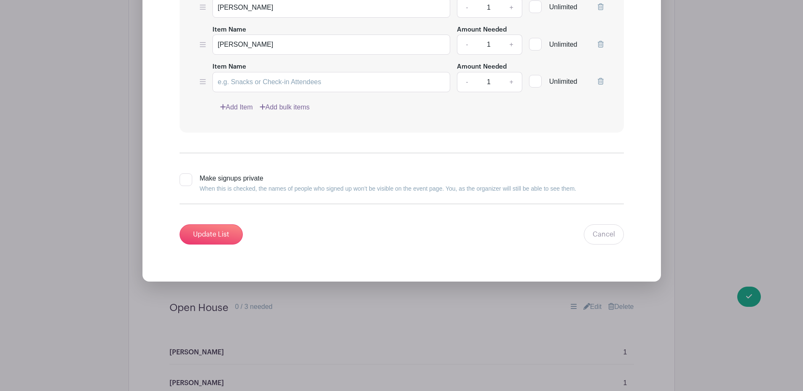
scroll to position [1917, 0]
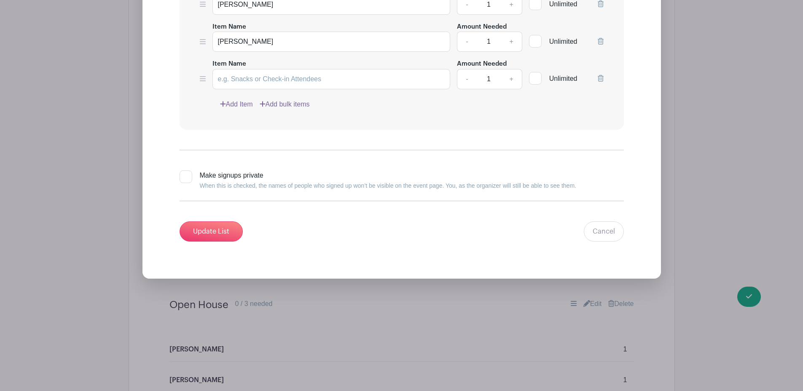
click at [601, 79] on icon at bounding box center [600, 78] width 6 height 7
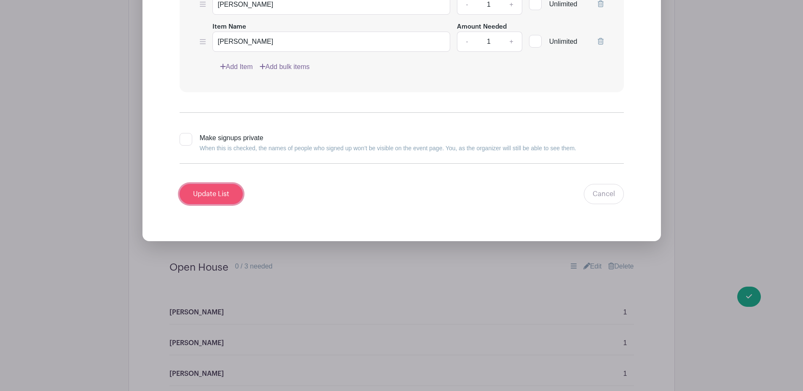
click at [219, 195] on input "Update List" at bounding box center [210, 194] width 63 height 20
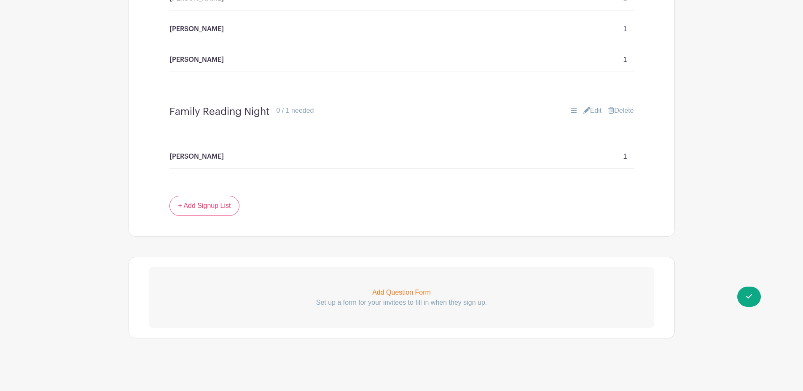
scroll to position [1844, 0]
click at [586, 112] on icon at bounding box center [586, 110] width 7 height 7
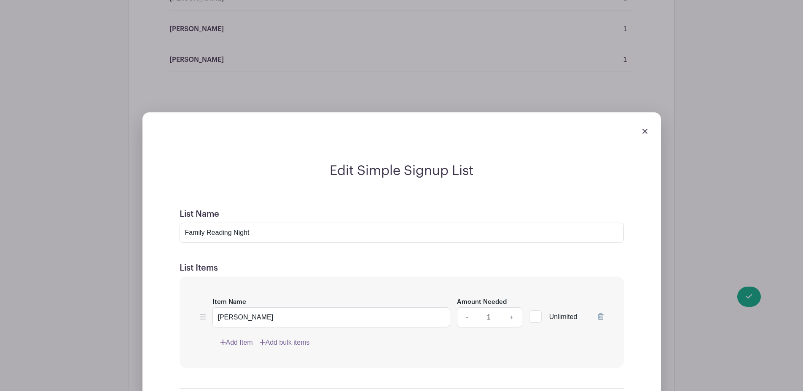
click at [239, 342] on link "Add Item" at bounding box center [236, 343] width 33 height 10
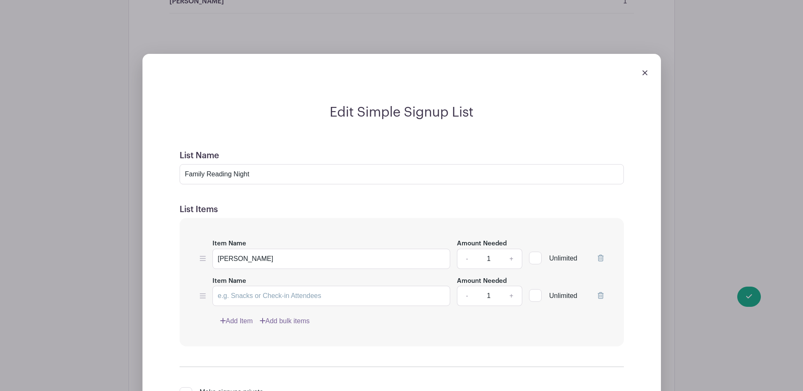
scroll to position [1904, 0]
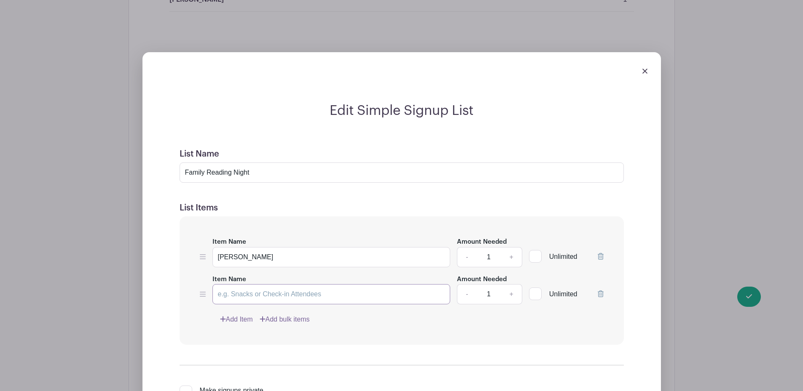
click at [252, 299] on input "Item Name" at bounding box center [331, 294] width 238 height 20
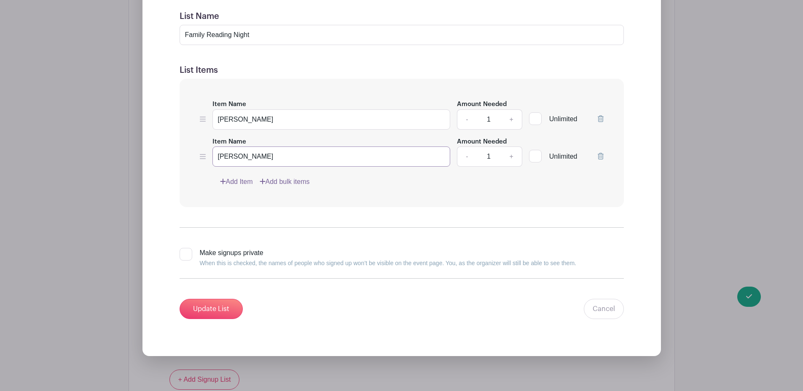
scroll to position [2042, 0]
type input "Anessa Strothkamp"
click at [228, 307] on input "Update List" at bounding box center [210, 309] width 63 height 20
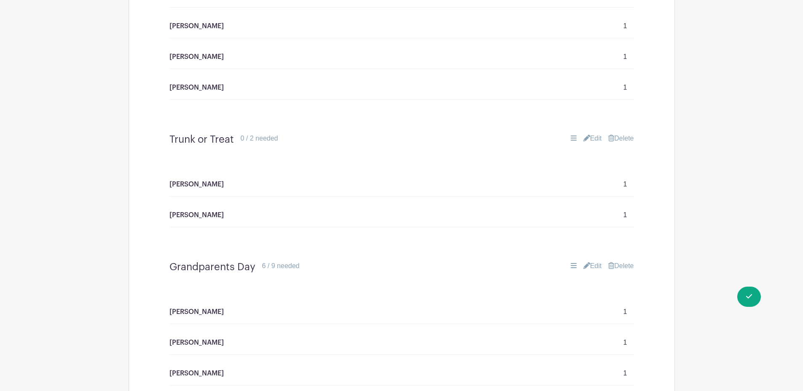
scroll to position [1188, 0]
click at [588, 132] on link "Edit" at bounding box center [592, 137] width 19 height 10
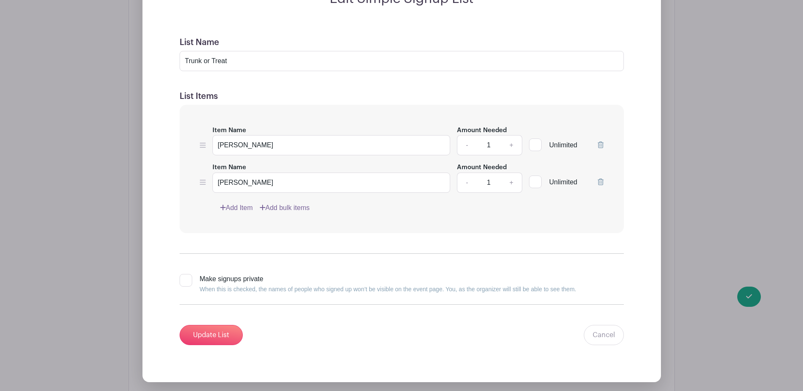
scroll to position [1399, 0]
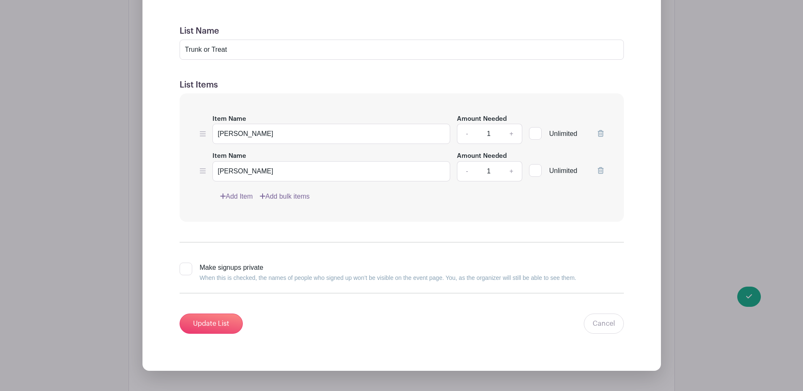
click at [235, 195] on link "Add Item" at bounding box center [236, 197] width 33 height 10
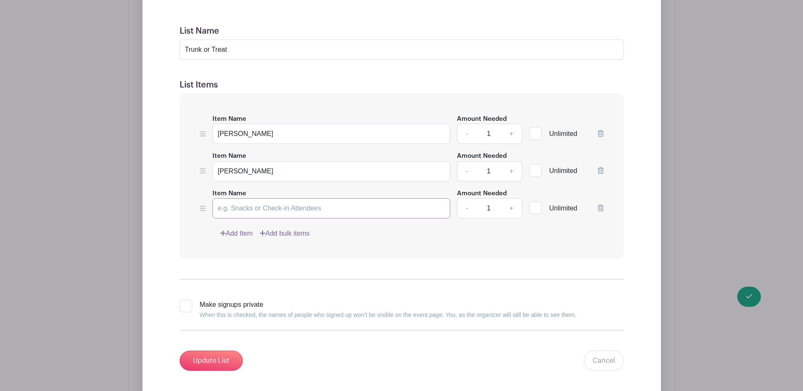
click at [228, 215] on input "Item Name" at bounding box center [331, 208] width 238 height 20
type input "Jessie Cross"
click at [239, 234] on link "Add Item" at bounding box center [236, 234] width 33 height 10
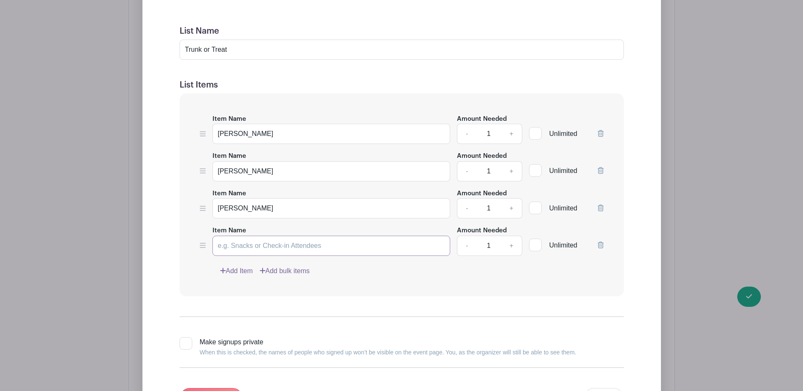
click at [239, 243] on input "Item Name" at bounding box center [331, 246] width 238 height 20
type input "Nicole Ditch"
click at [241, 270] on link "Add Item" at bounding box center [236, 271] width 33 height 10
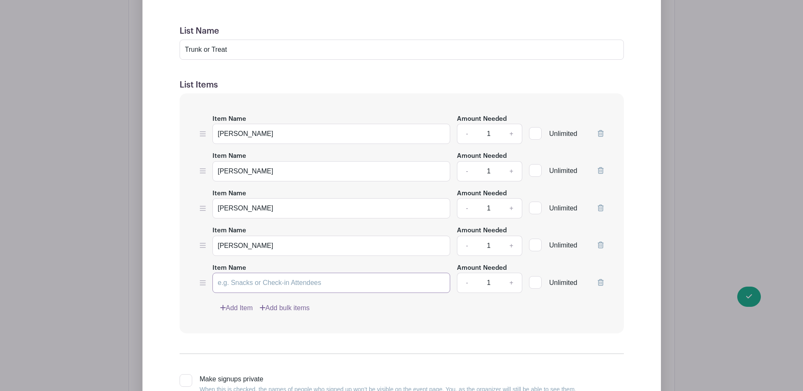
click at [246, 284] on input "Item Name" at bounding box center [331, 283] width 238 height 20
type input "Melissa Dooley"
click at [240, 310] on link "Add Item" at bounding box center [236, 308] width 33 height 10
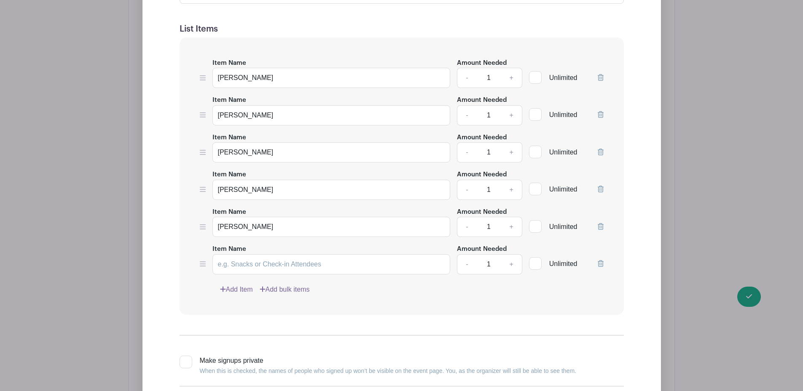
scroll to position [1455, 0]
click at [243, 264] on input "Item Name" at bounding box center [331, 264] width 238 height 20
type input "Samantha Ruether"
click at [236, 286] on link "Add Item" at bounding box center [236, 289] width 33 height 10
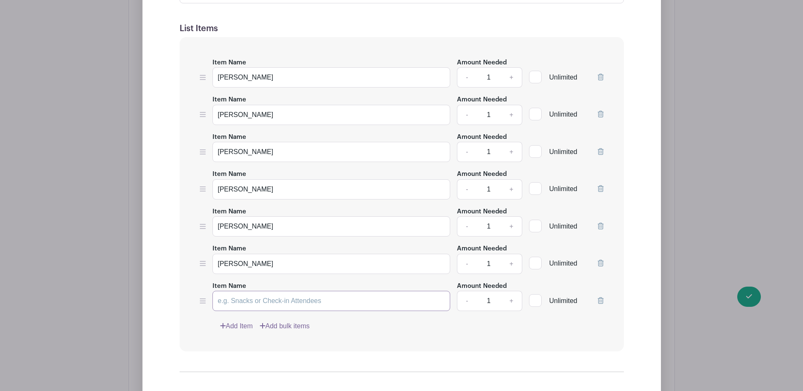
click at [240, 296] on input "Item Name" at bounding box center [331, 301] width 238 height 20
type input "Ruth Palazzola"
click at [240, 327] on link "Add Item" at bounding box center [236, 326] width 33 height 10
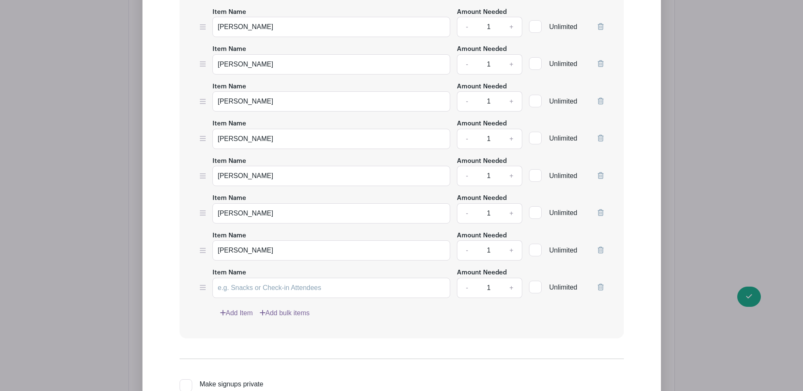
scroll to position [1506, 0]
click at [252, 290] on input "Item Name" at bounding box center [331, 288] width 238 height 20
type input "Andrea Brinkman"
click at [245, 310] on link "Add Item" at bounding box center [236, 313] width 33 height 10
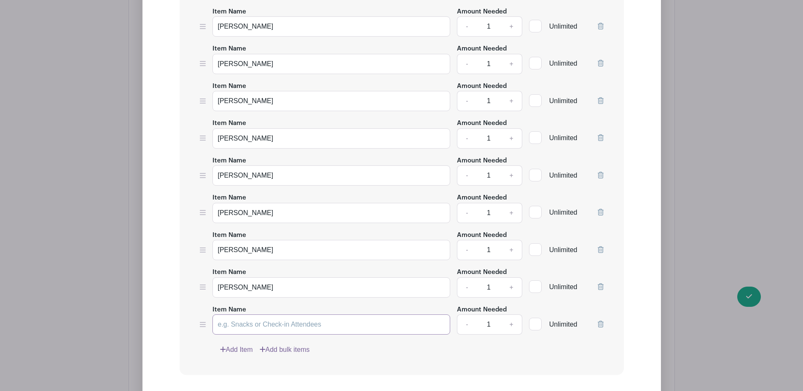
click at [247, 324] on input "Item Name" at bounding box center [331, 325] width 238 height 20
click at [601, 326] on icon at bounding box center [600, 324] width 6 height 7
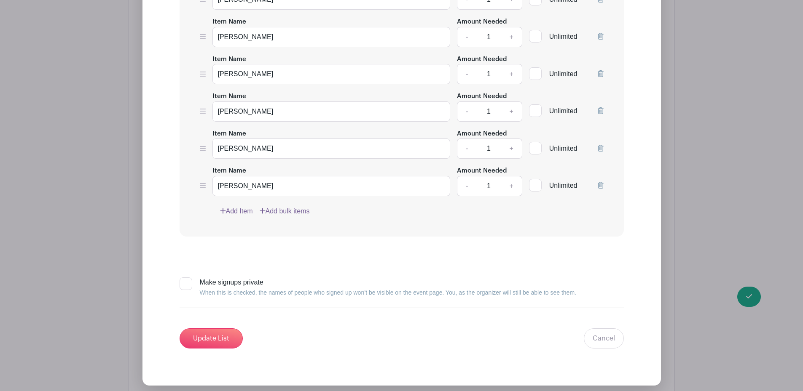
scroll to position [1609, 0]
click at [227, 332] on input "Update List" at bounding box center [210, 338] width 63 height 20
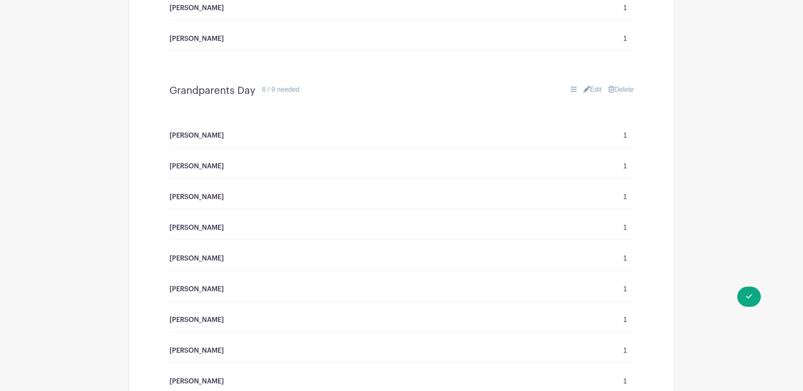
scroll to position [1550, 0]
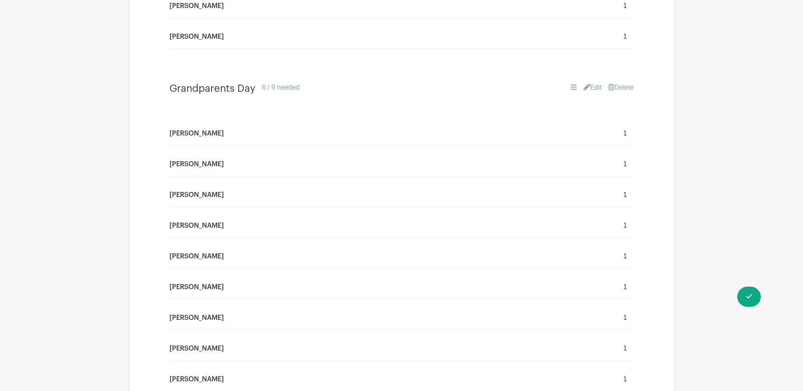
click at [586, 91] on link "Edit" at bounding box center [592, 88] width 19 height 10
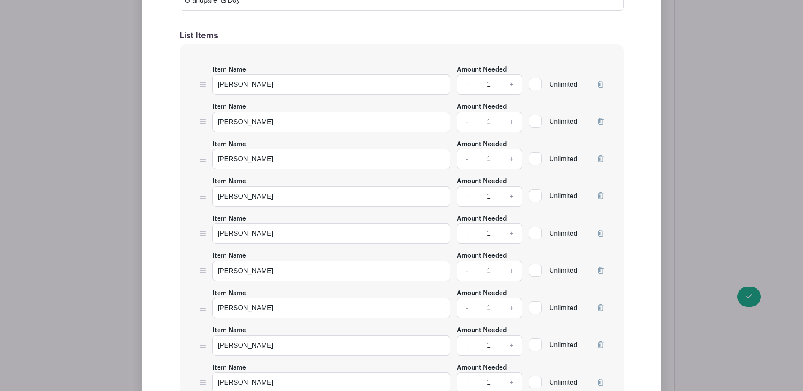
scroll to position [1759, 0]
click at [359, 200] on input "Jessie Cross" at bounding box center [331, 198] width 238 height 20
type input "J"
type input "Jean Derner"
click at [327, 237] on input "Nichole Ditch" at bounding box center [331, 235] width 238 height 20
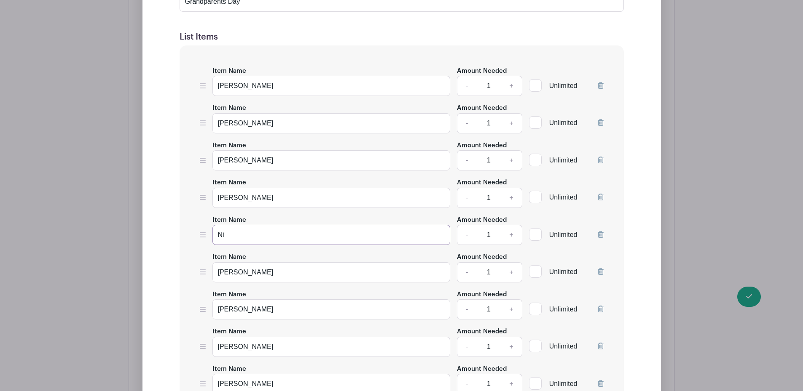
type input "N"
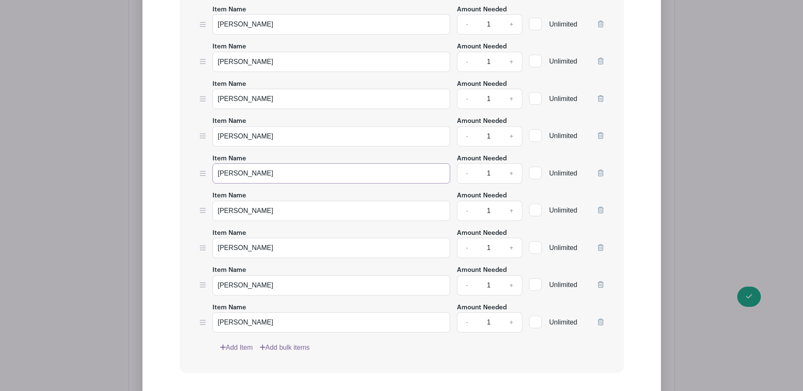
scroll to position [1821, 0]
type input "Anessa Strothkamp"
click at [310, 211] on input "Melissa Dooley" at bounding box center [331, 210] width 238 height 20
type input "M"
drag, startPoint x: 310, startPoint y: 211, endPoint x: 305, endPoint y: 287, distance: 75.6
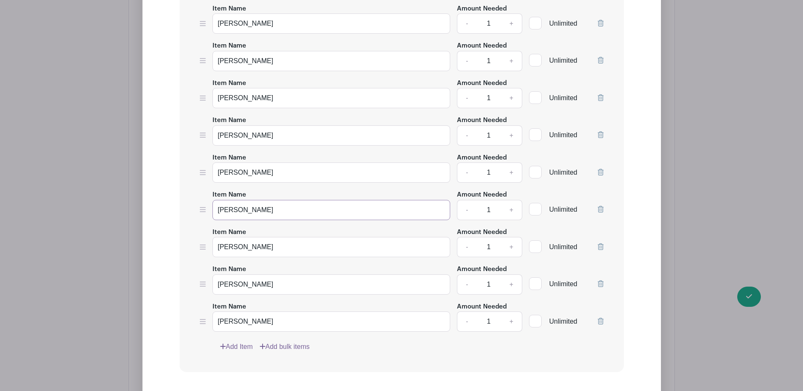
click at [305, 287] on div "Item Name Amie Seamon Amount Needed - 1 + Unlimited Item Name Ashley Wilson Amo…" at bounding box center [401, 178] width 444 height 390
type input "Megan Cartwright"
click at [305, 287] on input "Ruth Palazzola" at bounding box center [331, 285] width 238 height 20
type input "R"
type input "[PERSON_NAME]"
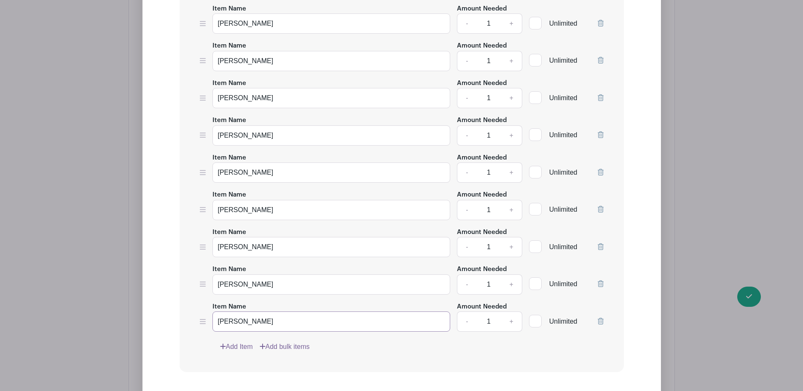
click at [308, 321] on input "Andrea Brinkman" at bounding box center [331, 322] width 238 height 20
type input "A"
type input "Jenny Mahoney"
click at [239, 345] on link "Add Item" at bounding box center [236, 347] width 33 height 10
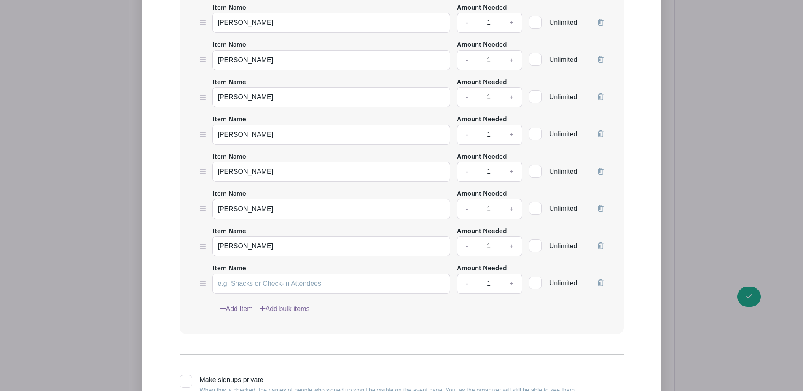
scroll to position [1897, 0]
click at [260, 284] on input "Item Name" at bounding box center [331, 283] width 238 height 20
click at [600, 282] on icon at bounding box center [600, 282] width 6 height 7
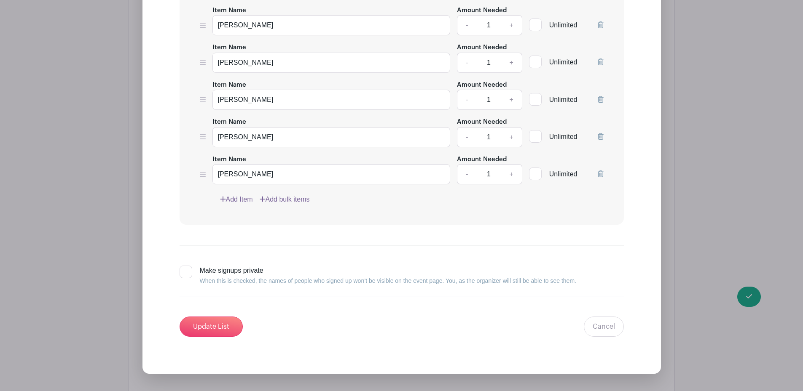
scroll to position [1976, 0]
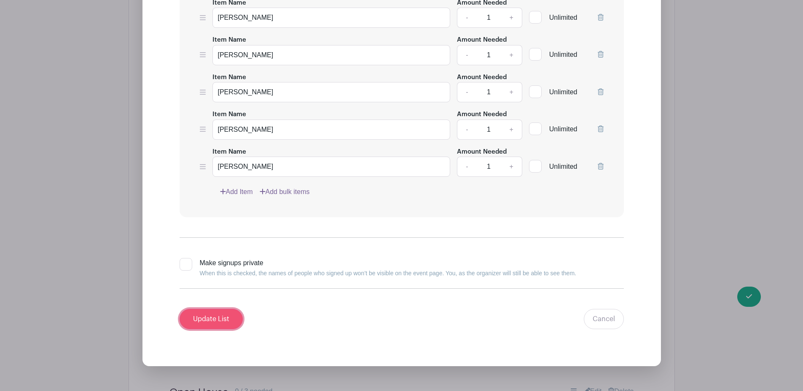
click at [218, 315] on input "Update List" at bounding box center [210, 319] width 63 height 20
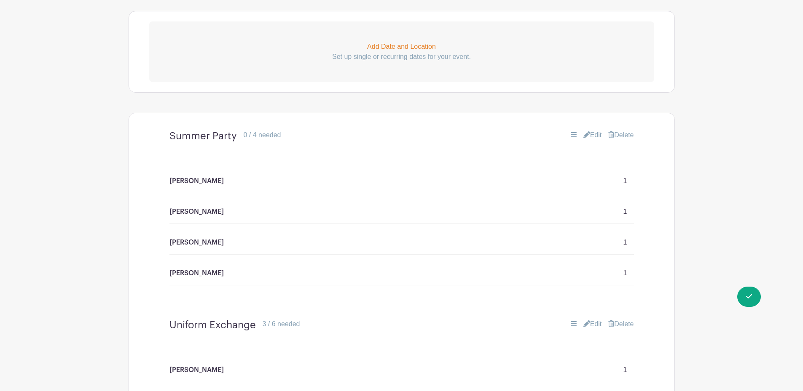
scroll to position [403, 0]
click at [594, 133] on link "Edit" at bounding box center [592, 136] width 19 height 10
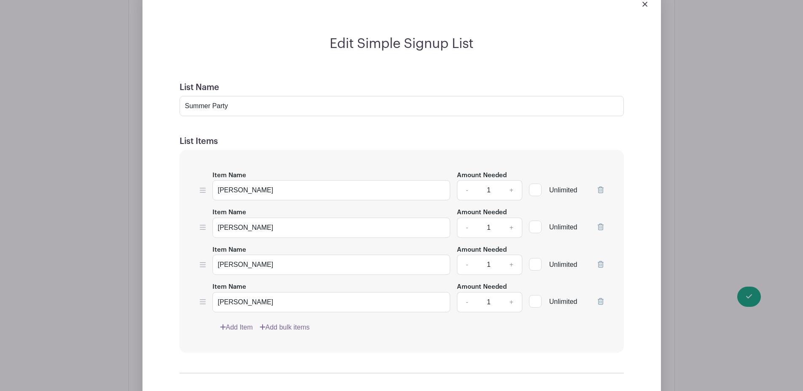
scroll to position [559, 0]
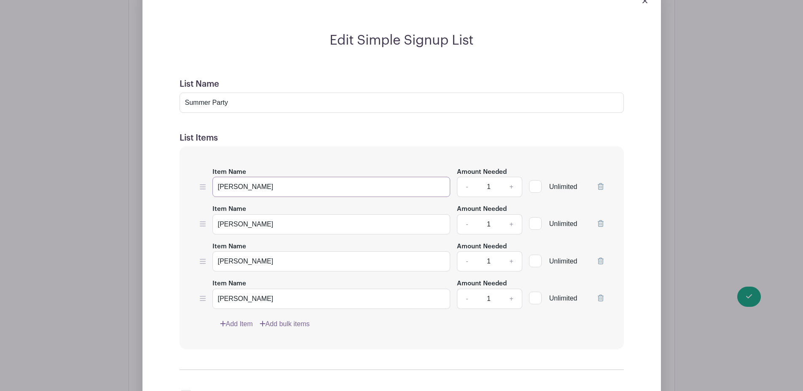
click at [337, 185] on input "[PERSON_NAME]" at bounding box center [331, 187] width 238 height 20
type input "Em"
click at [600, 186] on icon at bounding box center [600, 186] width 6 height 7
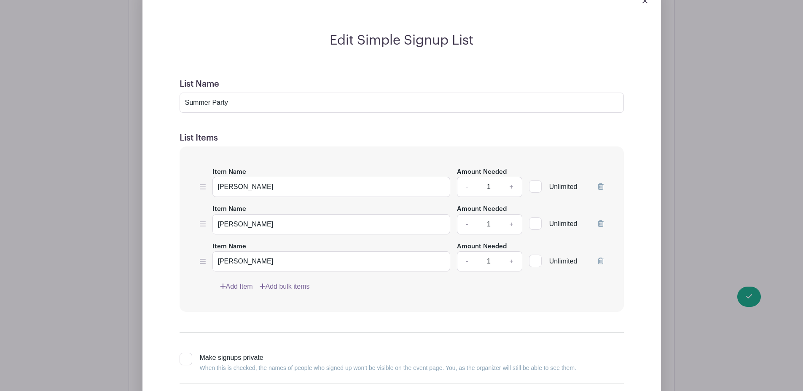
click at [600, 186] on icon at bounding box center [600, 186] width 6 height 7
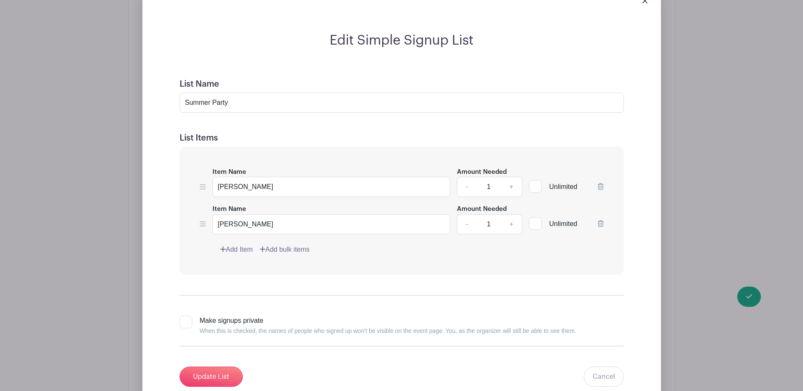
click at [600, 186] on icon at bounding box center [600, 186] width 6 height 7
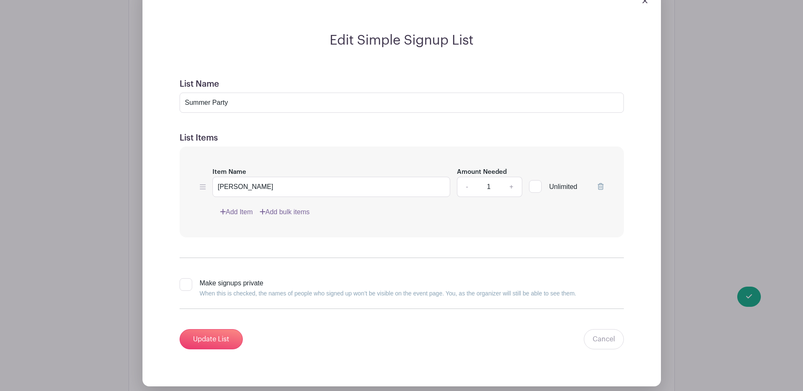
click at [241, 211] on link "Add Item" at bounding box center [236, 212] width 33 height 10
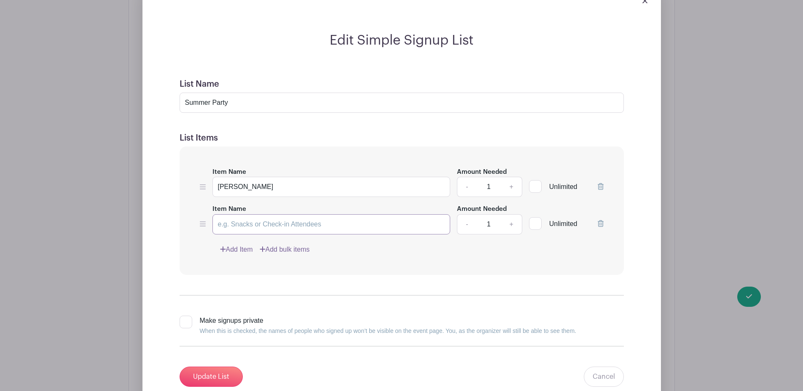
click at [248, 225] on input "Item Name" at bounding box center [331, 224] width 238 height 20
type input "Kelly Stumpe"
click at [236, 250] on link "Add Item" at bounding box center [236, 250] width 33 height 10
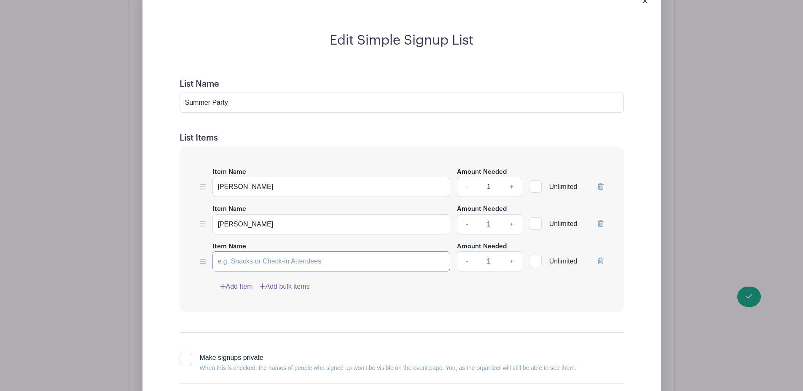
click at [237, 259] on input "Item Name" at bounding box center [331, 262] width 238 height 20
type input "Jenny Mahoney"
click at [239, 285] on link "Add Item" at bounding box center [236, 287] width 33 height 10
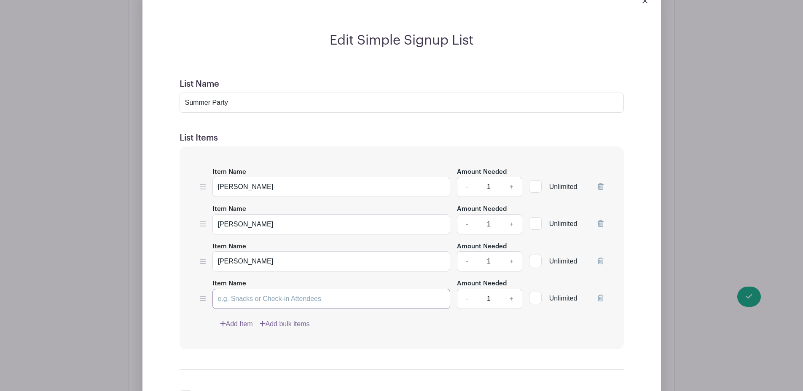
click at [239, 299] on input "Item Name" at bounding box center [331, 299] width 238 height 20
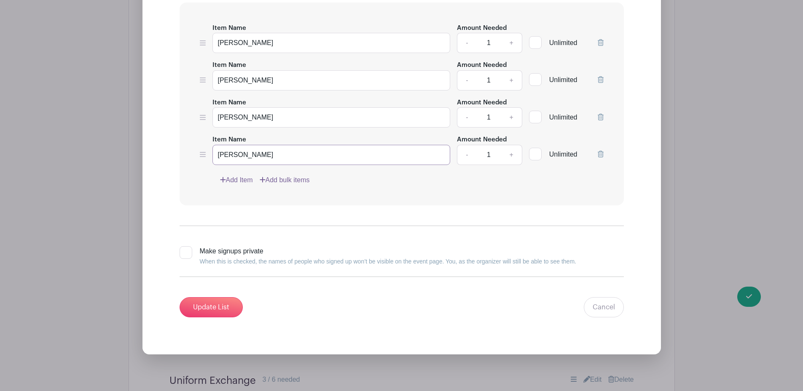
scroll to position [703, 0]
type input "[PERSON_NAME]"
click at [225, 303] on input "Update List" at bounding box center [210, 307] width 63 height 20
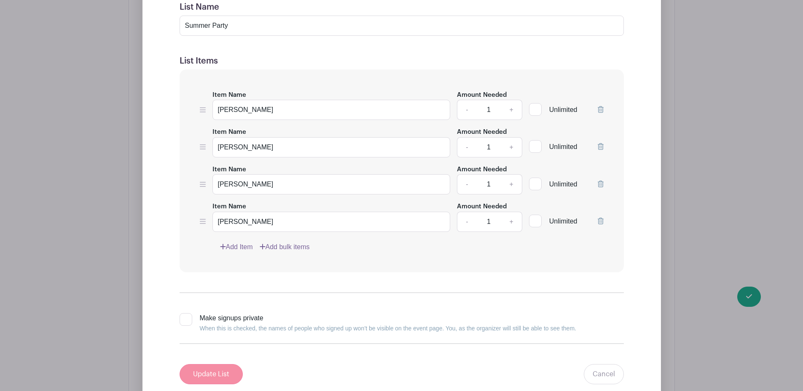
scroll to position [771, 0]
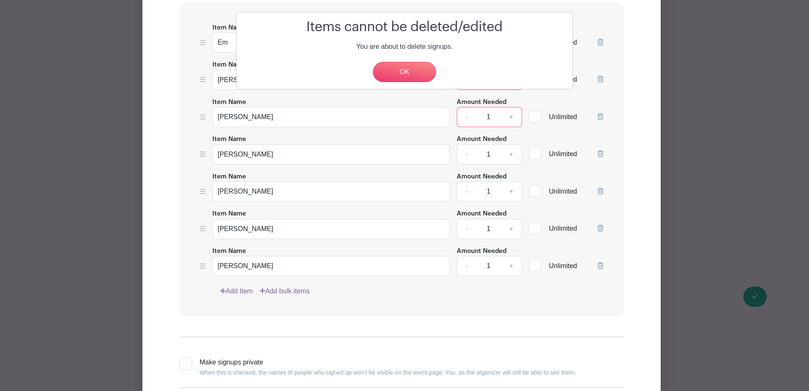
click at [497, 305] on div "Items cannot be deleted/edited You are about to delete signups. OK" at bounding box center [404, 195] width 809 height 391
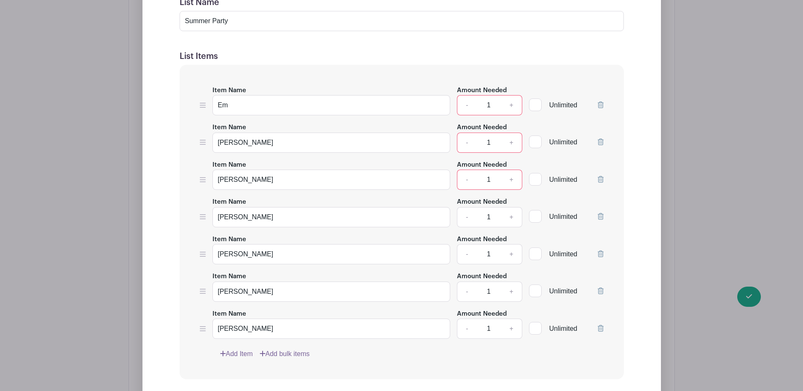
scroll to position [709, 0]
click at [601, 104] on icon at bounding box center [600, 103] width 6 height 7
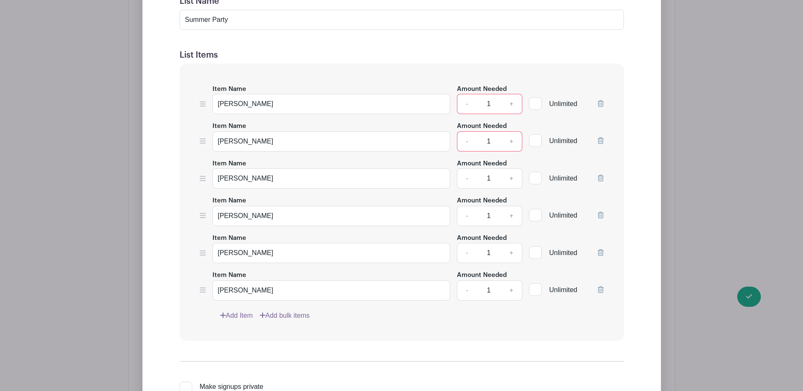
click at [601, 104] on icon at bounding box center [600, 103] width 6 height 7
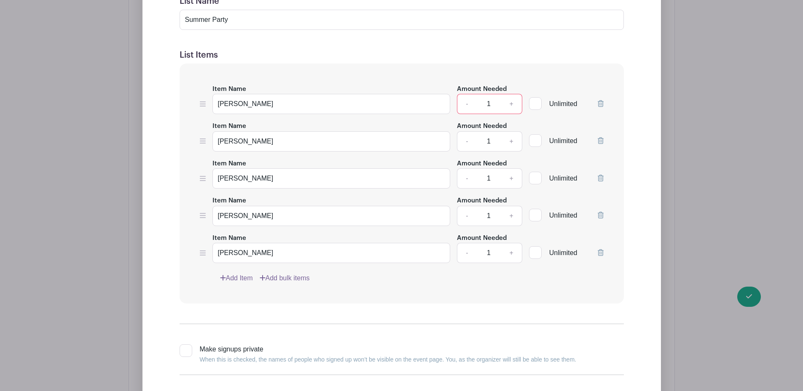
click at [601, 104] on icon at bounding box center [600, 103] width 6 height 7
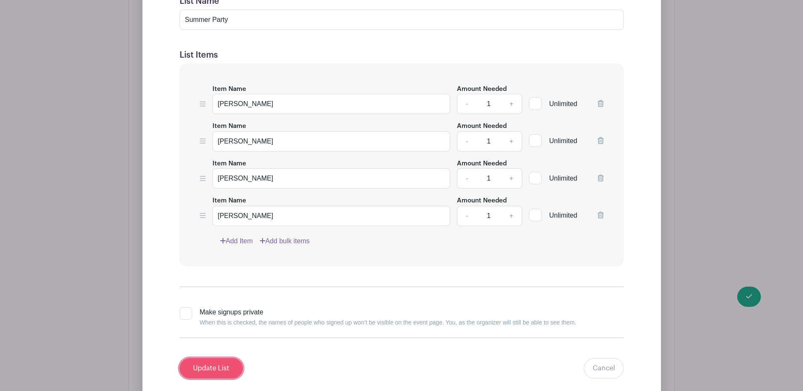
click at [211, 367] on input "Update List" at bounding box center [210, 369] width 63 height 20
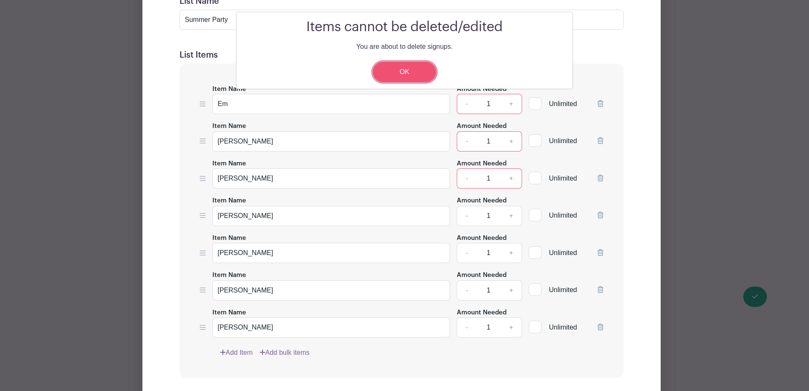
click at [418, 75] on link "OK" at bounding box center [404, 72] width 63 height 20
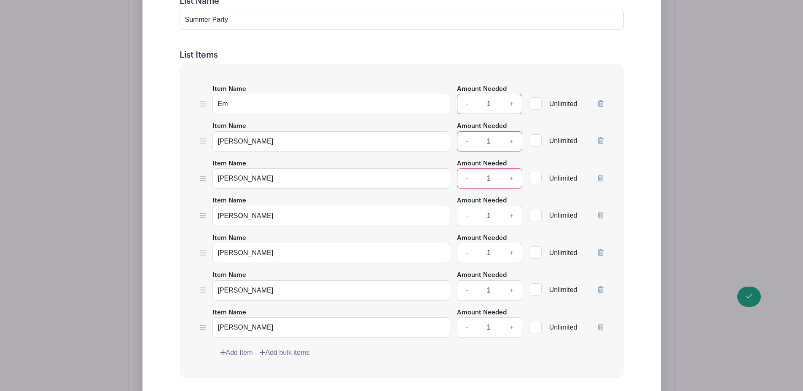
click at [646, 160] on div "Edit Simple Signup List Items cannot be deleted/edited You are about to delete …" at bounding box center [401, 224] width 505 height 551
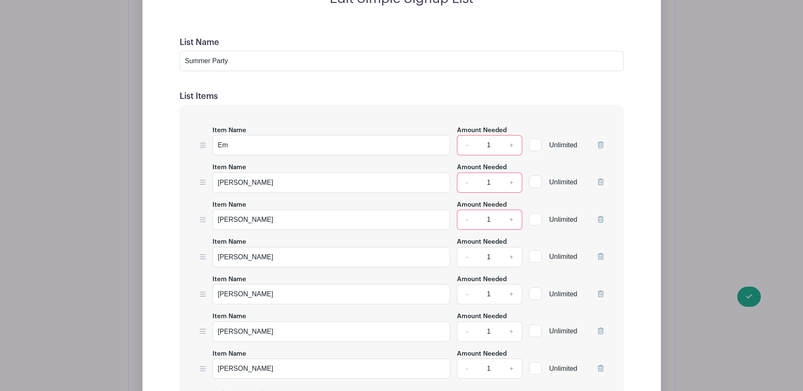
scroll to position [672, 0]
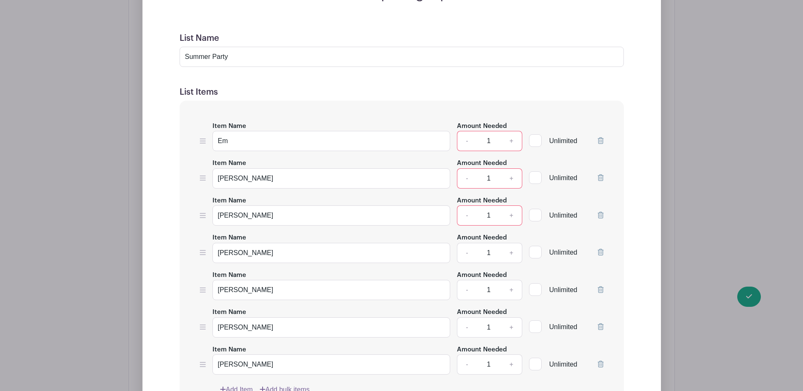
click at [601, 140] on icon at bounding box center [600, 140] width 6 height 7
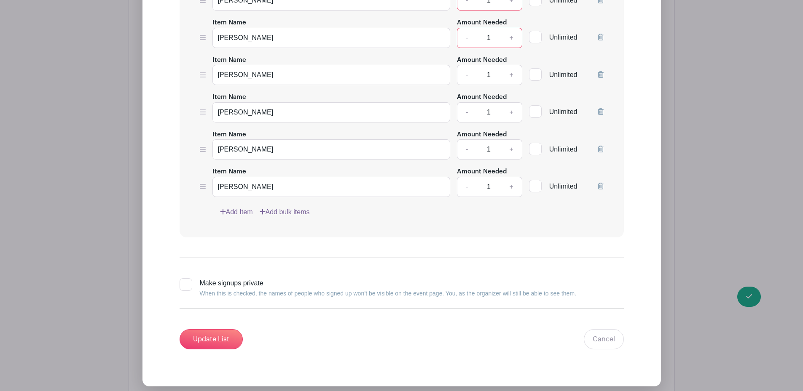
scroll to position [813, 0]
click at [214, 342] on input "Update List" at bounding box center [210, 339] width 63 height 20
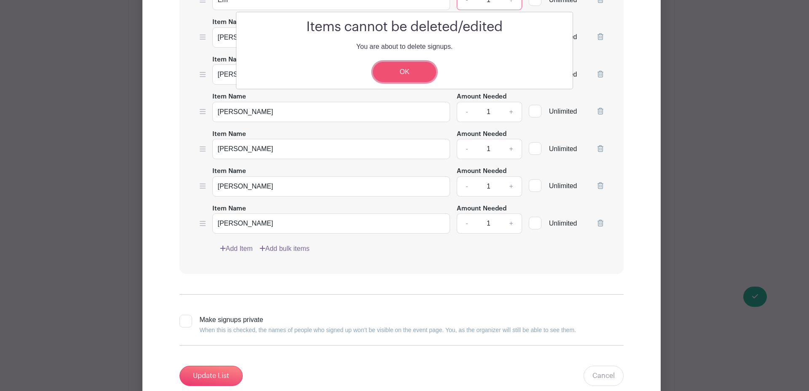
click at [417, 70] on link "OK" at bounding box center [404, 72] width 63 height 20
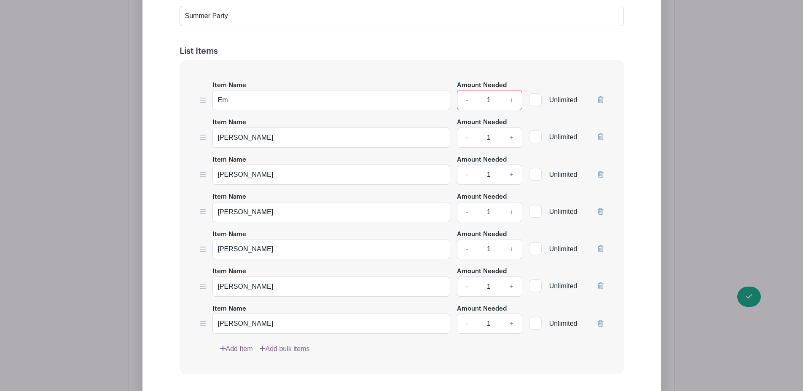
scroll to position [716, 0]
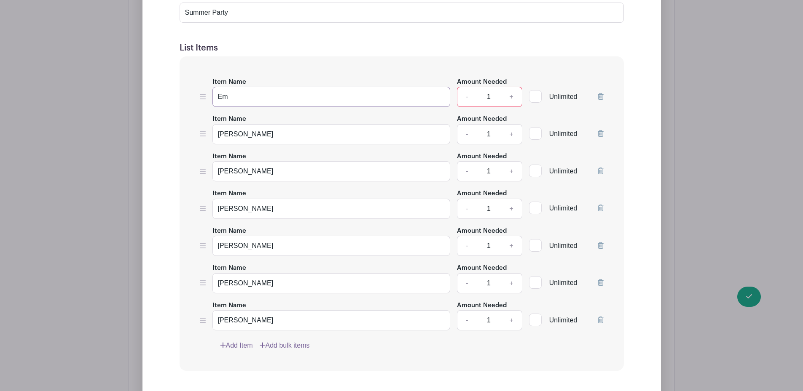
click at [257, 96] on input "Em" at bounding box center [331, 97] width 238 height 20
type input "E"
type input "[PERSON_NAME]"
click at [477, 94] on input "1" at bounding box center [488, 97] width 25 height 20
click at [277, 134] on input "[PERSON_NAME]" at bounding box center [331, 134] width 238 height 20
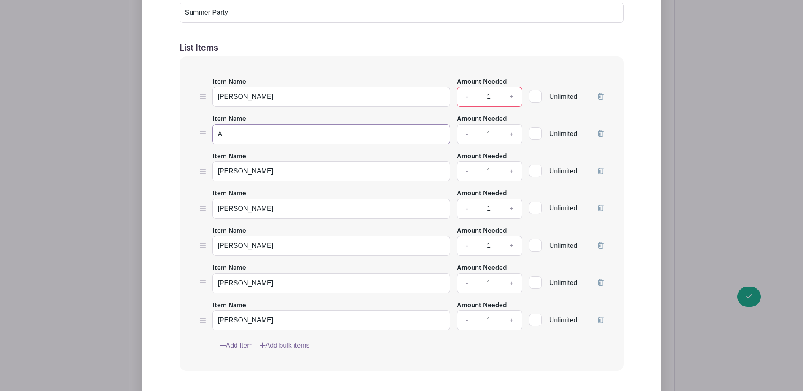
type input "A"
type input "Kelly Stumpe"
click at [276, 170] on input "[PERSON_NAME]" at bounding box center [331, 171] width 238 height 20
type input "A"
type input "Jenny Mahoney"
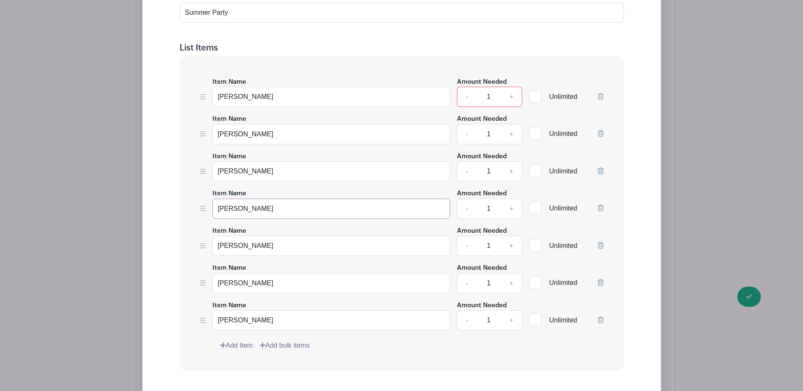
click at [276, 206] on input "[PERSON_NAME]" at bounding box center [331, 209] width 238 height 20
type input "M"
type input "[PERSON_NAME]"
click at [598, 321] on icon at bounding box center [600, 320] width 6 height 7
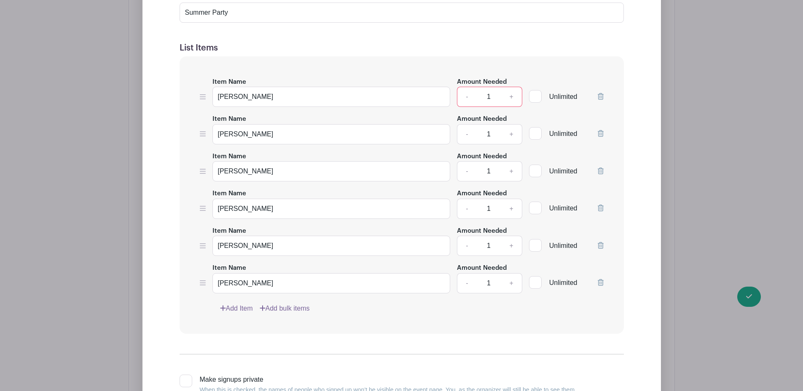
click at [600, 283] on icon at bounding box center [600, 282] width 6 height 7
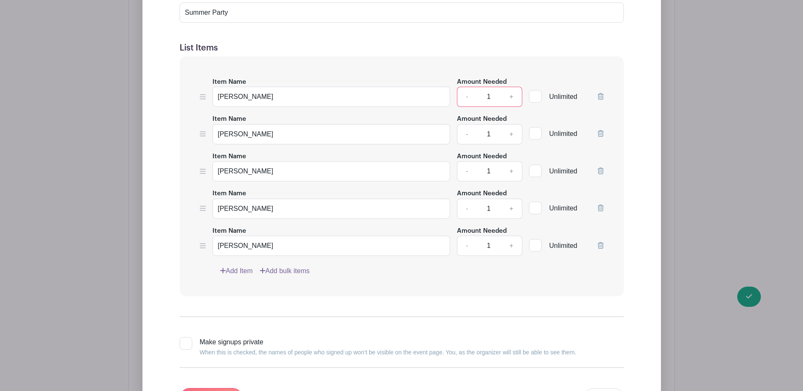
click at [600, 247] on icon at bounding box center [600, 245] width 6 height 7
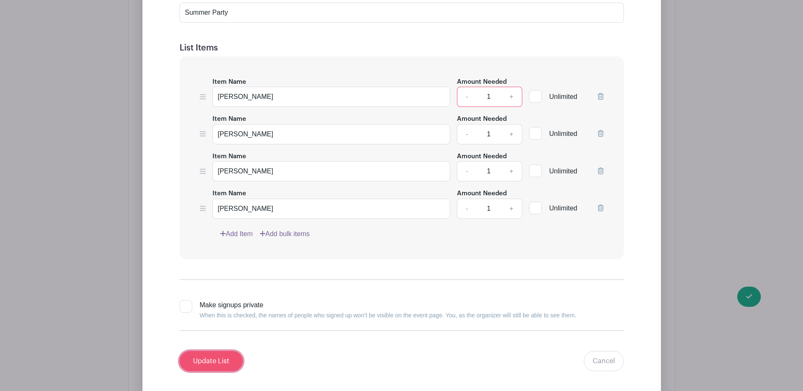
click at [218, 362] on input "Update List" at bounding box center [210, 361] width 63 height 20
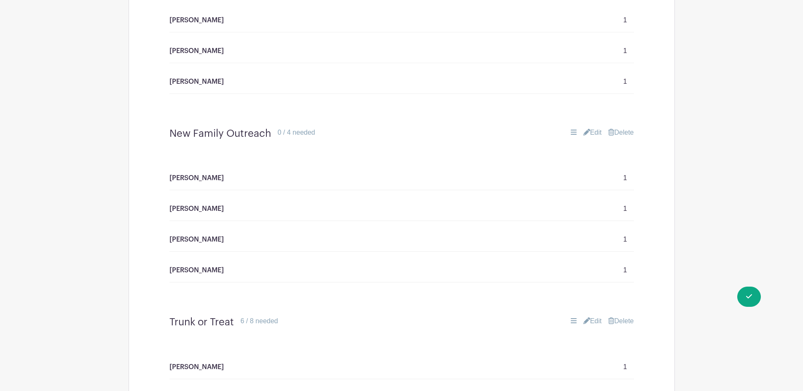
scroll to position [1004, 0]
click at [591, 132] on link "Edit" at bounding box center [592, 133] width 19 height 10
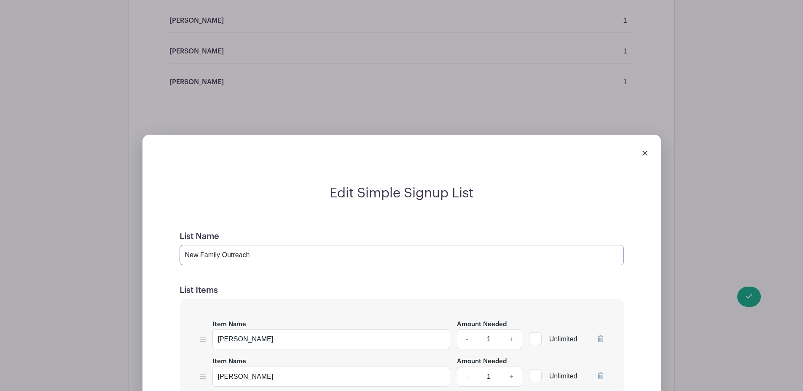
click at [266, 257] on input "New Family Outreach" at bounding box center [401, 255] width 444 height 20
type input "N"
type input "S"
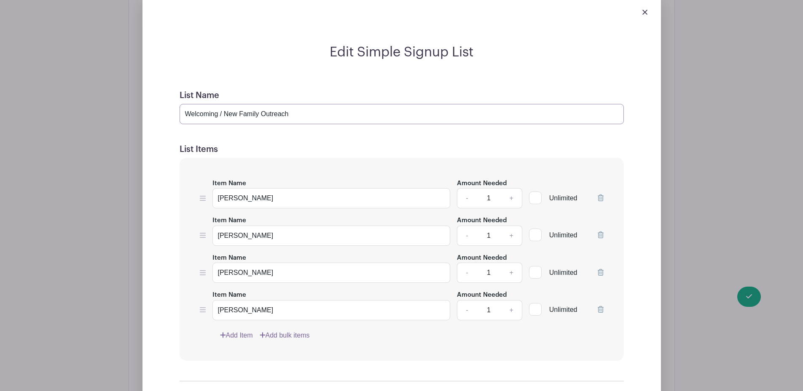
scroll to position [1147, 0]
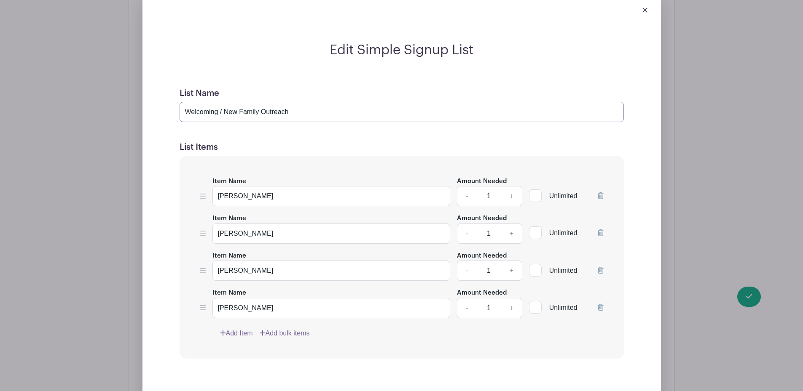
type input "Welcoming / New Family Outreach"
click at [242, 330] on link "Add Item" at bounding box center [236, 334] width 33 height 10
click at [244, 340] on input "Item Name" at bounding box center [331, 345] width 238 height 20
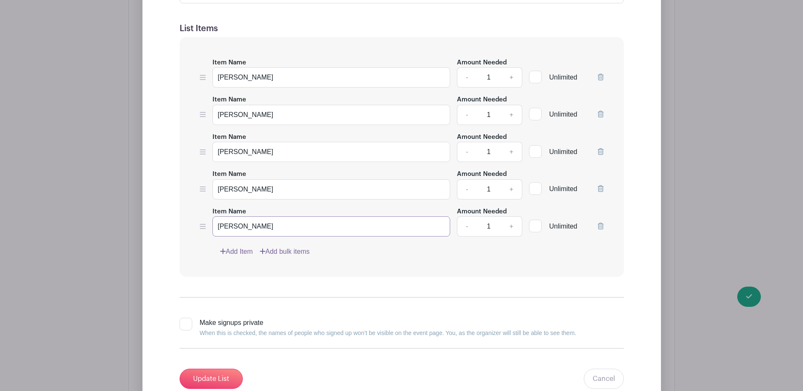
scroll to position [1274, 0]
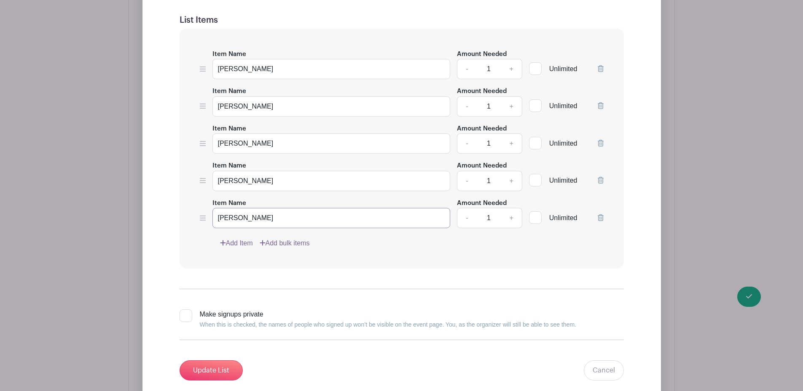
type input "Kelly Stumpe"
click at [242, 243] on link "Add Item" at bounding box center [236, 243] width 33 height 10
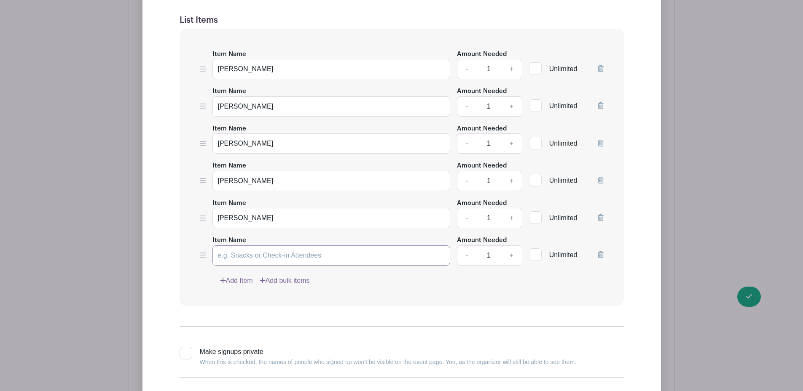
click at [244, 256] on input "Item Name" at bounding box center [331, 256] width 238 height 20
type input "[PERSON_NAME] Tune"
click at [246, 279] on link "Add Item" at bounding box center [236, 281] width 33 height 10
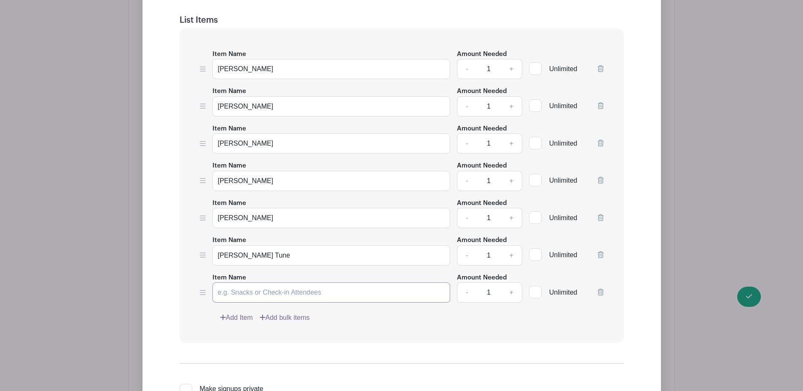
click at [246, 291] on input "Item Name" at bounding box center [331, 293] width 238 height 20
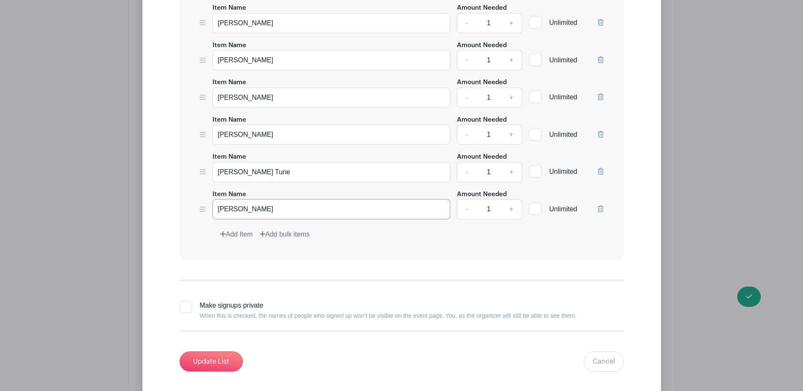
scroll to position [1359, 0]
type input "Brooke Straatmann"
click at [216, 361] on input "Update List" at bounding box center [210, 361] width 63 height 20
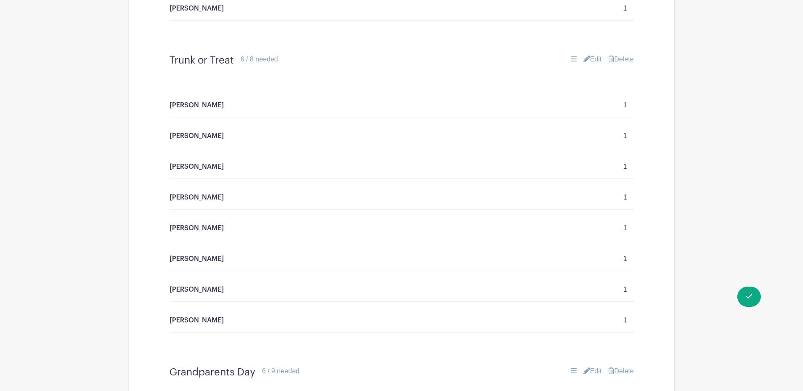
click at [216, 361] on div "Grandparents Day 6 / 9 needed Edit Delete" at bounding box center [401, 373] width 505 height 26
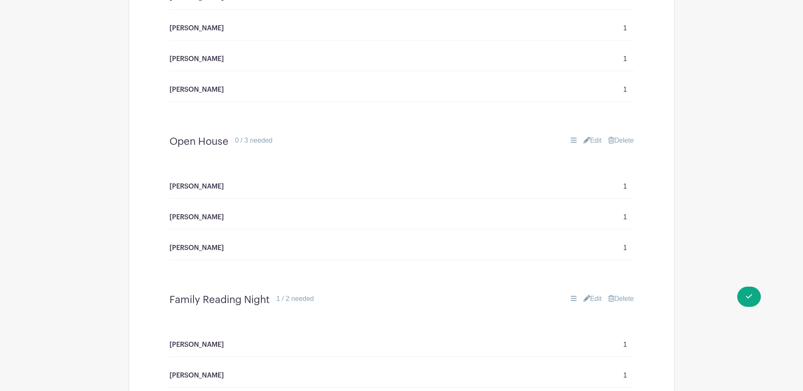
scroll to position [1933, 0]
click at [590, 139] on link "Edit" at bounding box center [592, 140] width 19 height 10
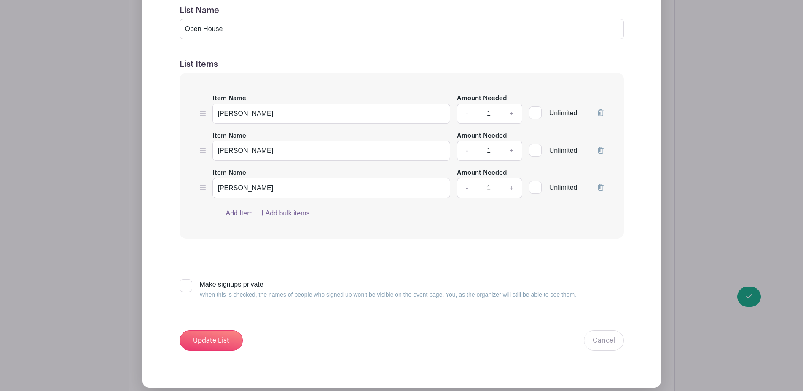
scroll to position [2168, 0]
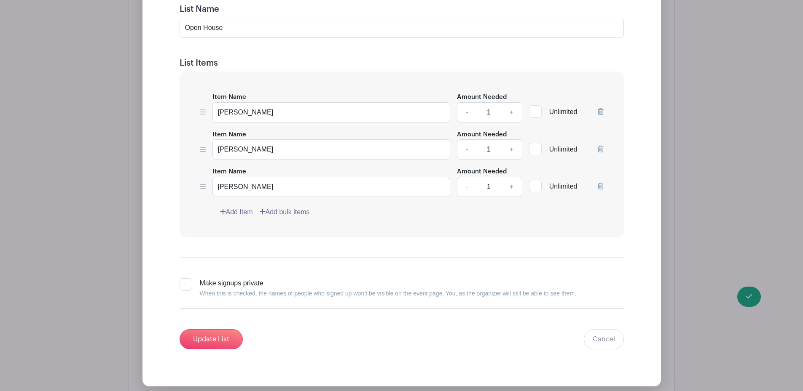
click at [242, 213] on link "Add Item" at bounding box center [236, 212] width 33 height 10
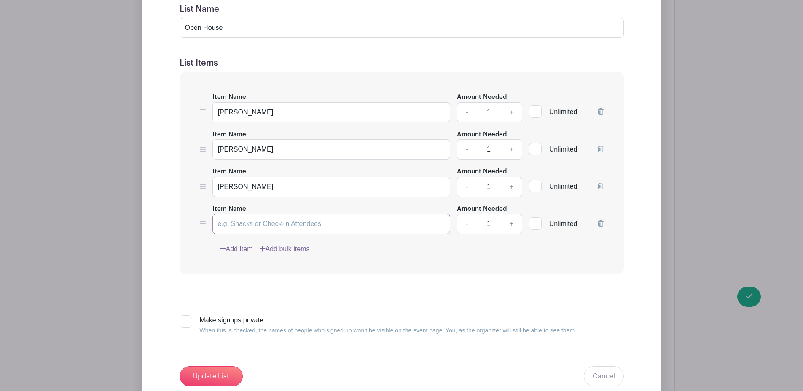
click at [246, 220] on input "Item Name" at bounding box center [331, 224] width 238 height 20
type input "Jean Derner"
click at [247, 247] on link "Add Item" at bounding box center [236, 249] width 33 height 10
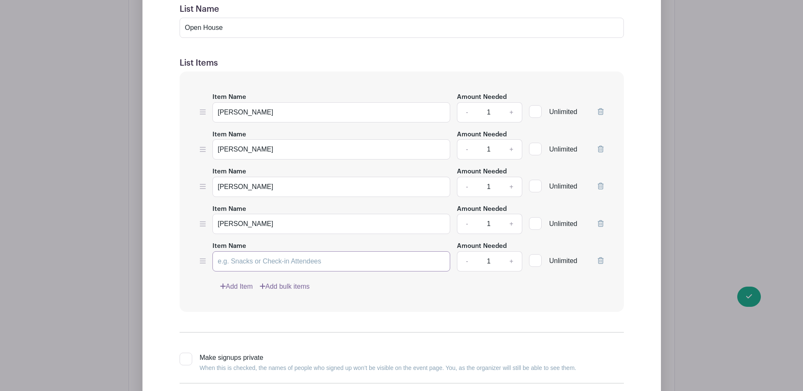
click at [252, 261] on input "Item Name" at bounding box center [331, 262] width 238 height 20
type input "Annessa Strothkamp"
click at [231, 286] on link "Add Item" at bounding box center [236, 287] width 33 height 10
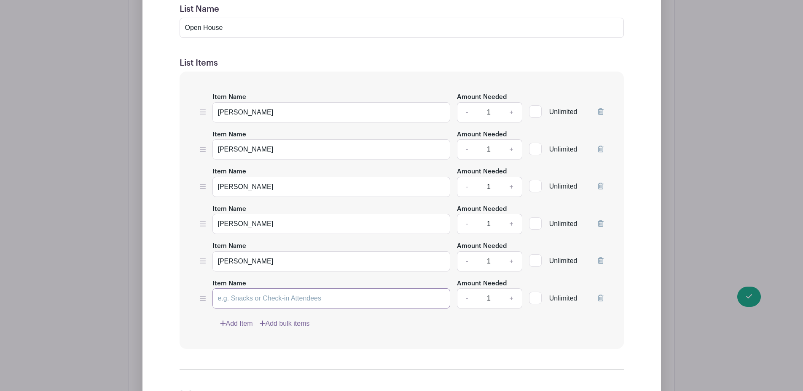
click at [244, 302] on input "Item Name" at bounding box center [331, 299] width 238 height 20
type input "j"
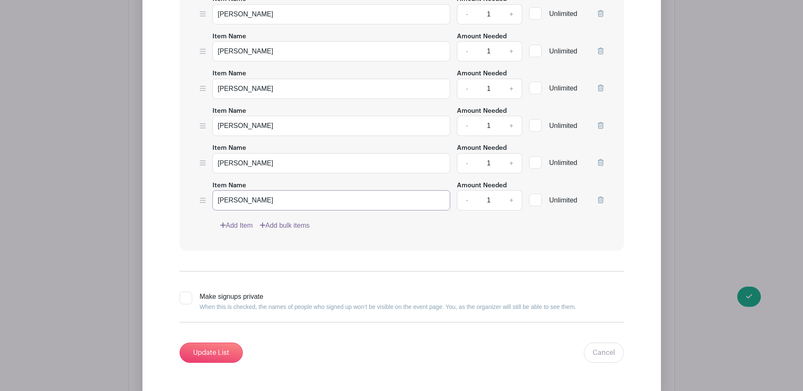
scroll to position [2266, 0]
type input "Jenny Mahoney"
click at [223, 351] on input "Update List" at bounding box center [210, 353] width 63 height 20
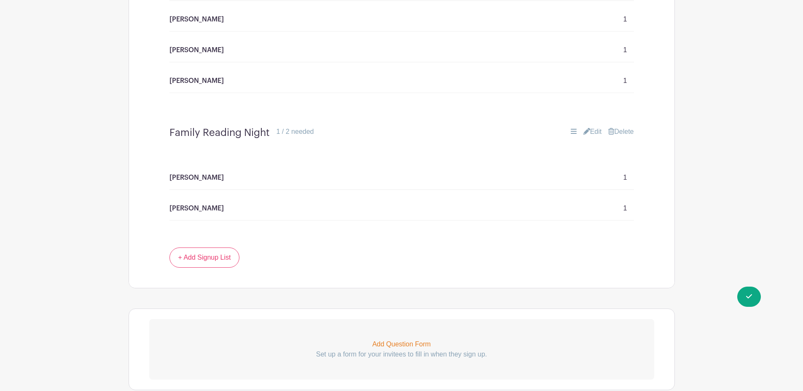
scroll to position [2192, 0]
click at [204, 257] on link "+ Add Signup List" at bounding box center [204, 258] width 70 height 20
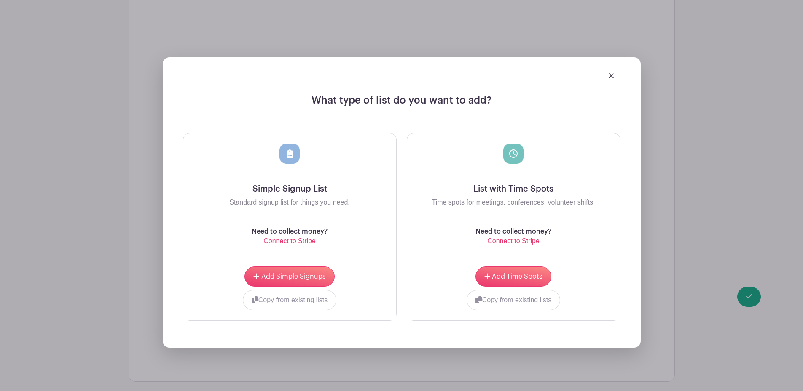
scroll to position [2420, 0]
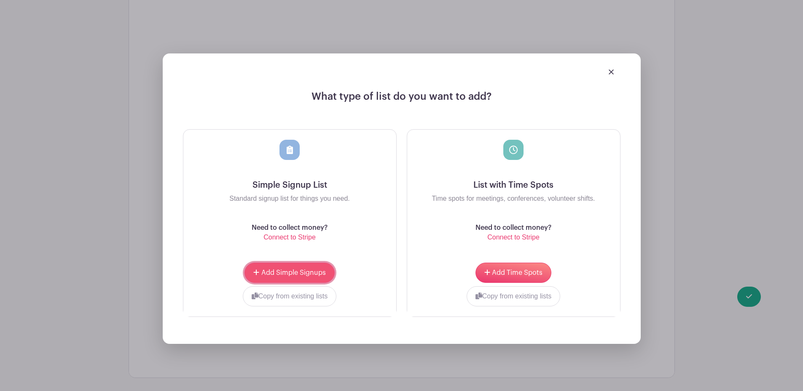
click at [286, 271] on span "Add Simple Signups" at bounding box center [293, 273] width 64 height 7
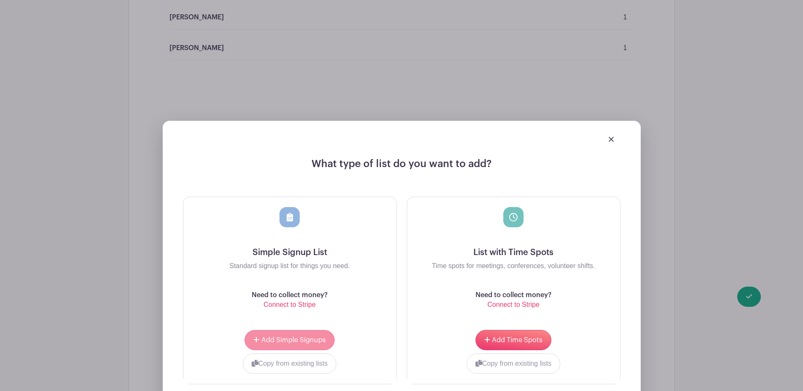
scroll to position [2487, 0]
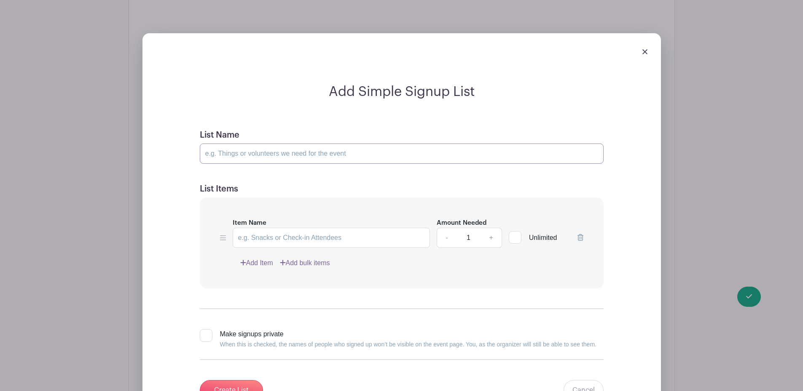
click at [300, 154] on input "List Name" at bounding box center [402, 154] width 404 height 20
type input "Dinner Auction"
click at [311, 241] on input "Item Name" at bounding box center [332, 238] width 198 height 20
type input "[PERSON_NAME]"
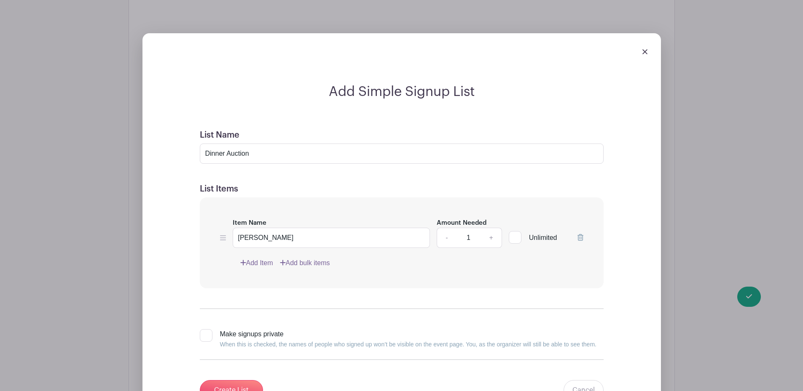
click at [257, 261] on link "Add Item" at bounding box center [256, 263] width 33 height 10
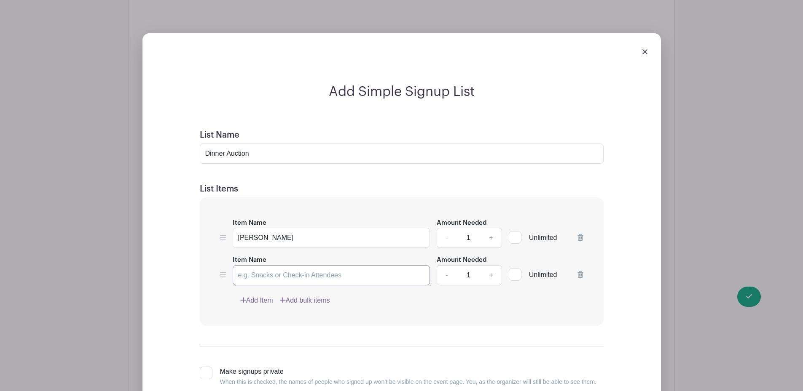
click at [263, 272] on input "Item Name" at bounding box center [332, 275] width 198 height 20
type input "Nichole Ditch"
click at [263, 300] on link "Add Item" at bounding box center [256, 301] width 33 height 10
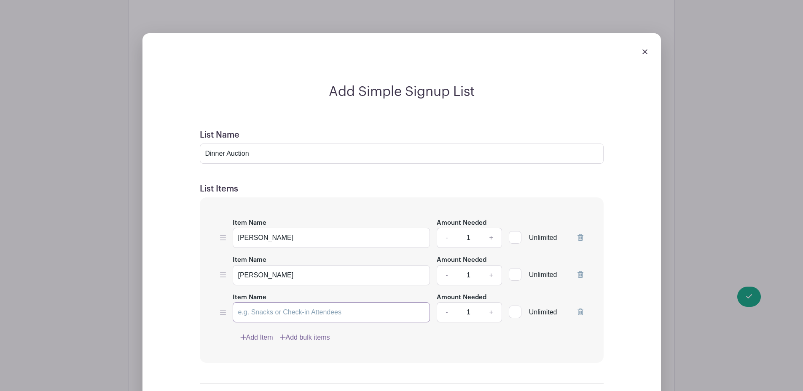
click at [268, 315] on input "Item Name" at bounding box center [332, 312] width 198 height 20
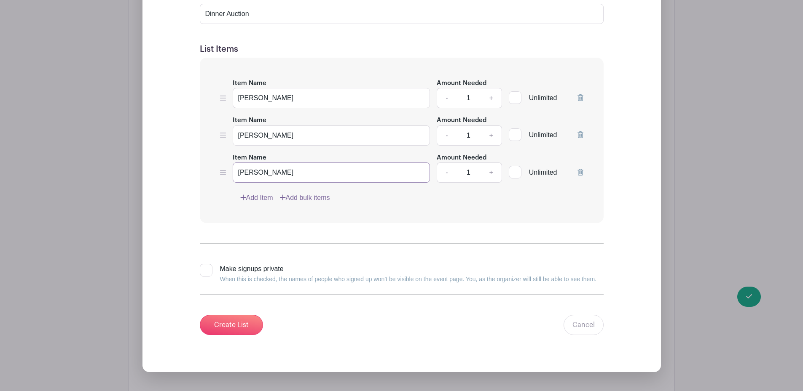
scroll to position [2561, 0]
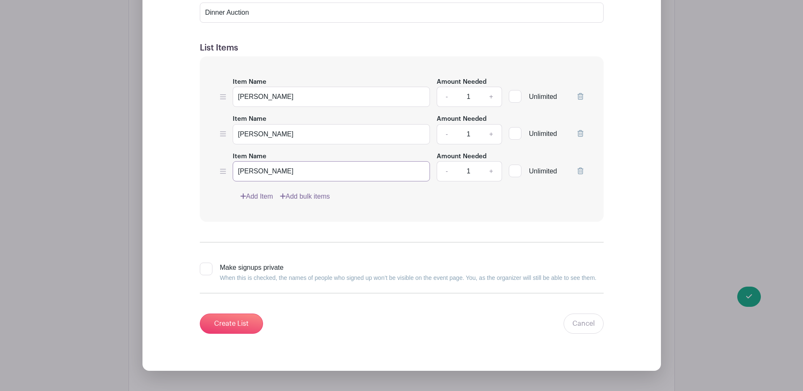
type input "Halley Shaughnessy"
click at [257, 197] on link "Add Item" at bounding box center [256, 197] width 33 height 10
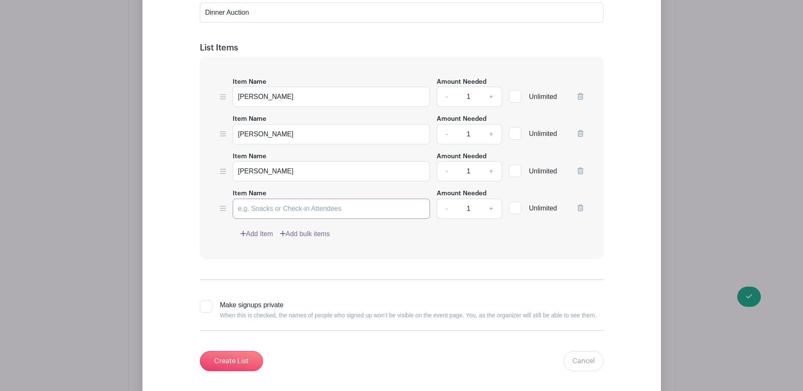
click at [257, 205] on input "Item Name" at bounding box center [332, 209] width 198 height 20
type input "[PERSON_NAME] Tune"
click at [265, 233] on link "Add Item" at bounding box center [256, 234] width 33 height 10
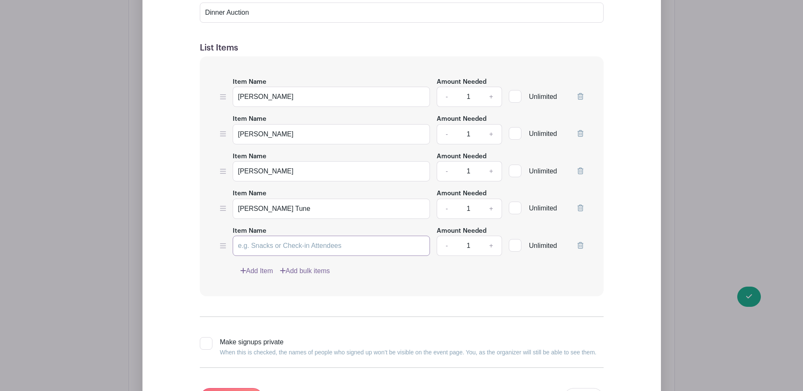
click at [265, 243] on input "Item Name" at bounding box center [332, 246] width 198 height 20
type input "Amy Narup"
click at [260, 273] on link "Add Item" at bounding box center [256, 271] width 33 height 10
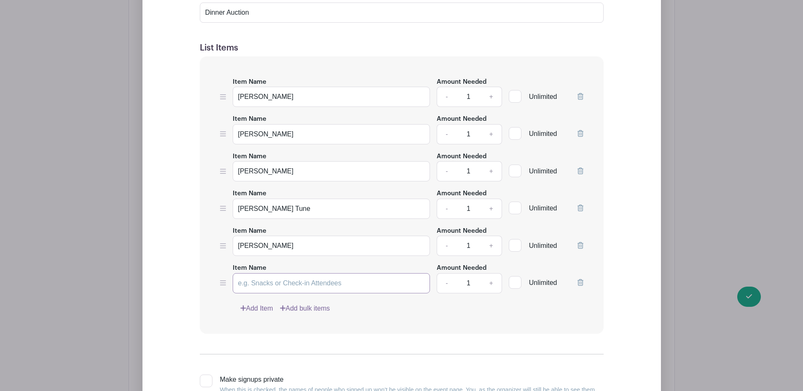
click at [262, 286] on input "Item Name" at bounding box center [332, 283] width 198 height 20
type input "[PERSON_NAME]"
click at [264, 306] on link "Add Item" at bounding box center [256, 309] width 33 height 10
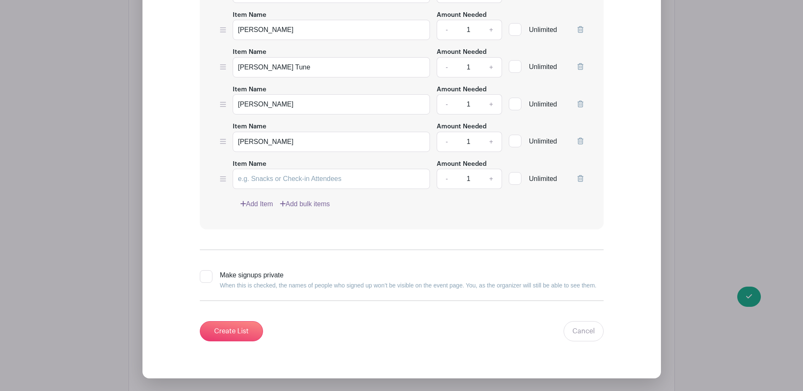
scroll to position [2705, 0]
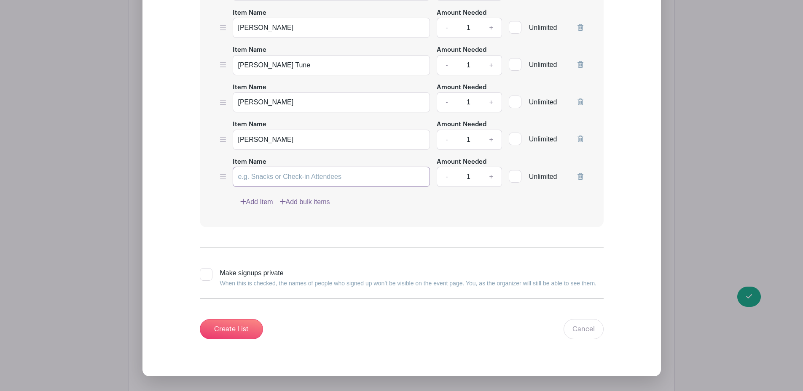
click at [260, 172] on input "Item Name" at bounding box center [332, 177] width 198 height 20
type input "Kelly Stumpe"
click at [258, 203] on link "Add Item" at bounding box center [256, 202] width 33 height 10
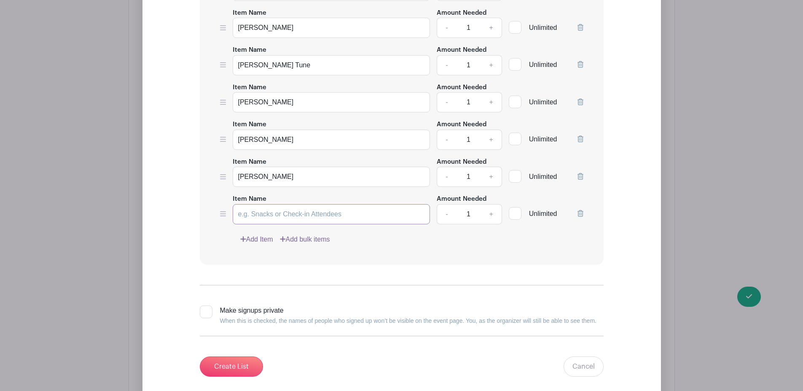
click at [260, 213] on input "Item Name" at bounding box center [332, 214] width 198 height 20
type input "Pearl Molner"
click at [263, 238] on link "Add Item" at bounding box center [256, 240] width 33 height 10
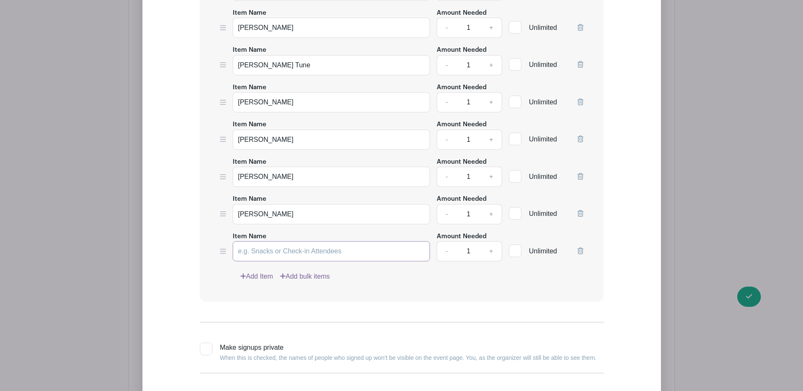
click at [264, 250] on input "Item Name" at bounding box center [332, 251] width 198 height 20
type input "Samantha Ruether"
click at [265, 274] on link "Add Item" at bounding box center [256, 277] width 33 height 10
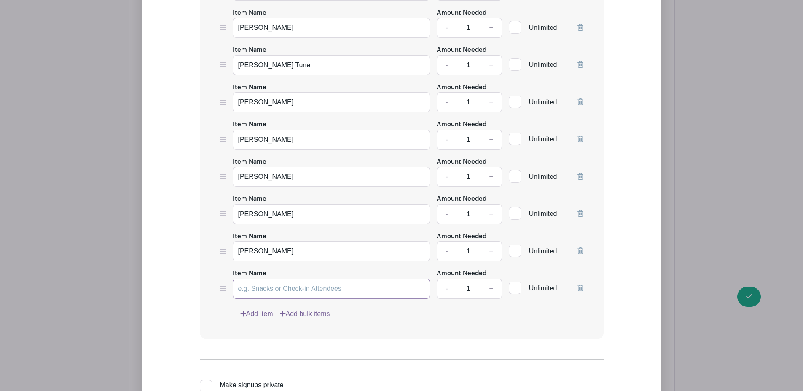
click at [265, 288] on input "Item Name" at bounding box center [332, 289] width 198 height 20
type input "Ruth Palazzola"
click at [264, 315] on link "Add Item" at bounding box center [256, 314] width 33 height 10
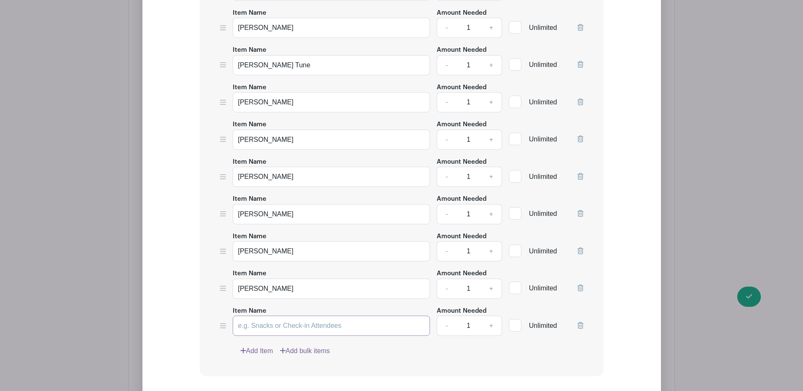
click at [263, 327] on input "Item Name" at bounding box center [332, 326] width 198 height 20
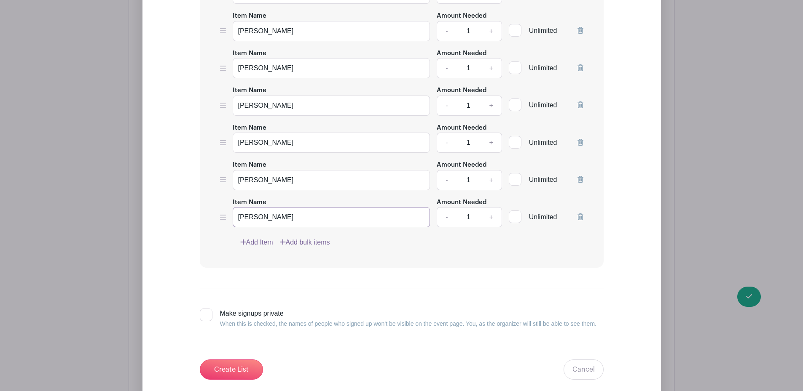
scroll to position [2815, 0]
type input "Holly Smith"
click at [261, 241] on link "Add Item" at bounding box center [256, 241] width 33 height 10
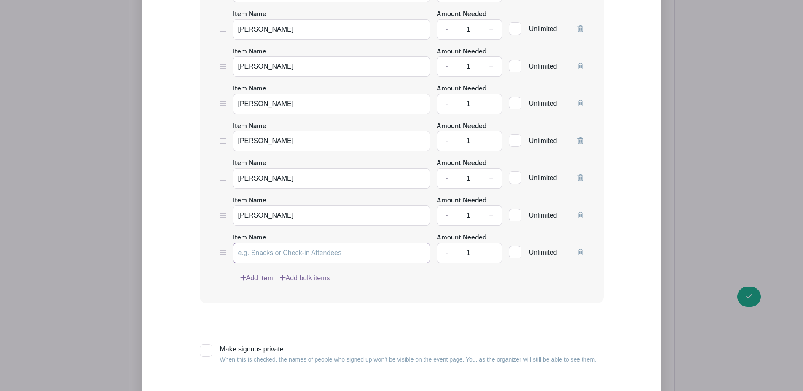
click at [263, 252] on input "Item Name" at bounding box center [332, 253] width 198 height 20
type input "[PERSON_NAME]"
click at [265, 280] on link "Add Item" at bounding box center [256, 278] width 33 height 10
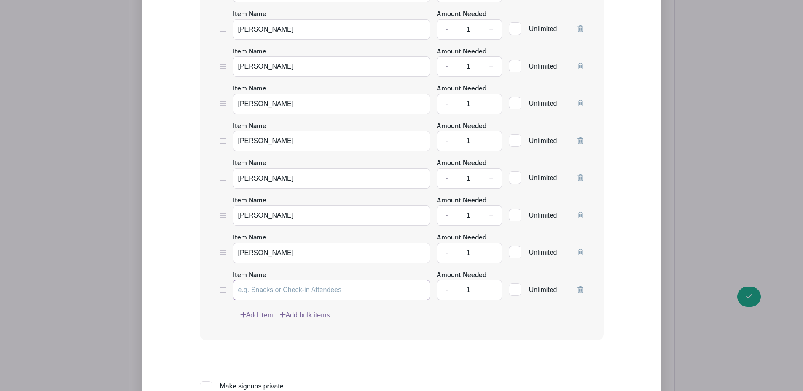
click at [268, 291] on input "Item Name" at bounding box center [332, 290] width 198 height 20
type input "[PERSON_NAME]"
click at [260, 315] on link "Add Item" at bounding box center [256, 315] width 33 height 10
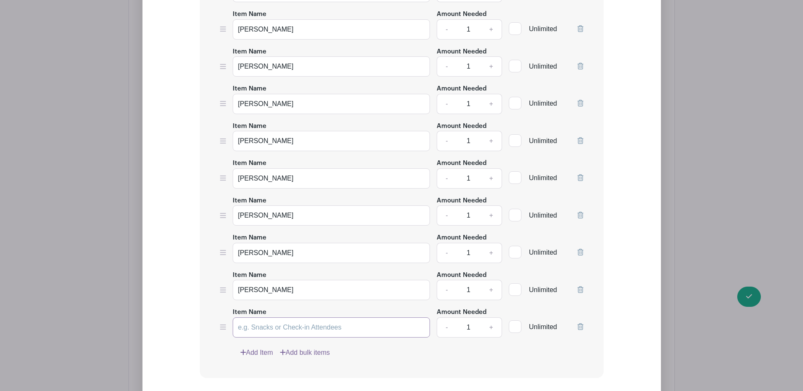
click at [263, 327] on input "Item Name" at bounding box center [332, 328] width 198 height 20
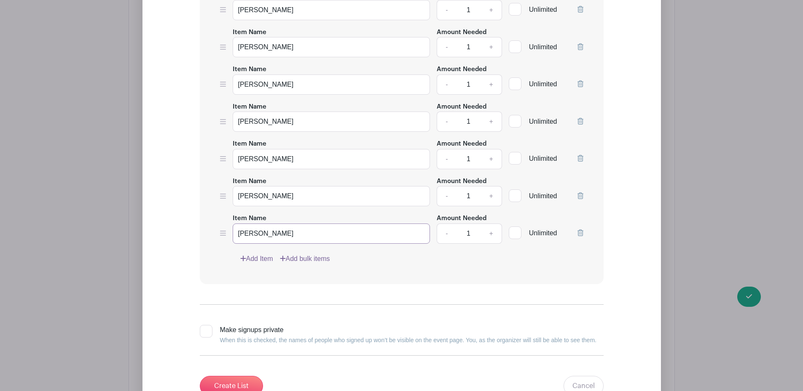
scroll to position [2909, 0]
type input "[PERSON_NAME]"
click at [241, 382] on input "Create List" at bounding box center [231, 386] width 63 height 20
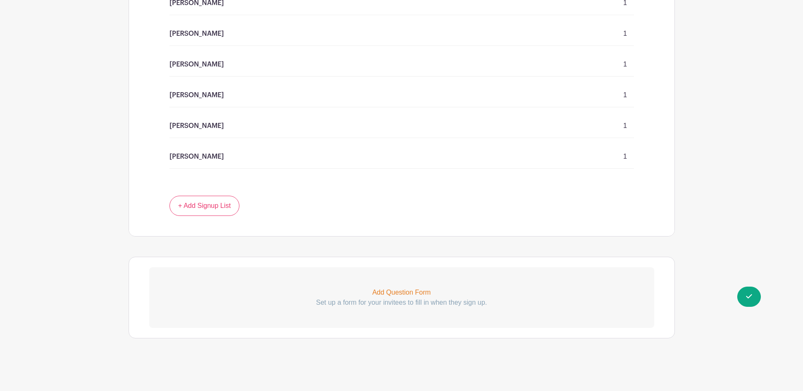
scroll to position [2740, 0]
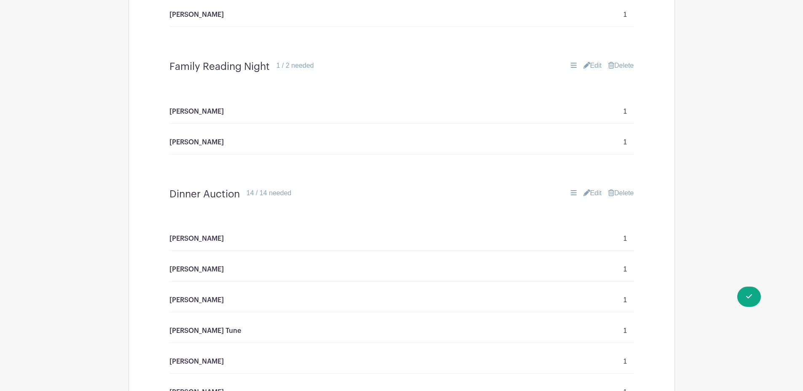
scroll to position [2259, 0]
click at [592, 65] on link "Edit" at bounding box center [592, 65] width 19 height 10
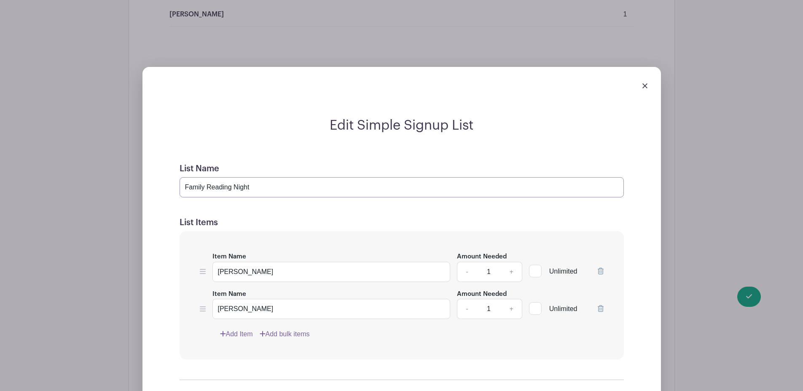
click at [185, 187] on input "Family Reading Night" at bounding box center [401, 187] width 444 height 20
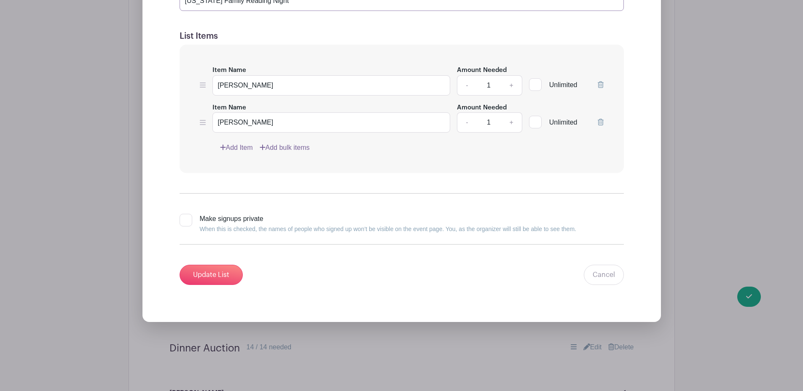
scroll to position [2446, 0]
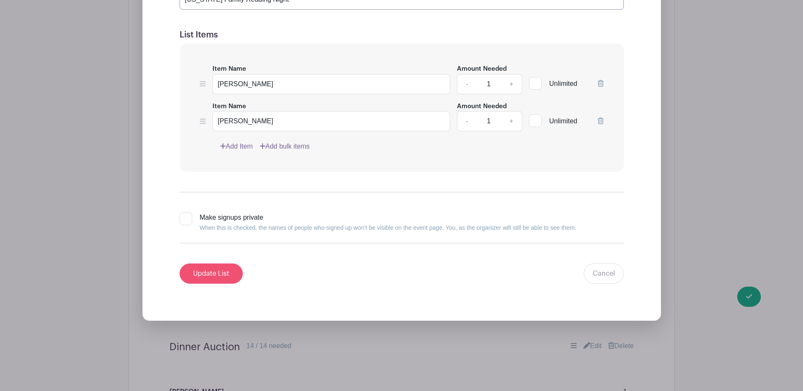
type input "Washington Family Reading Night"
click at [213, 276] on input "Update List" at bounding box center [210, 274] width 63 height 20
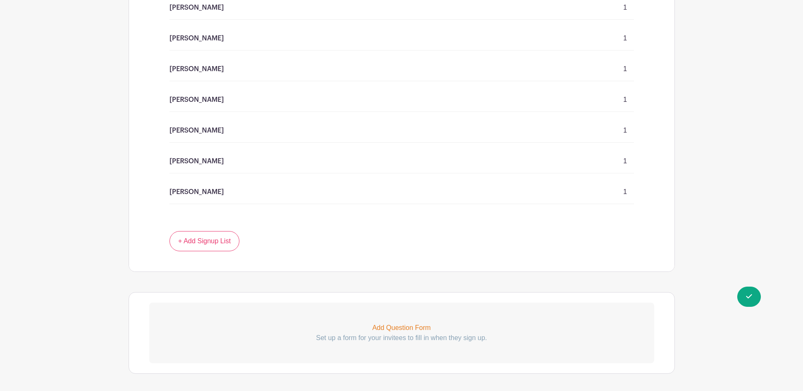
scroll to position [2706, 0]
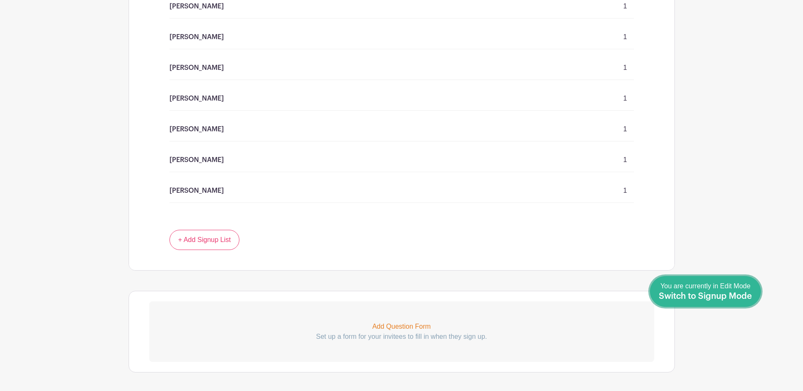
click at [749, 297] on span "Switch to Signup Mode" at bounding box center [704, 296] width 93 height 8
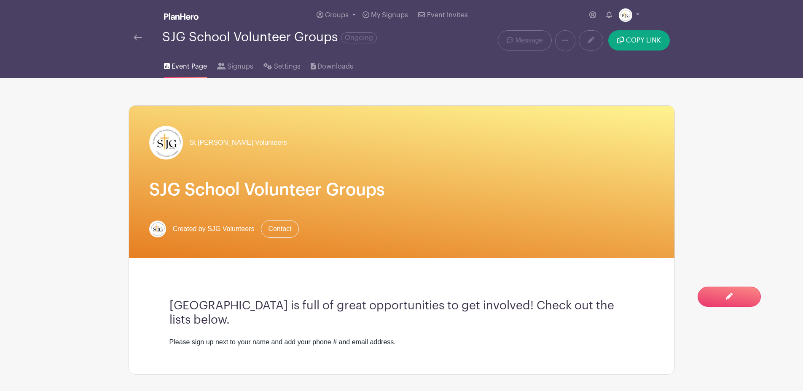
click at [137, 36] on img at bounding box center [138, 38] width 8 height 6
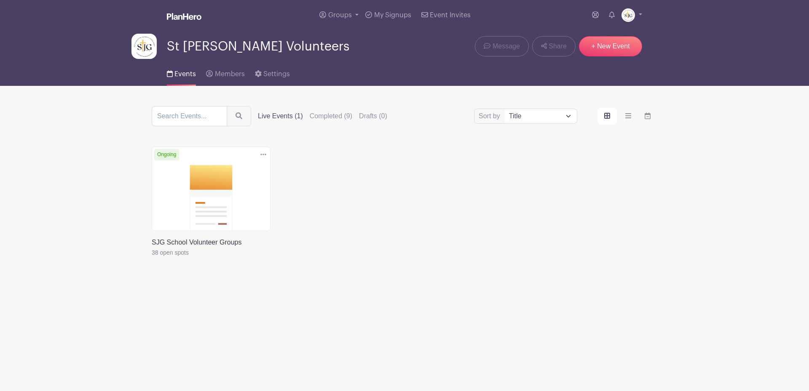
click at [152, 258] on link at bounding box center [152, 258] width 0 height 0
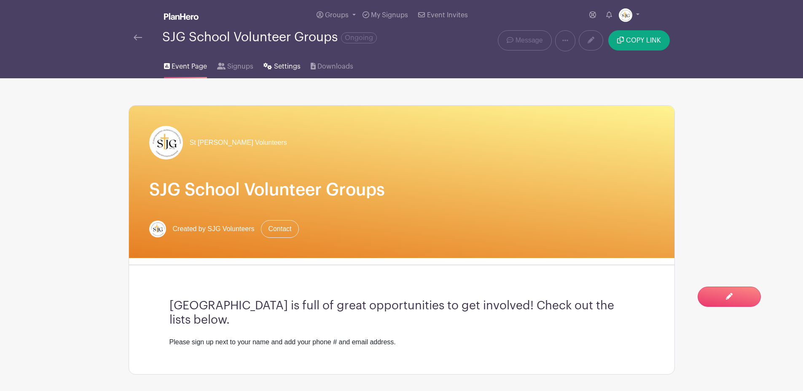
click at [278, 67] on span "Settings" at bounding box center [287, 67] width 27 height 10
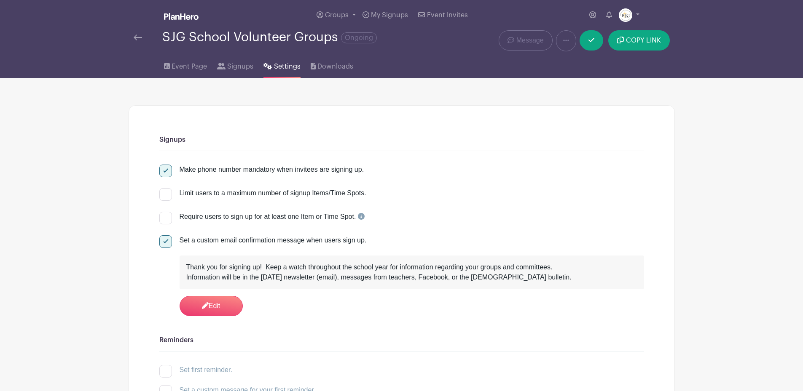
click at [135, 33] on link at bounding box center [138, 37] width 8 height 10
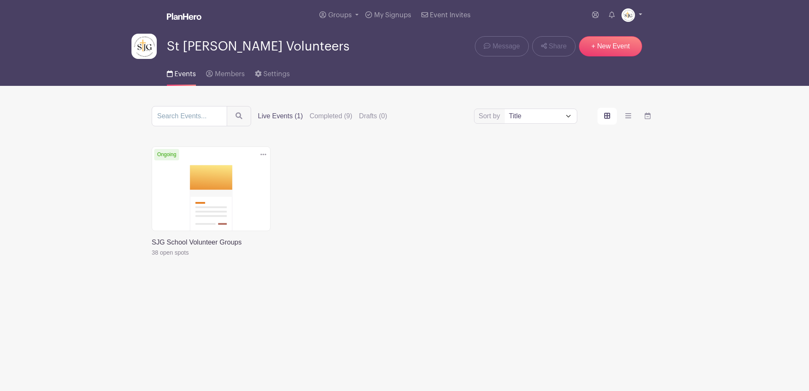
click at [638, 13] on link at bounding box center [631, 14] width 21 height 13
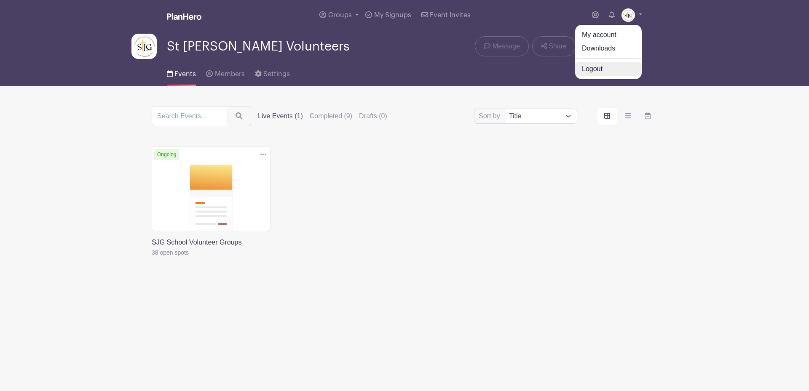
click at [594, 70] on link "Logout" at bounding box center [608, 68] width 67 height 13
